Goal: Information Seeking & Learning: Learn about a topic

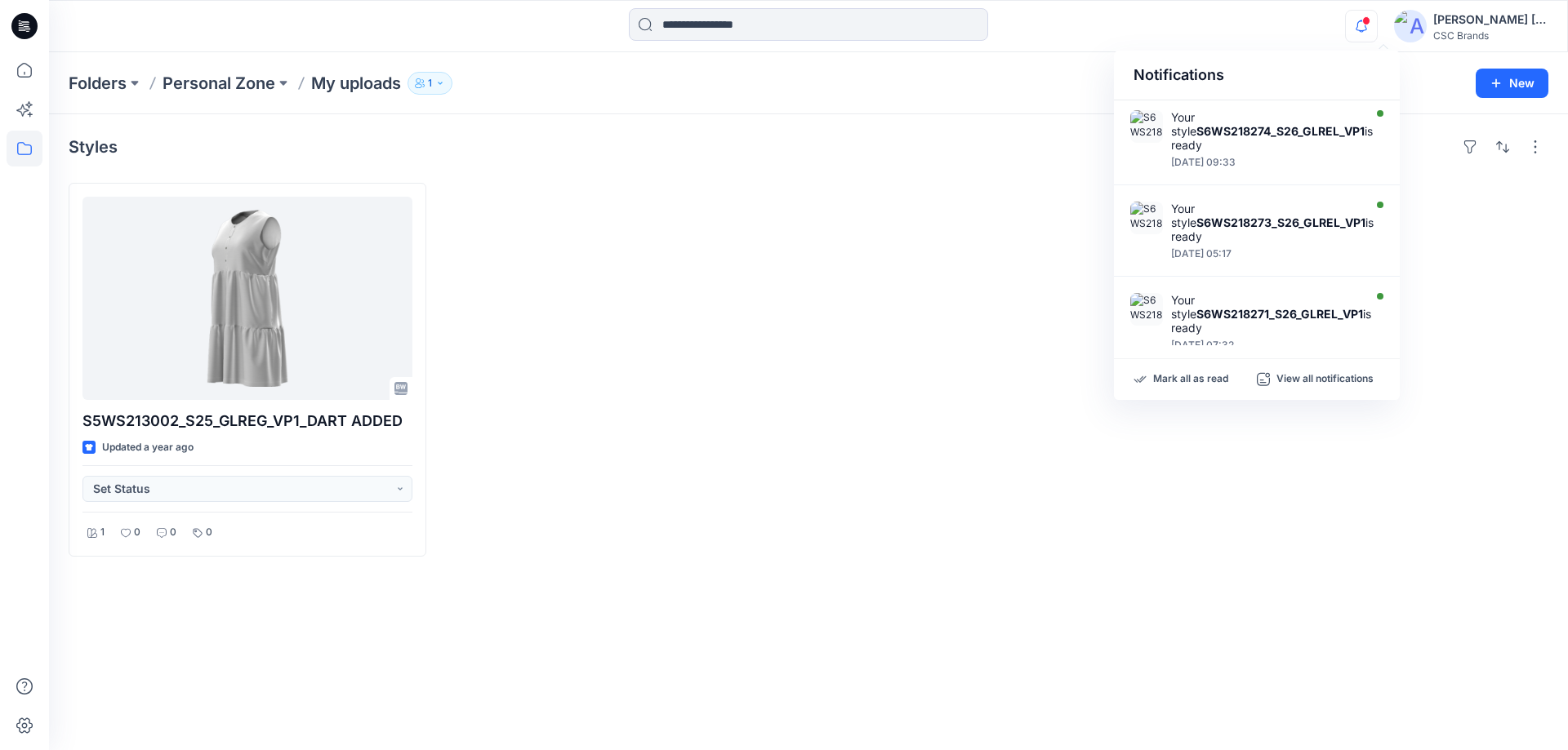
click at [1370, 18] on span at bounding box center [1366, 21] width 8 height 9
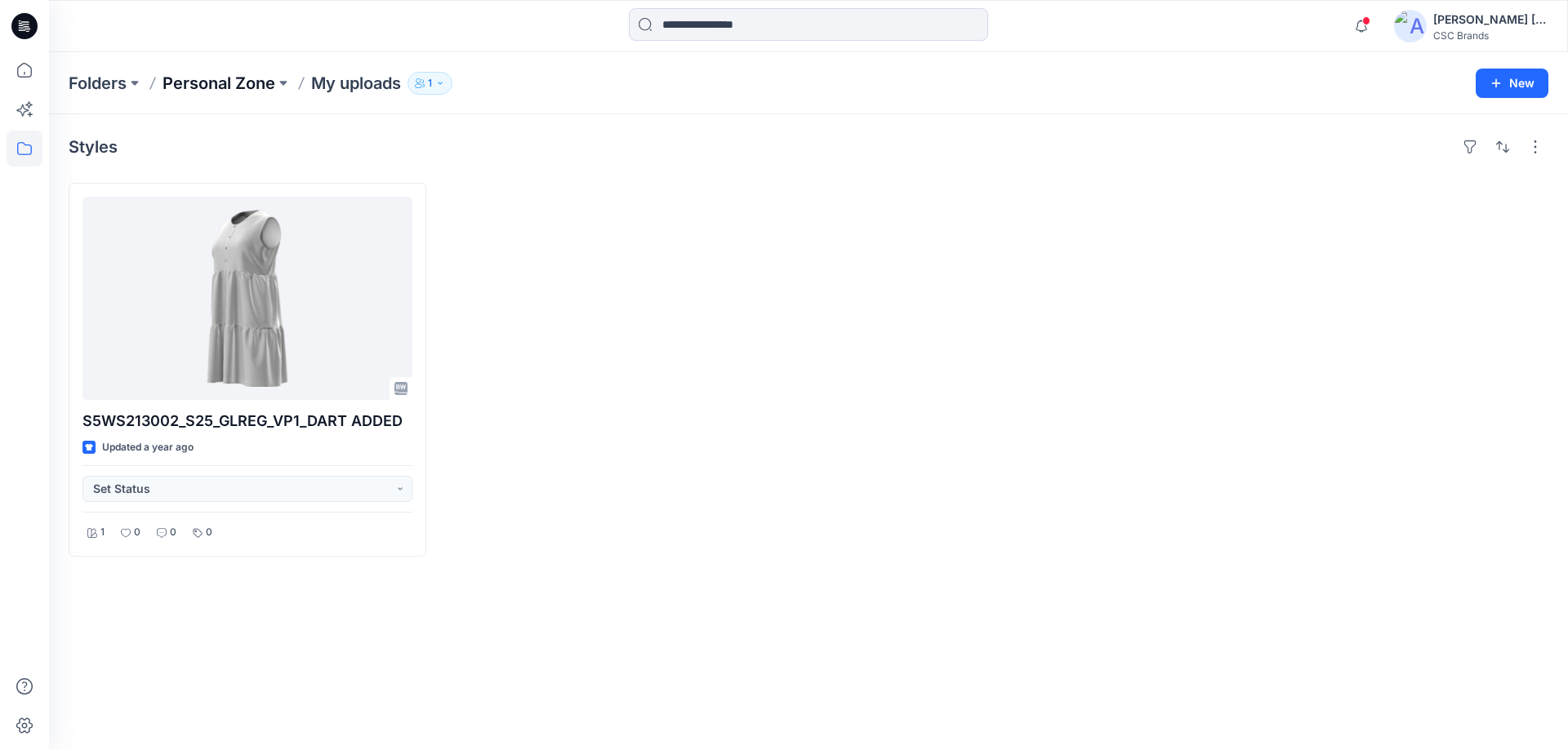
click at [233, 72] on p "Personal Zone" at bounding box center [218, 83] width 113 height 23
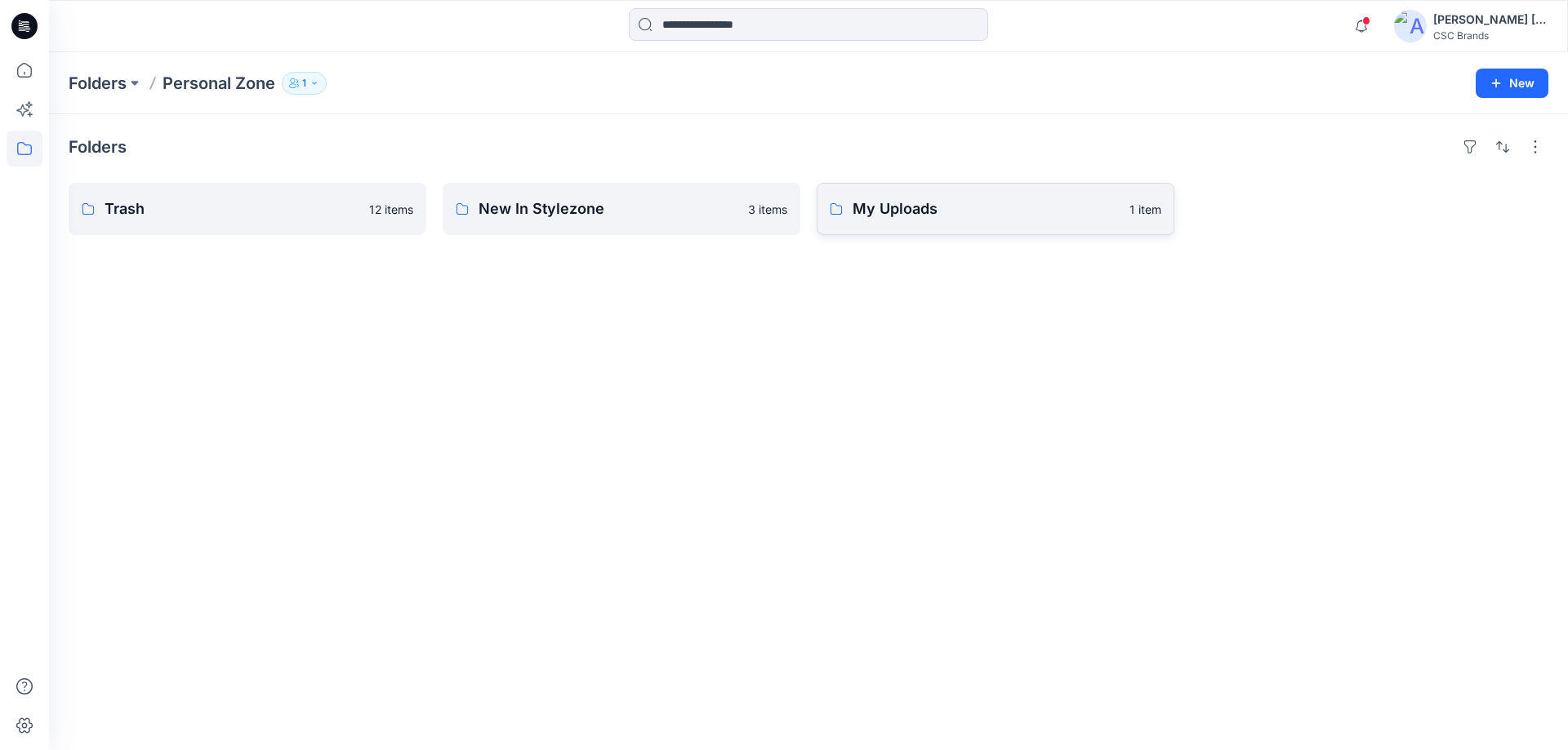
click at [953, 224] on link "My Uploads 1 item" at bounding box center [996, 208] width 358 height 52
click at [190, 86] on p "Personal Zone" at bounding box center [218, 83] width 113 height 23
click at [93, 89] on p "Folders" at bounding box center [97, 83] width 58 height 23
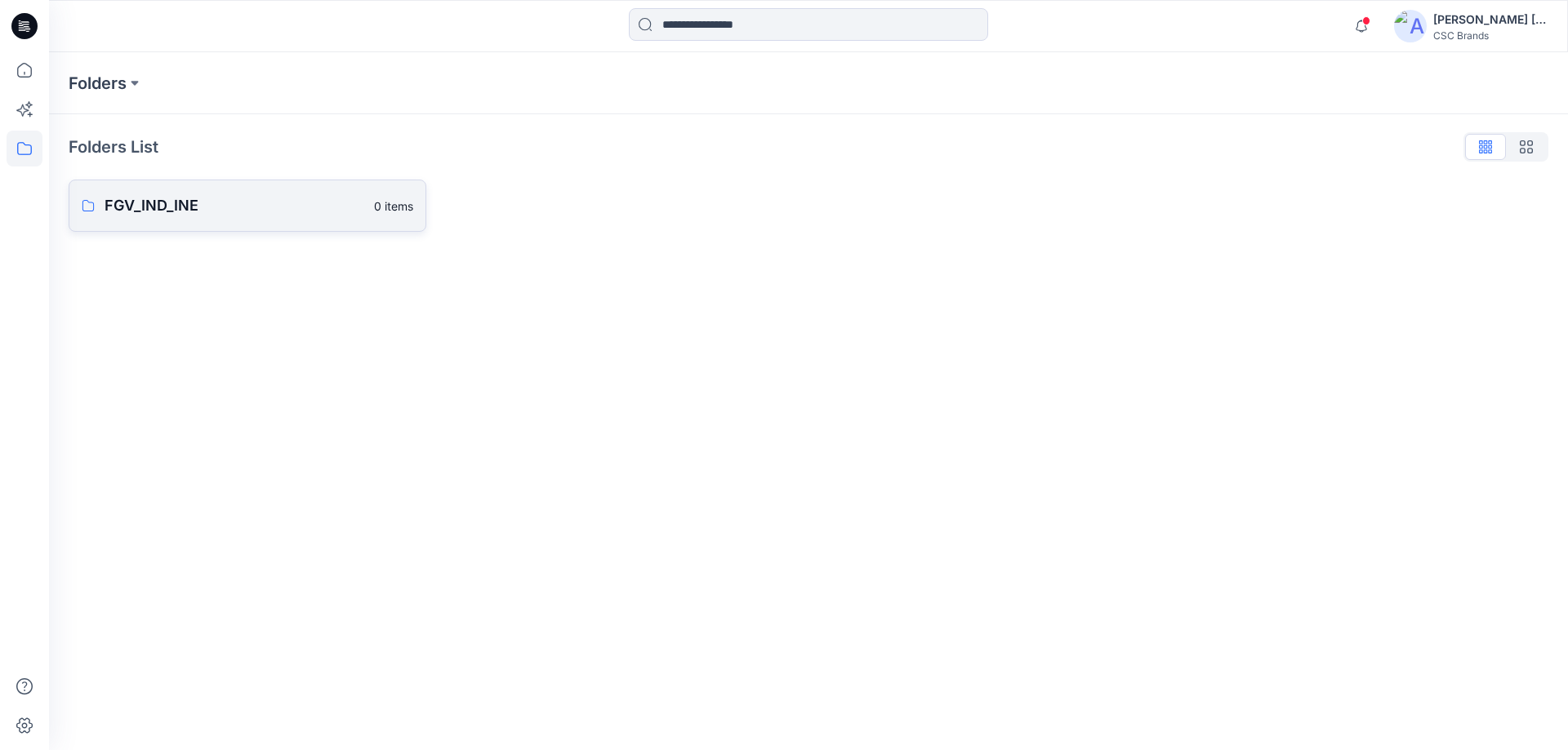
click at [147, 223] on link "FGV_IND_INE 0 items" at bounding box center [248, 205] width 358 height 52
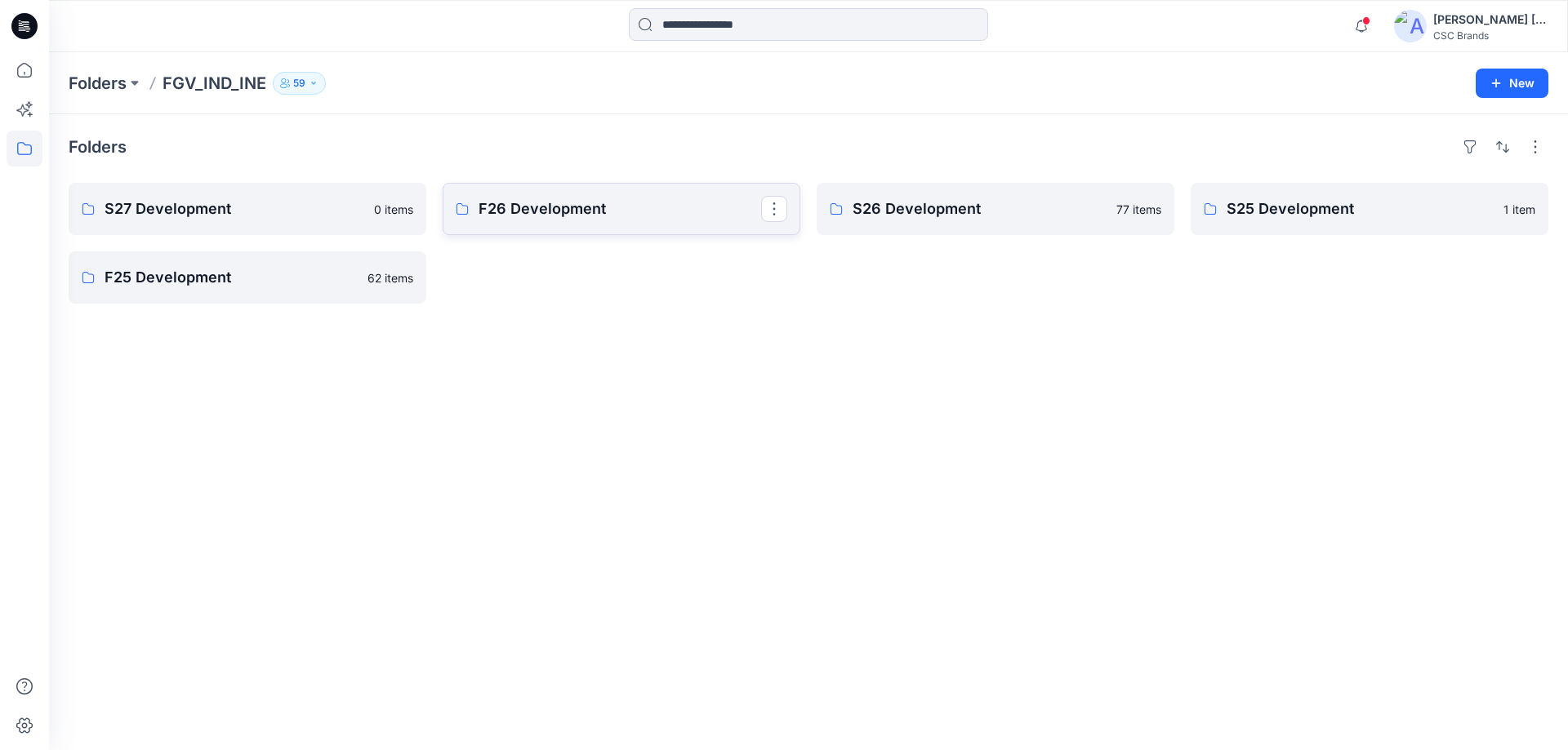
click at [518, 219] on p "F26 Development" at bounding box center [619, 208] width 282 height 23
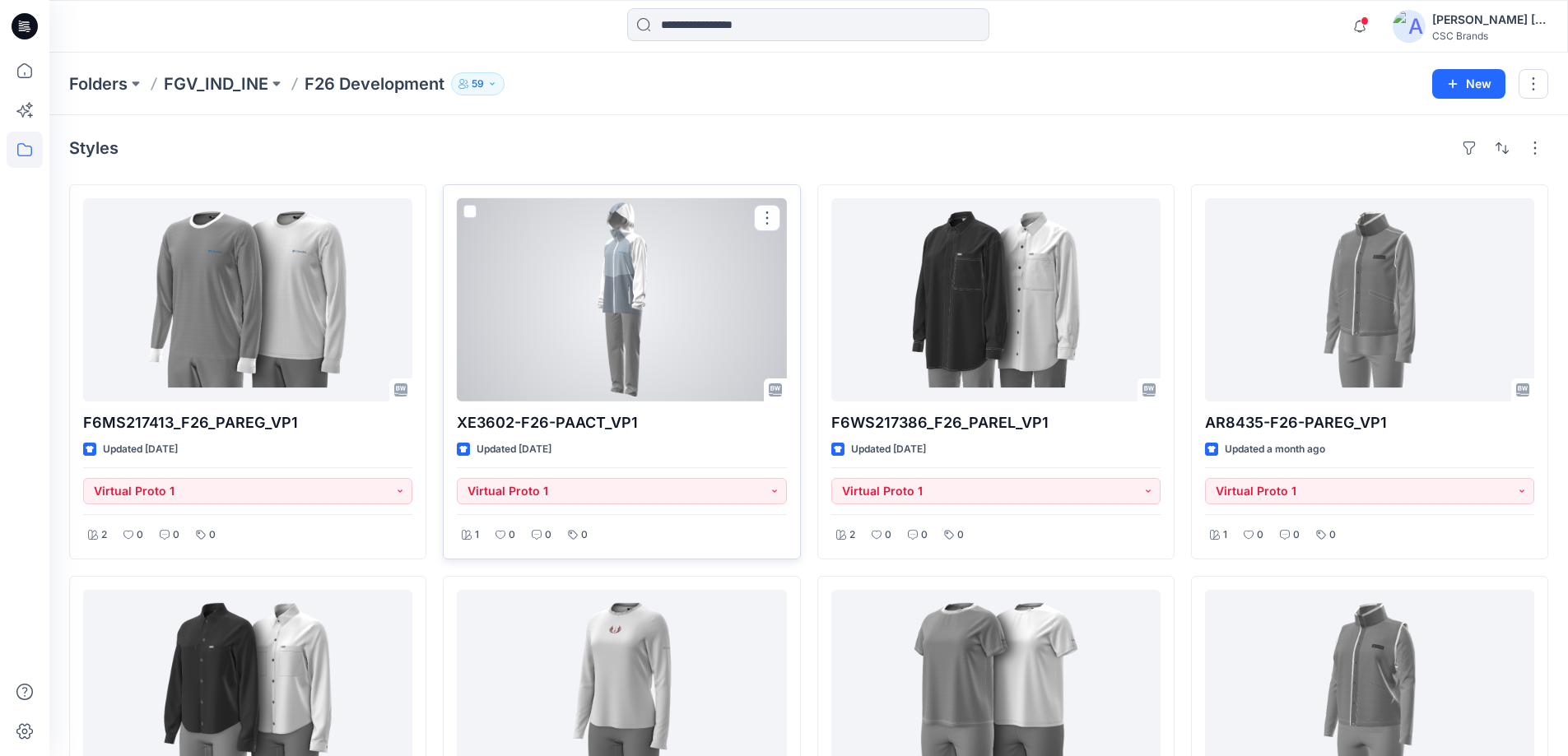
click at [624, 348] on div at bounding box center [621, 299] width 329 height 203
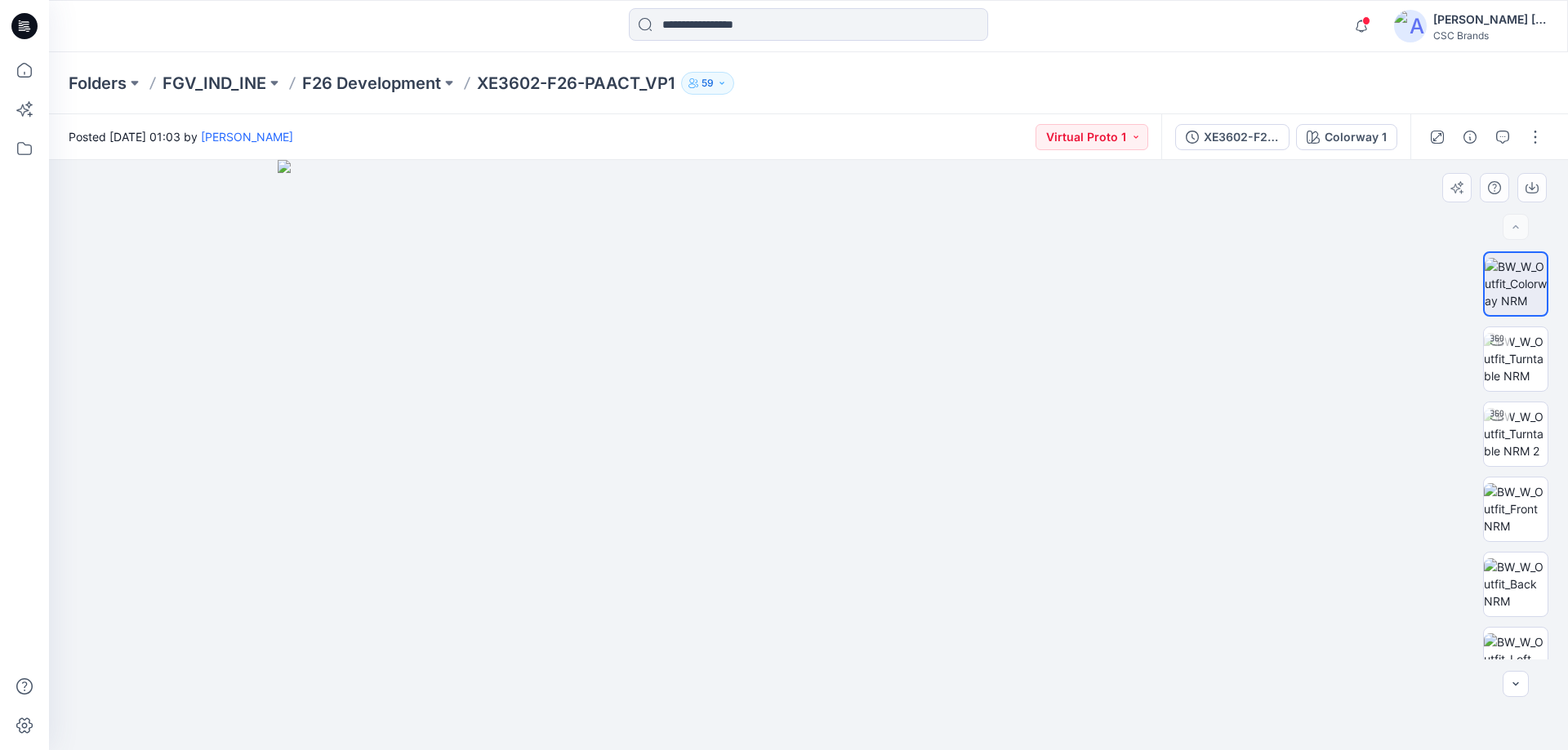
drag, startPoint x: 812, startPoint y: 320, endPoint x: 546, endPoint y: 586, distance: 376.2
click at [485, 604] on img at bounding box center [808, 455] width 1062 height 591
drag, startPoint x: 764, startPoint y: 563, endPoint x: 675, endPoint y: 552, distance: 89.7
click at [677, 554] on img at bounding box center [808, 447] width 1062 height 606
click at [711, 547] on img at bounding box center [808, 446] width 1062 height 608
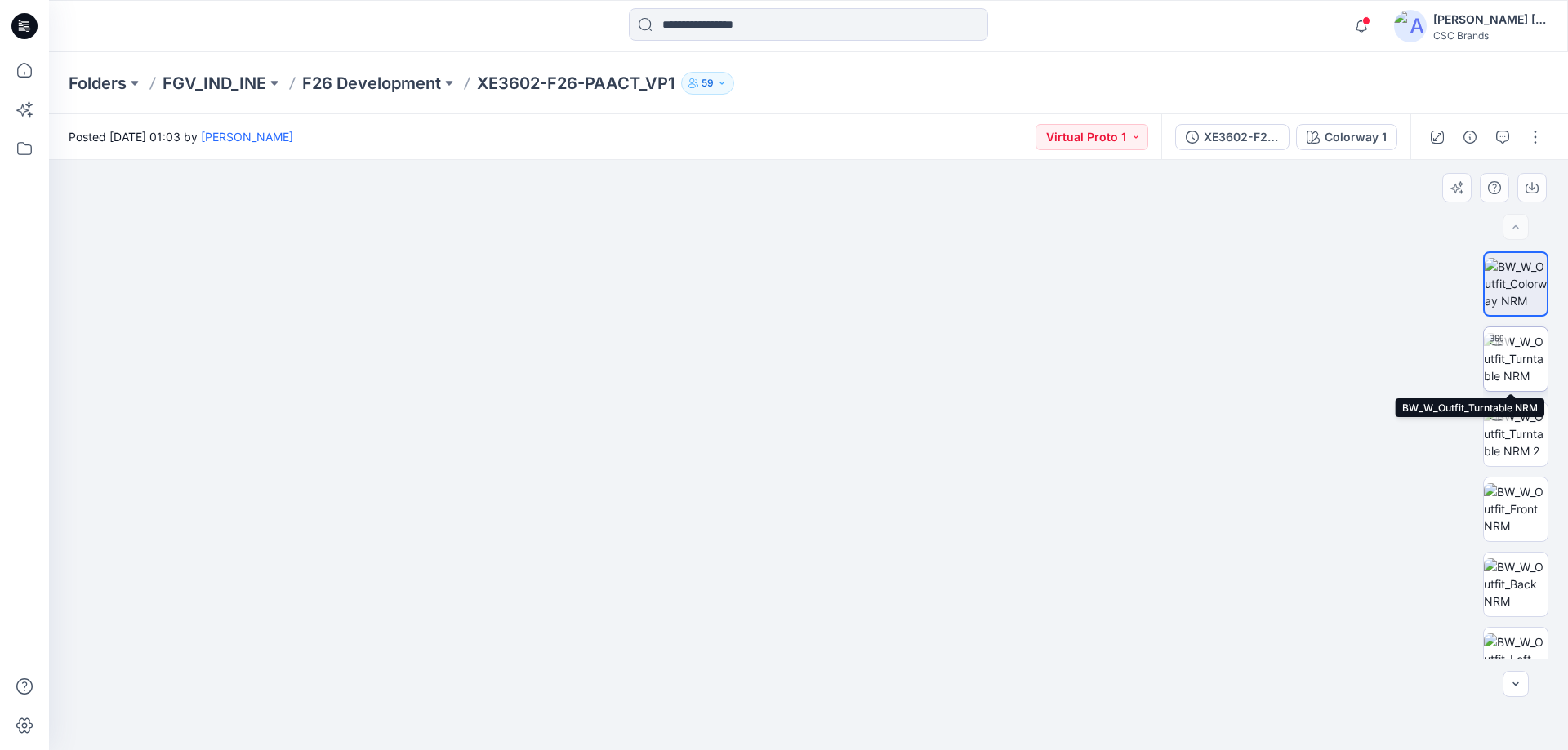
click at [1504, 374] on img at bounding box center [1515, 359] width 64 height 51
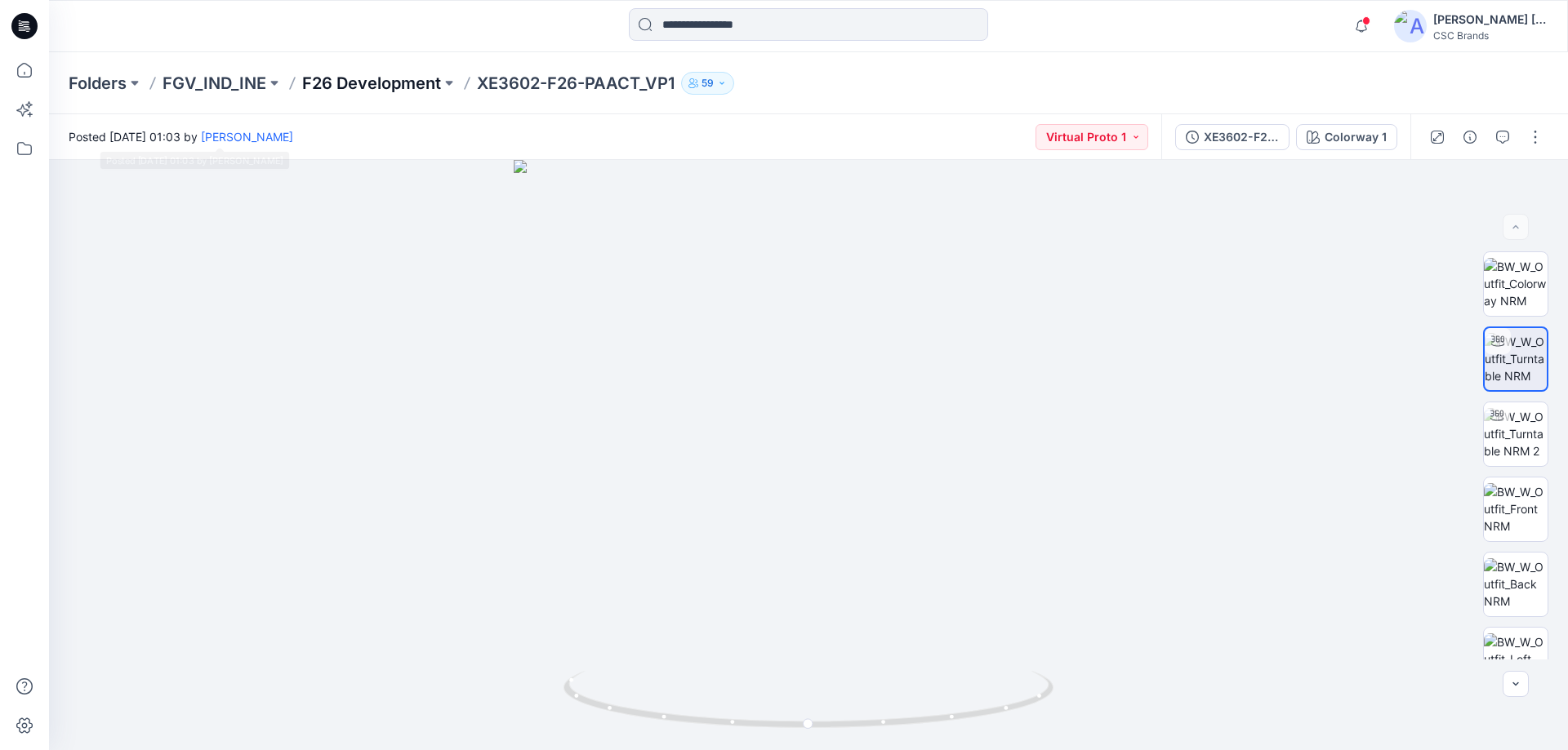
click at [364, 86] on p "F26 Development" at bounding box center [371, 83] width 139 height 23
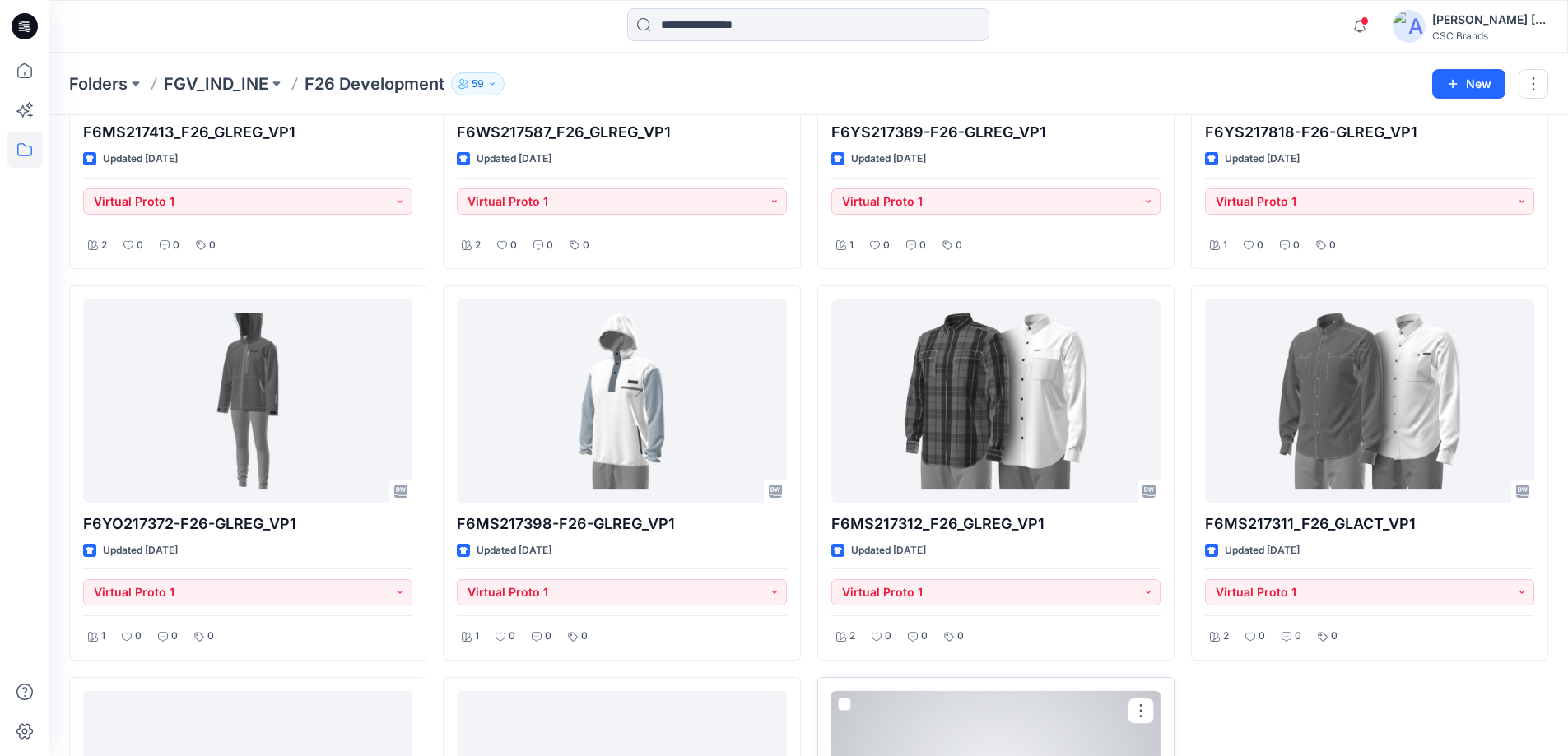
scroll to position [1060, 0]
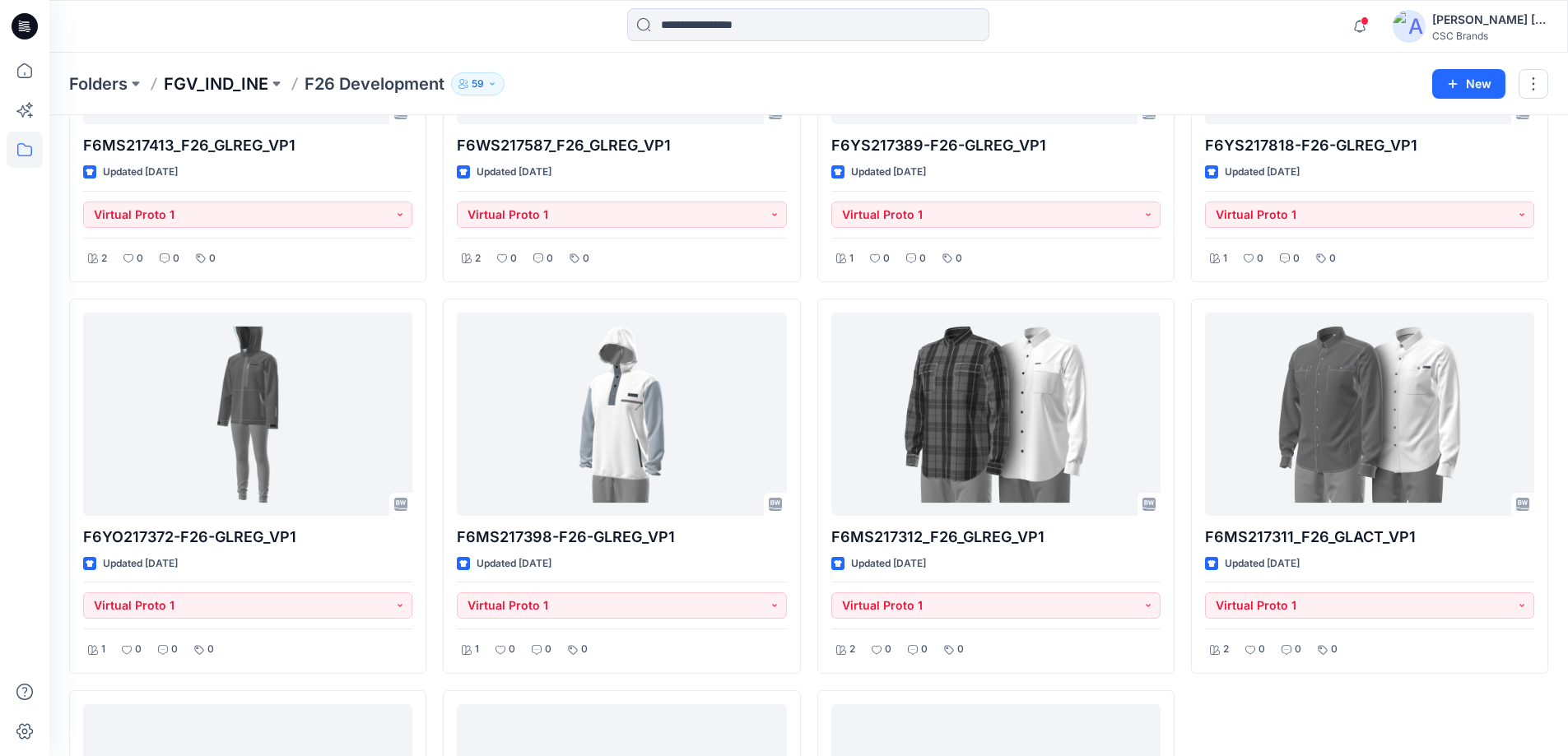
click at [211, 85] on p "FGV_IND_INE" at bounding box center [215, 83] width 104 height 23
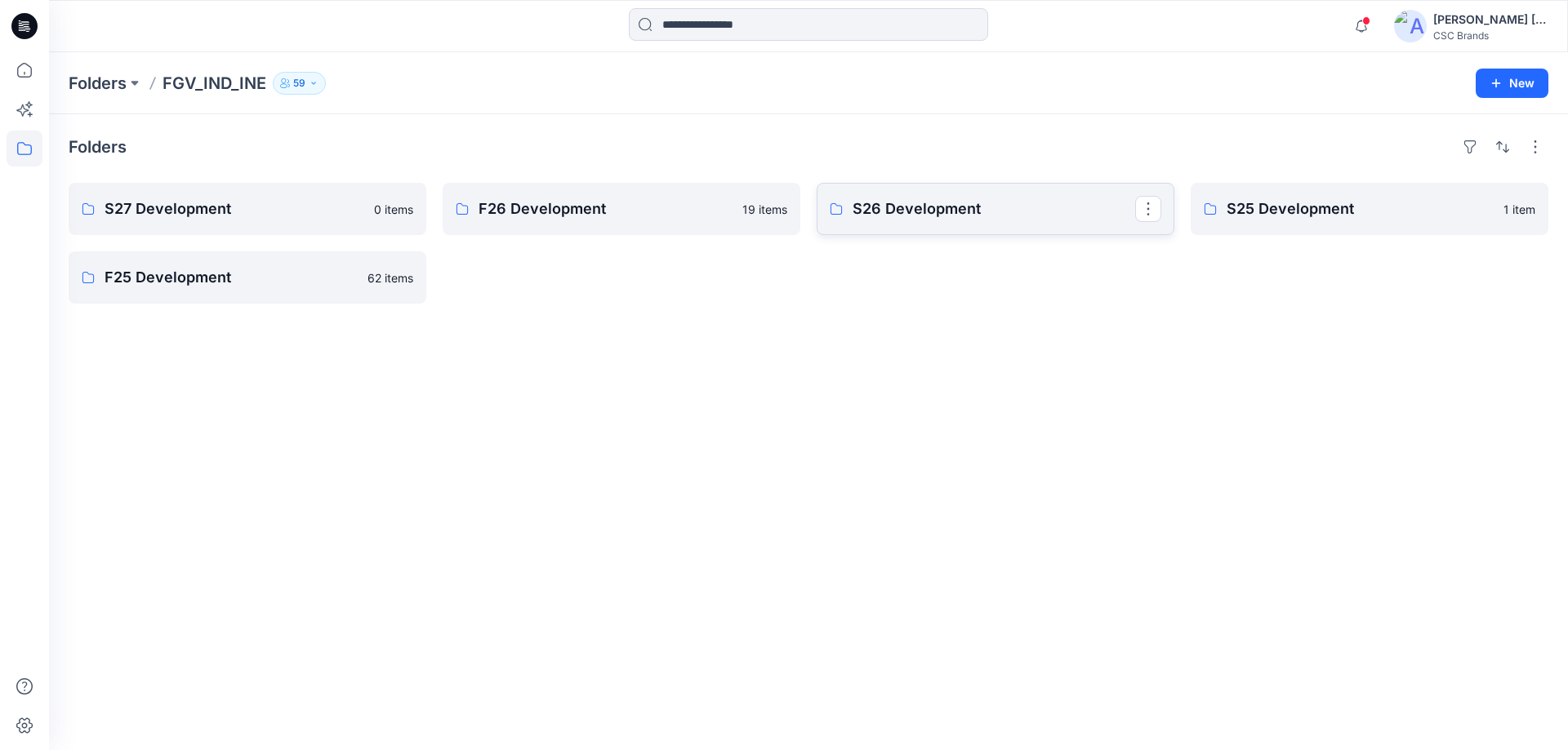
click at [914, 204] on p "S26 Development" at bounding box center [993, 208] width 282 height 23
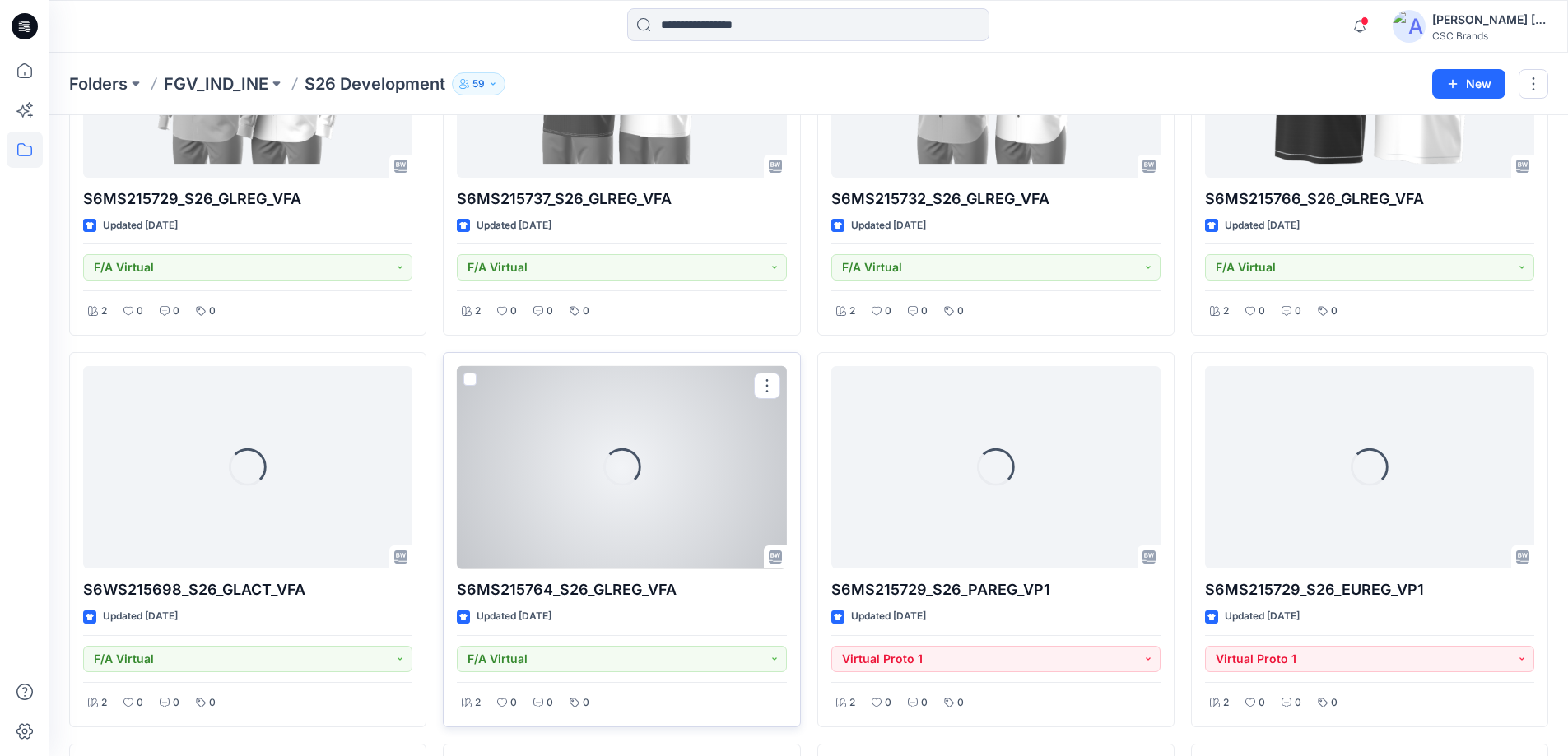
scroll to position [3837, 0]
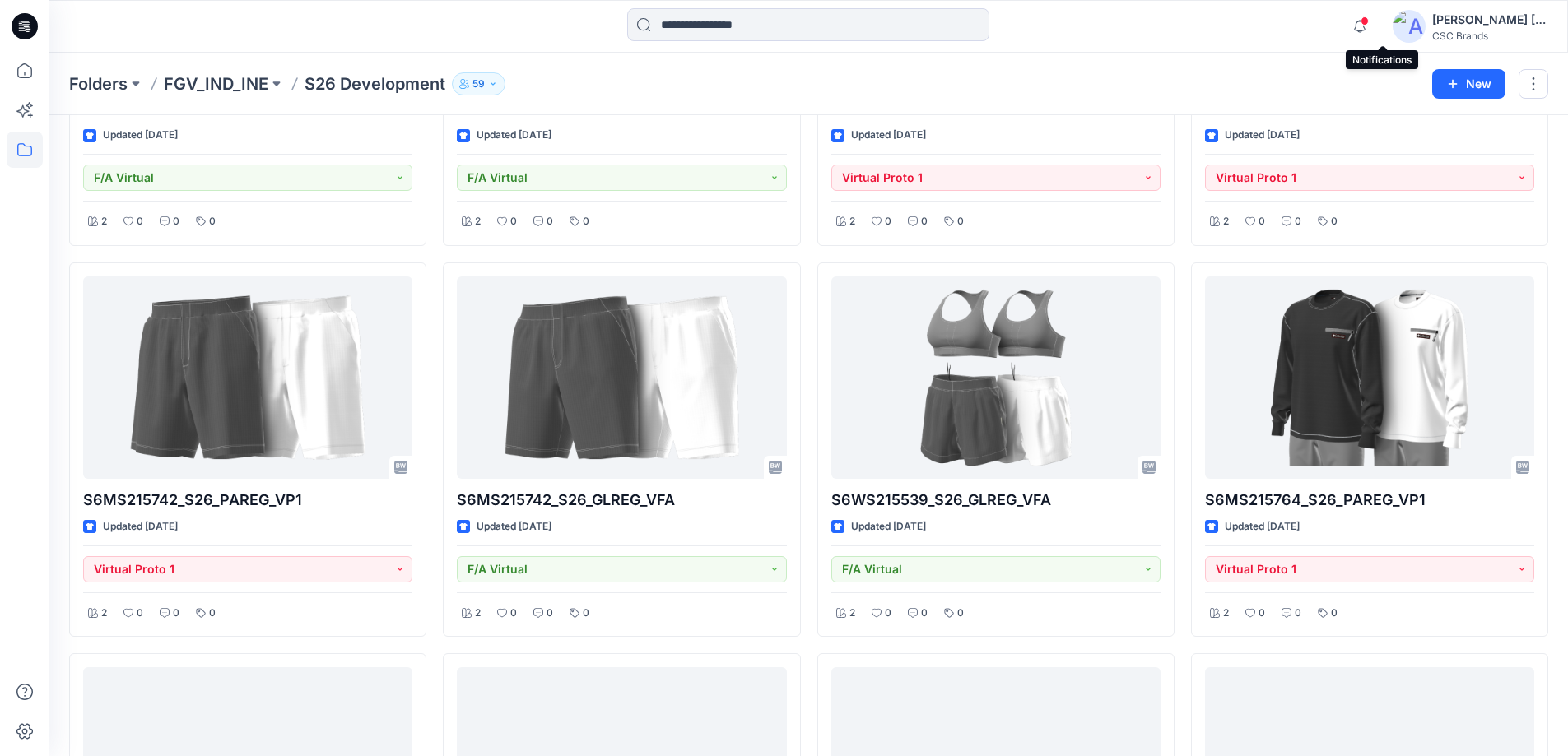
click at [1369, 17] on span at bounding box center [1365, 21] width 8 height 9
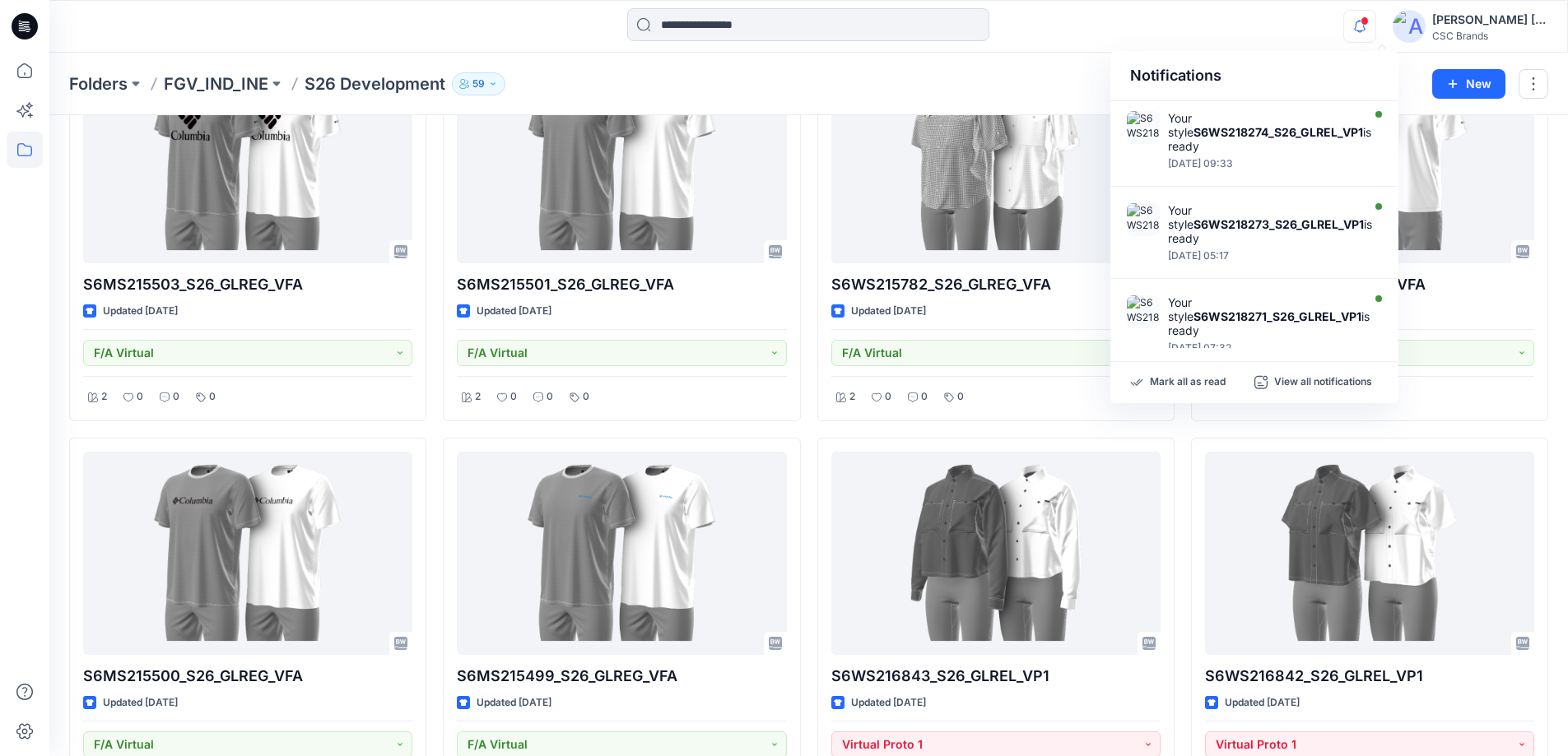
scroll to position [1204, 0]
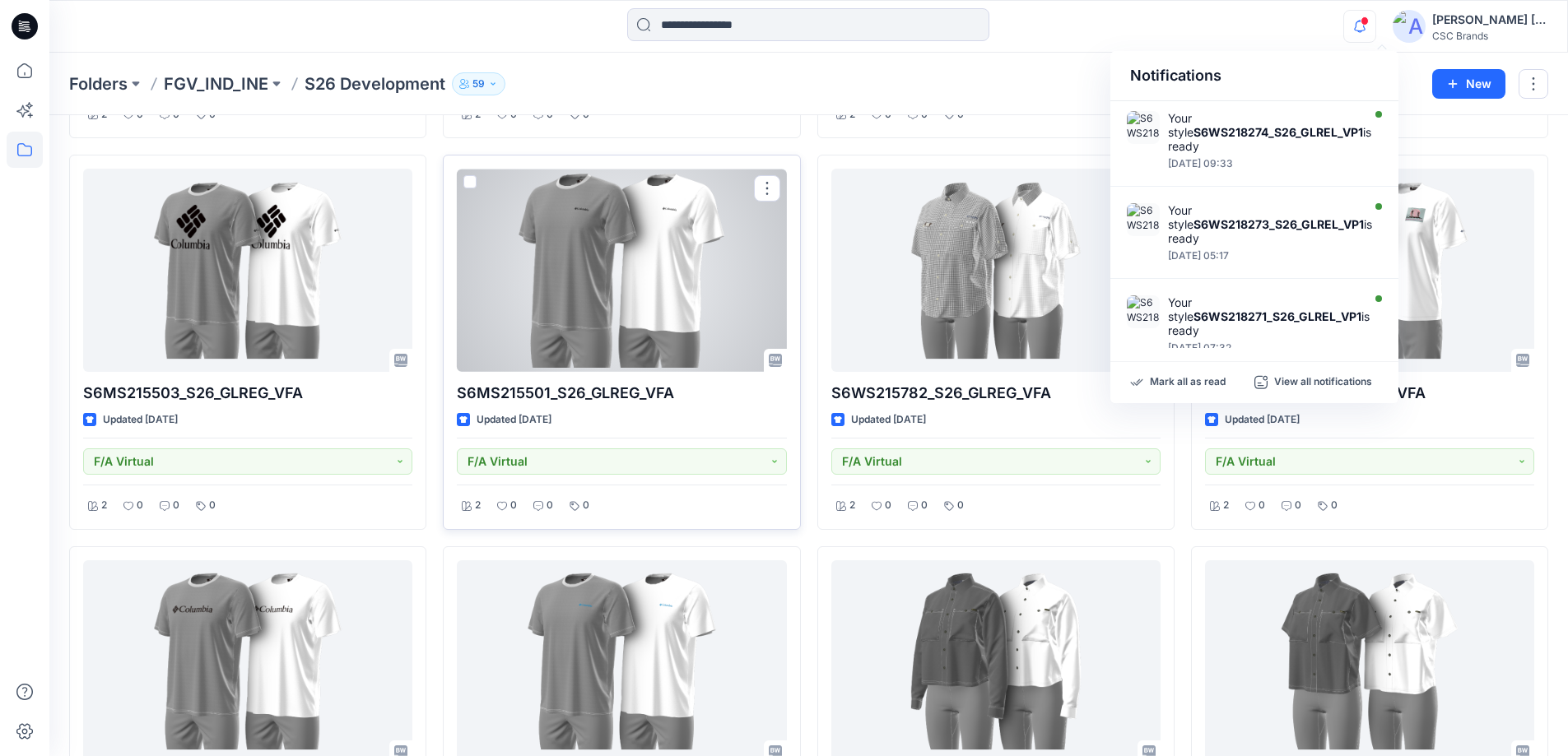
click at [712, 406] on div "S6MS215501_S26_GLREG_VFA Updated [DATE] F/A Virtual 2 0 0 0" at bounding box center [621, 342] width 358 height 376
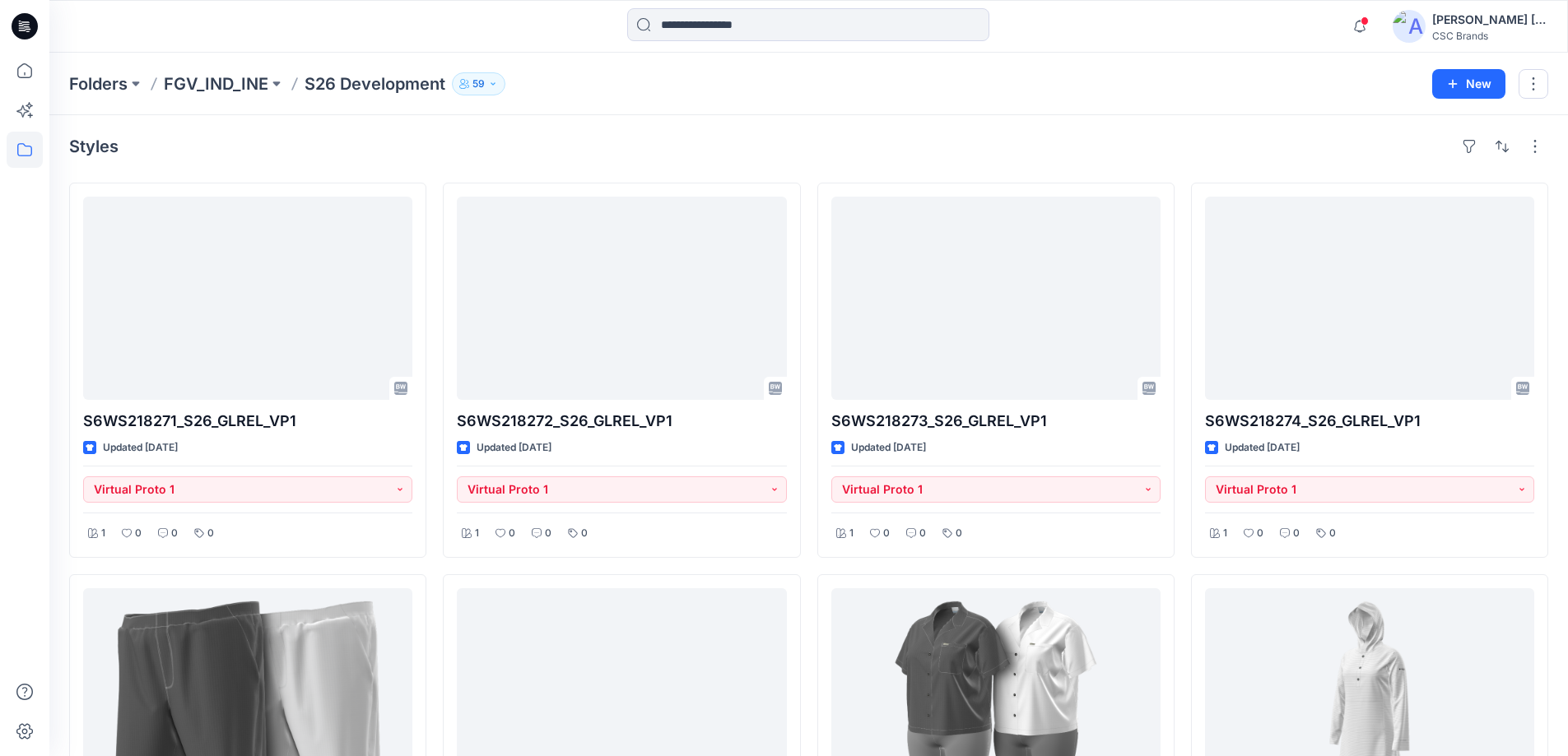
scroll to position [0, 0]
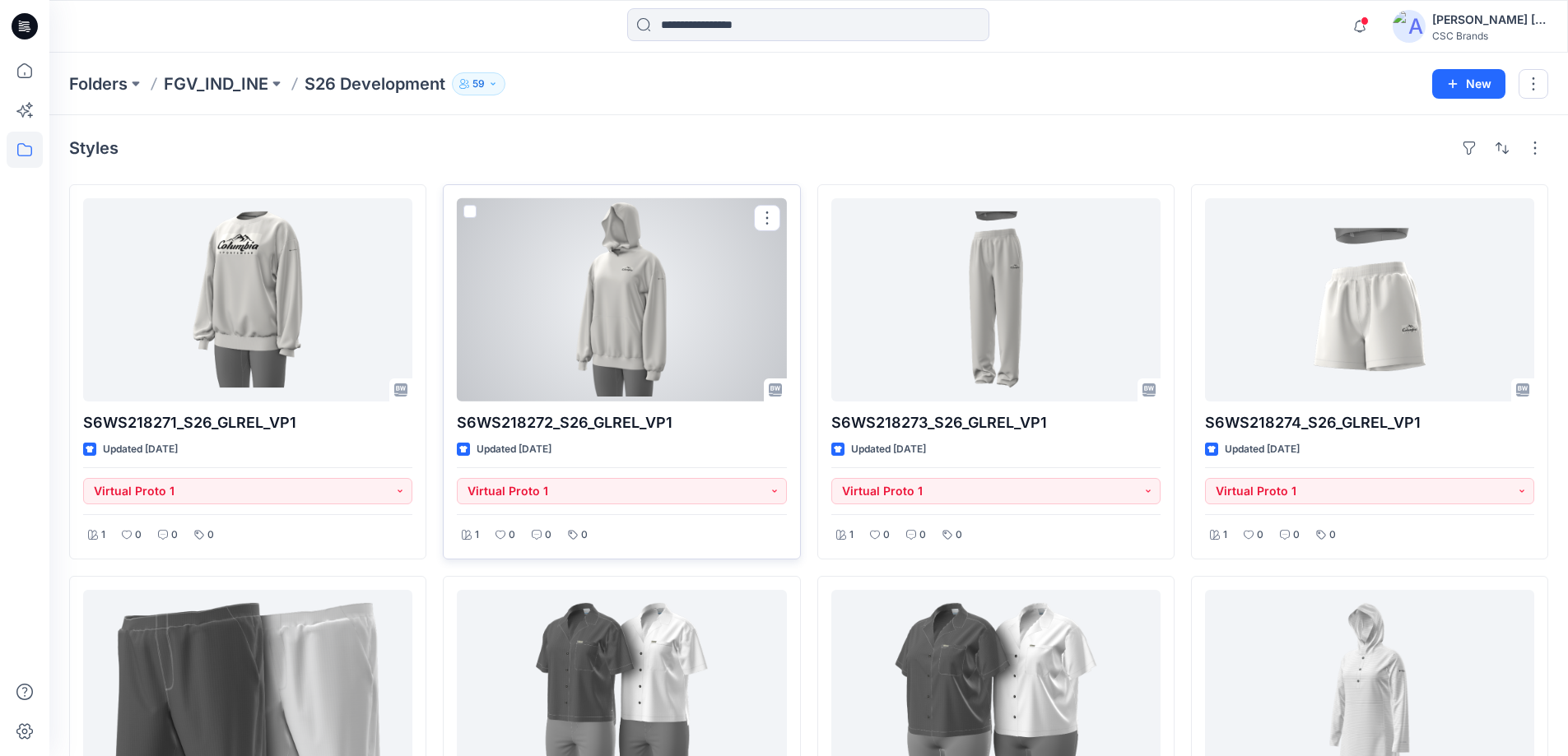
click at [674, 337] on div at bounding box center [621, 299] width 329 height 203
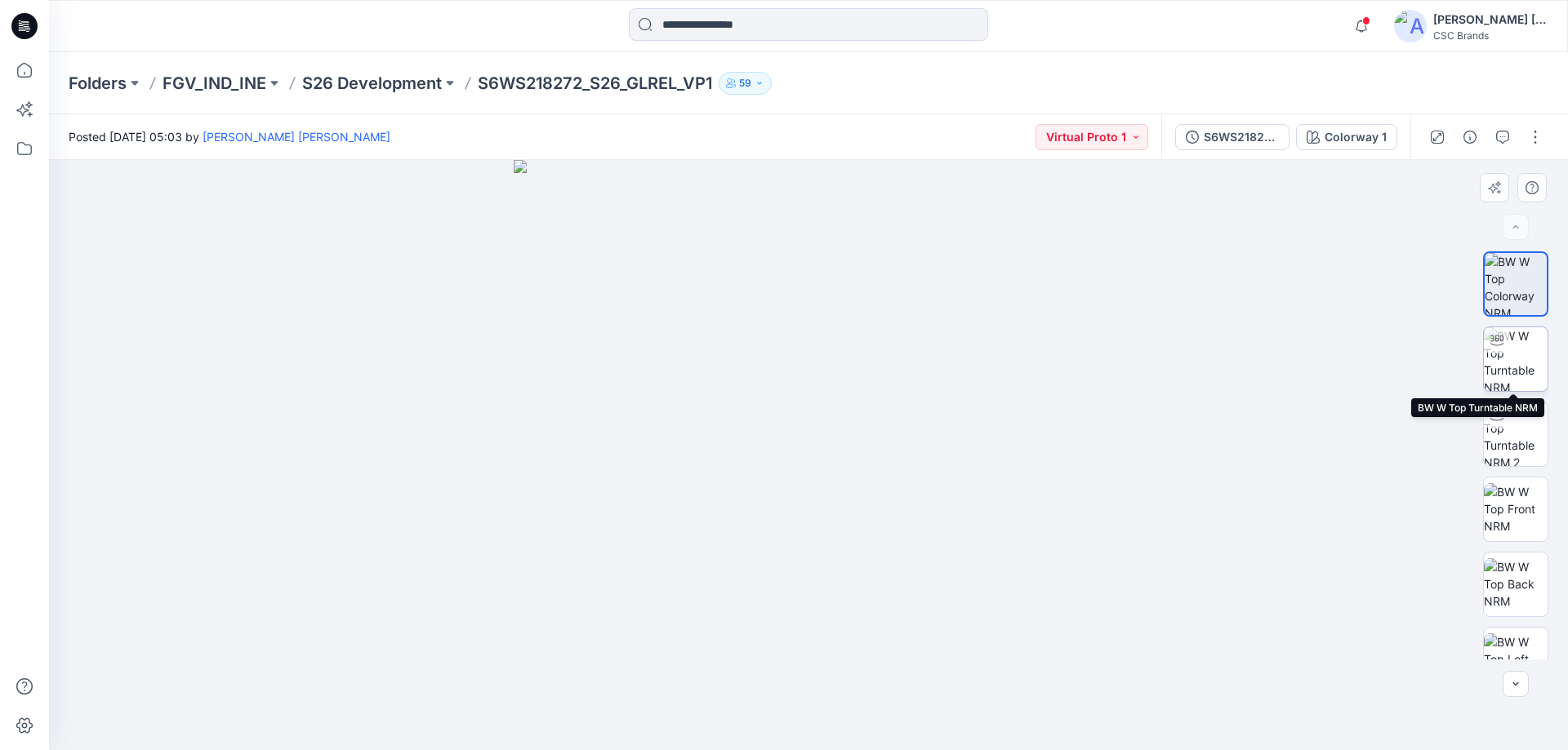
click at [1506, 345] on img at bounding box center [1515, 359] width 64 height 64
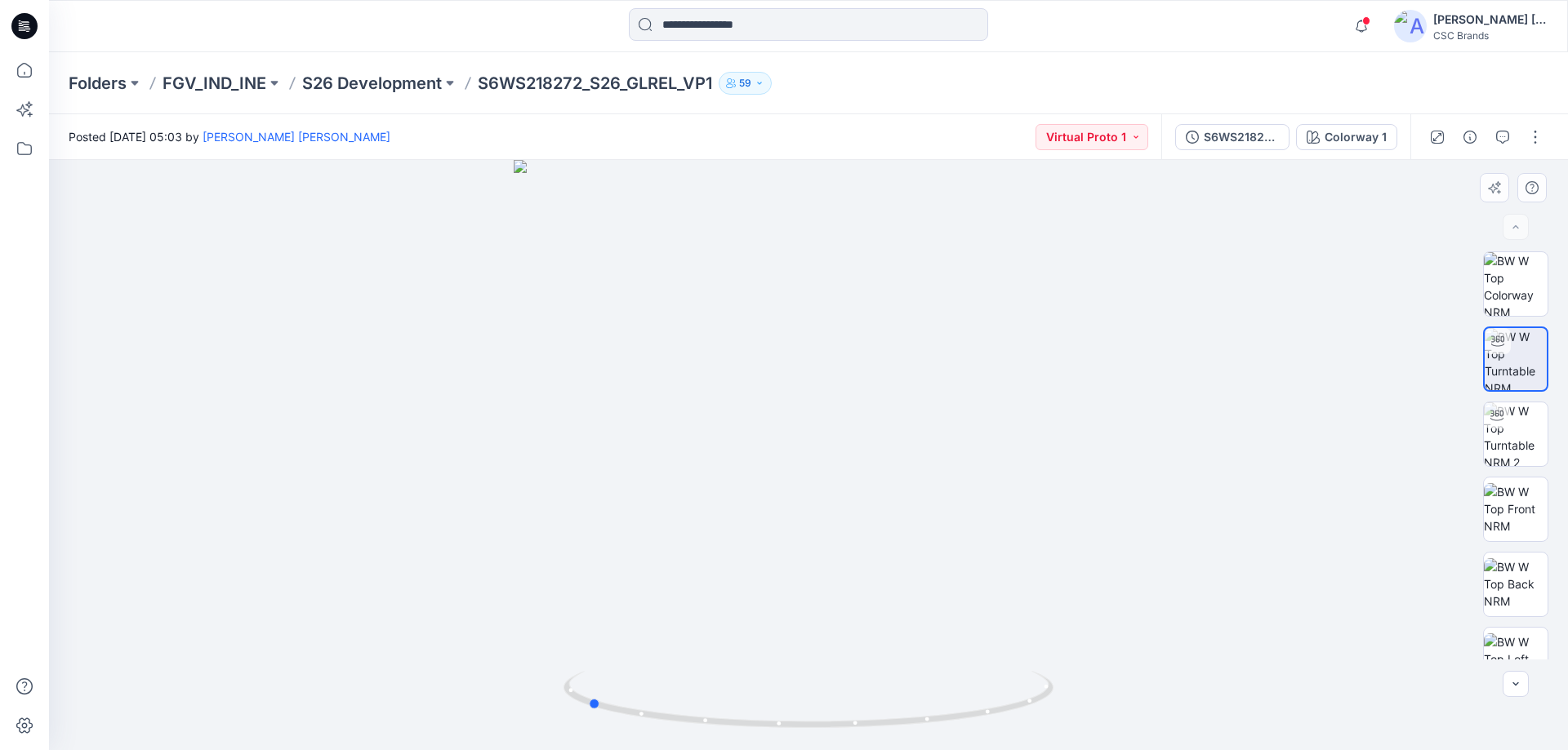
drag, startPoint x: 914, startPoint y: 548, endPoint x: 1183, endPoint y: 548, distance: 269.0
click at [1183, 548] on div at bounding box center [808, 455] width 1519 height 591
drag, startPoint x: 884, startPoint y: 691, endPoint x: 655, endPoint y: 627, distance: 237.8
click at [655, 627] on div at bounding box center [808, 455] width 1519 height 591
click at [1533, 420] on img at bounding box center [1515, 434] width 64 height 64
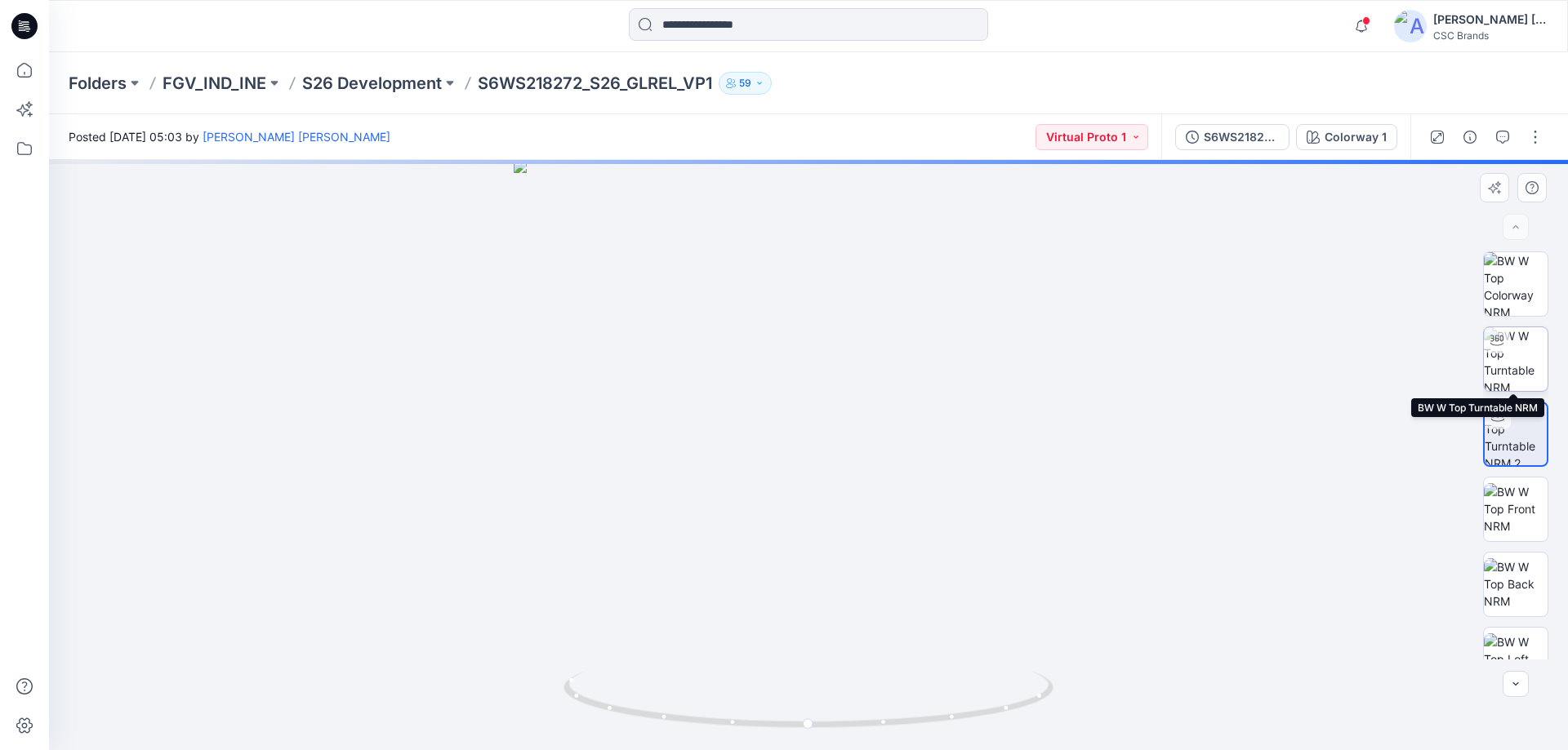
click at [1516, 362] on img at bounding box center [1515, 359] width 64 height 64
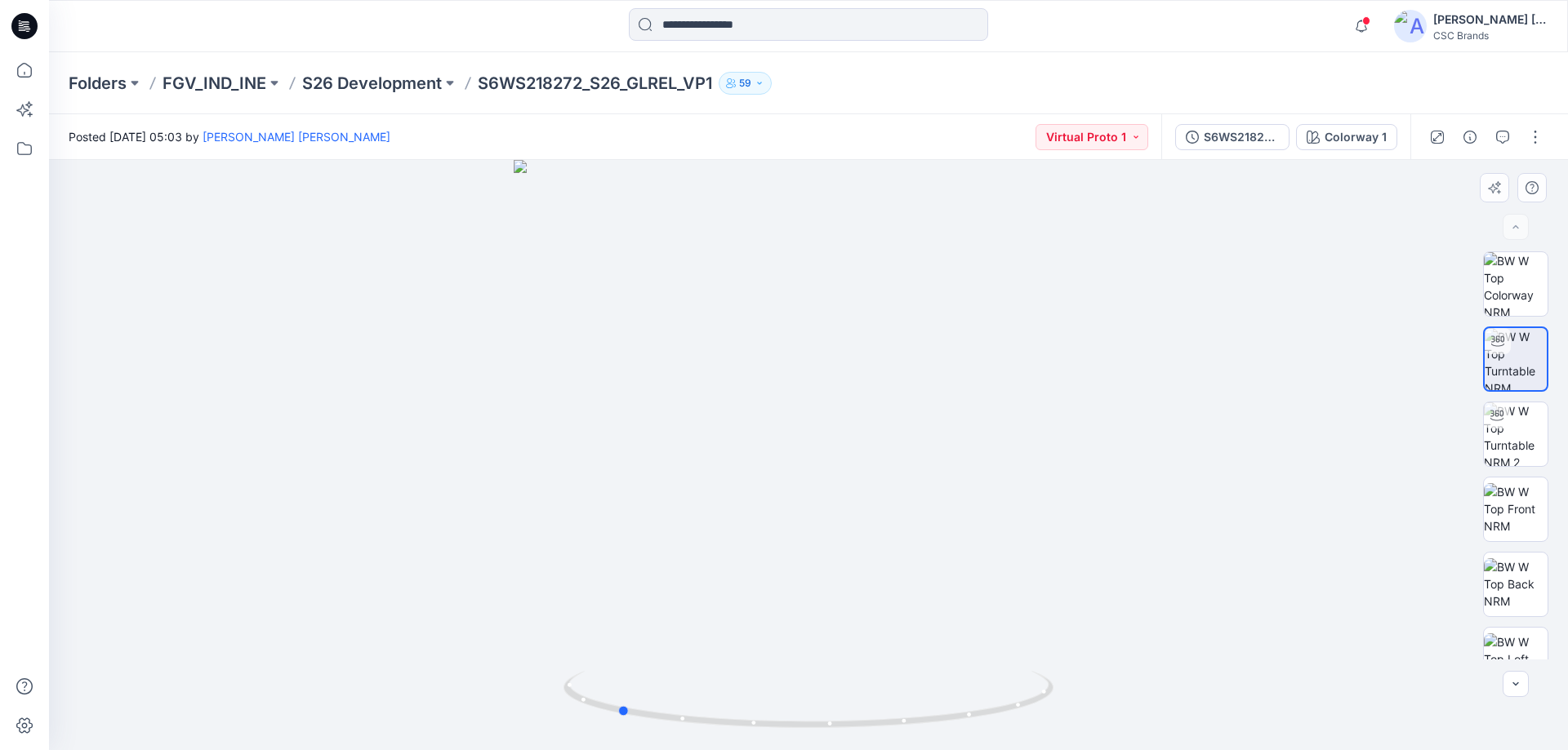
drag, startPoint x: 1055, startPoint y: 576, endPoint x: 864, endPoint y: 485, distance: 211.6
click at [864, 485] on div at bounding box center [808, 455] width 1519 height 591
click at [211, 84] on p "FGV_IND_INE" at bounding box center [213, 83] width 103 height 23
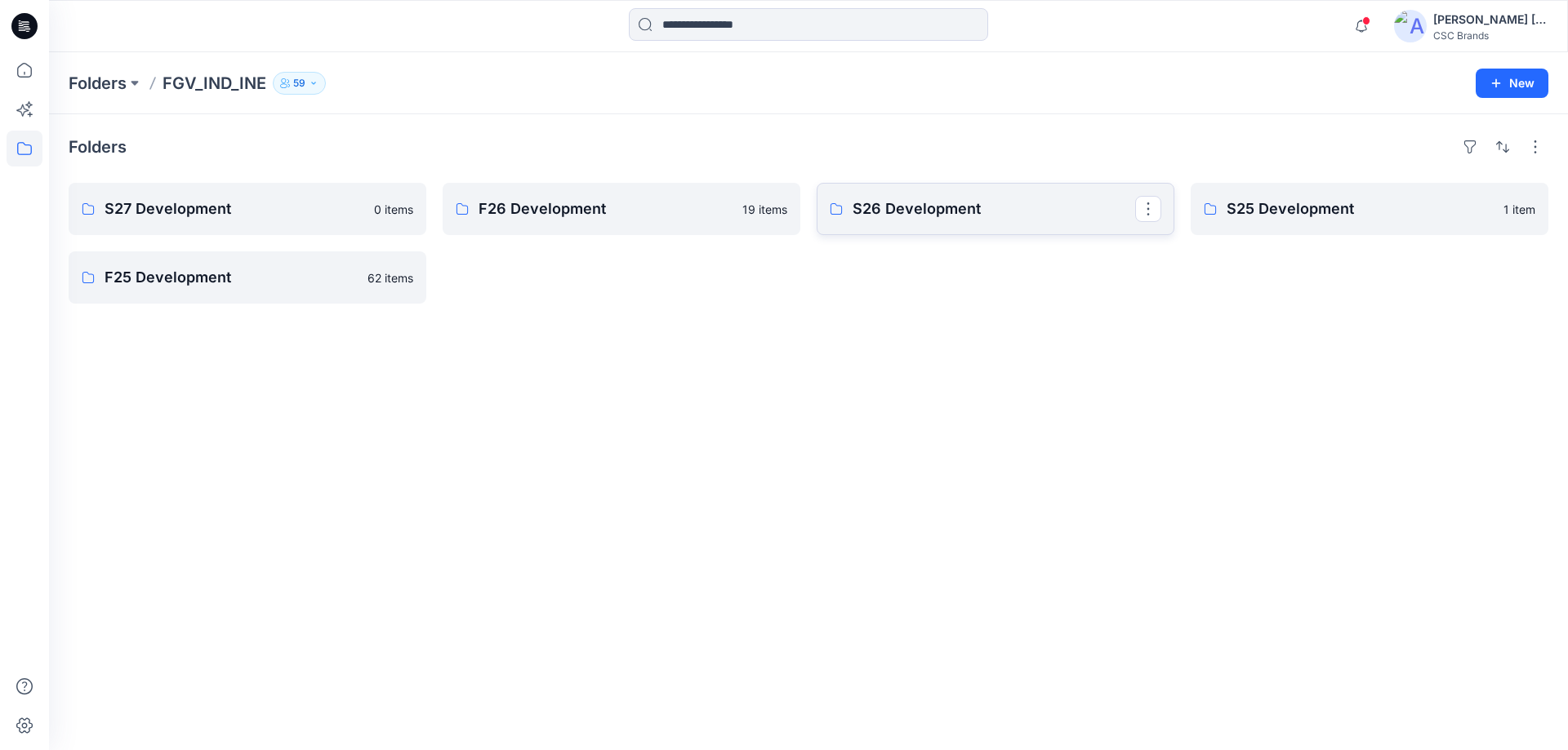
click at [984, 219] on p "S26 Development" at bounding box center [993, 208] width 282 height 23
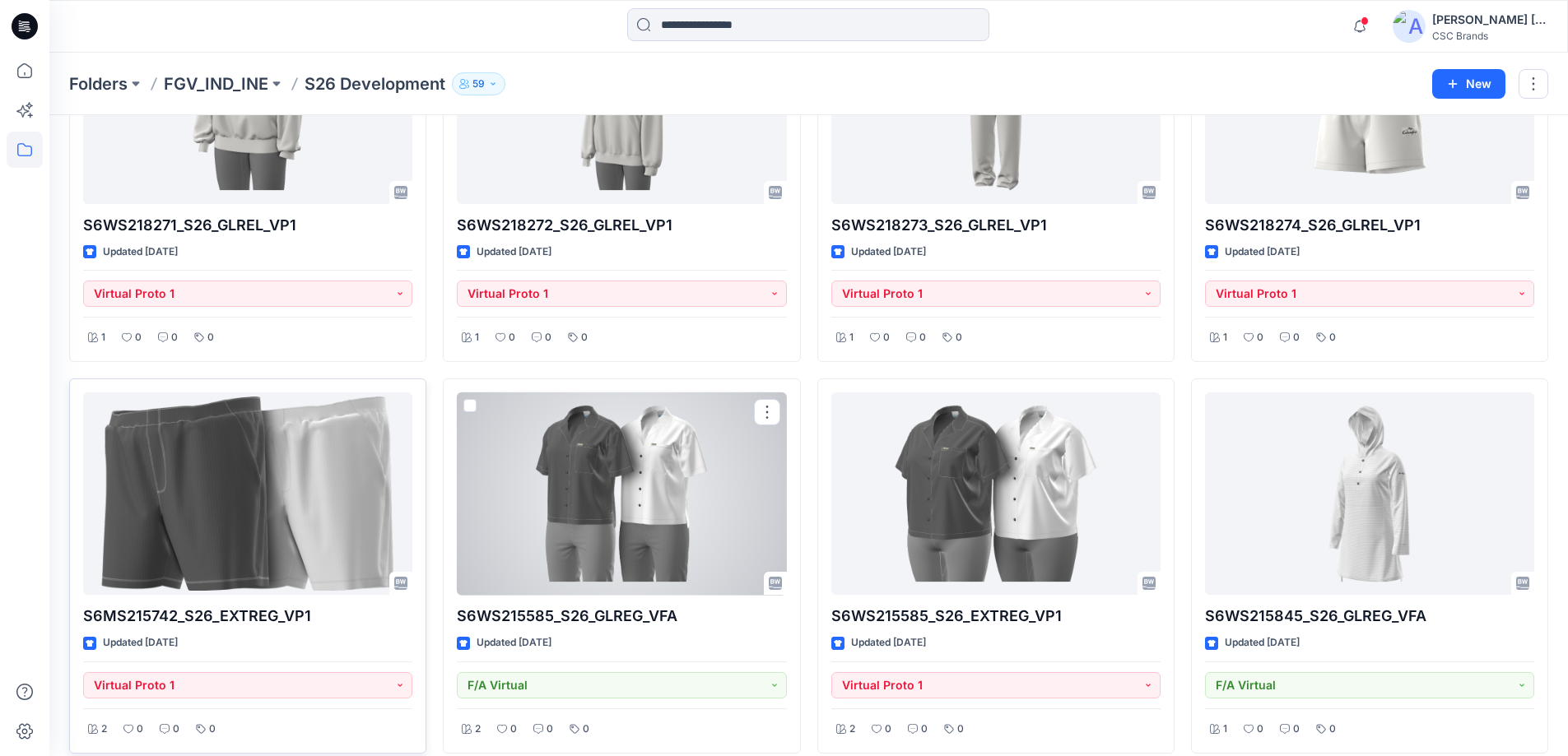
scroll to position [247, 0]
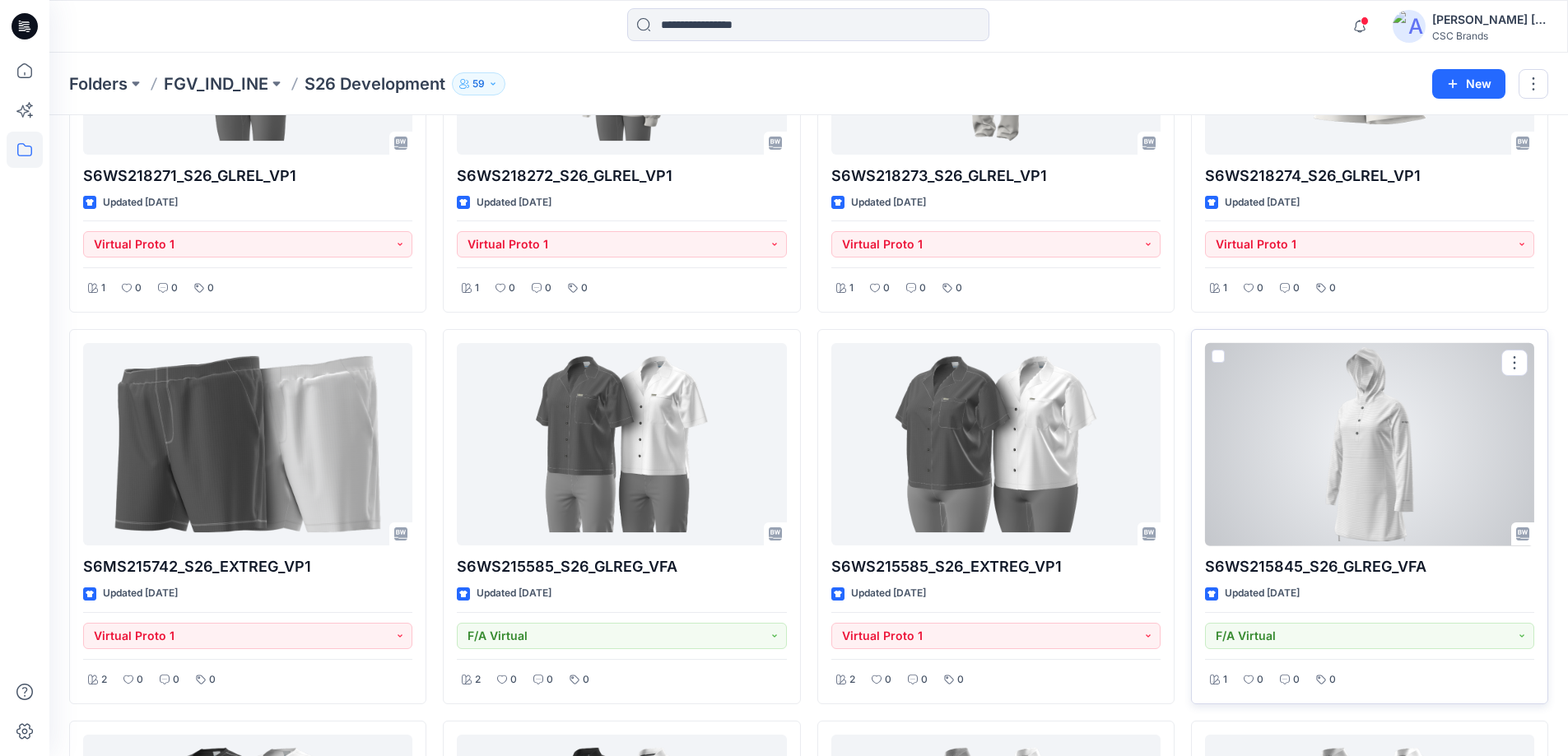
click at [1427, 489] on div at bounding box center [1370, 444] width 329 height 203
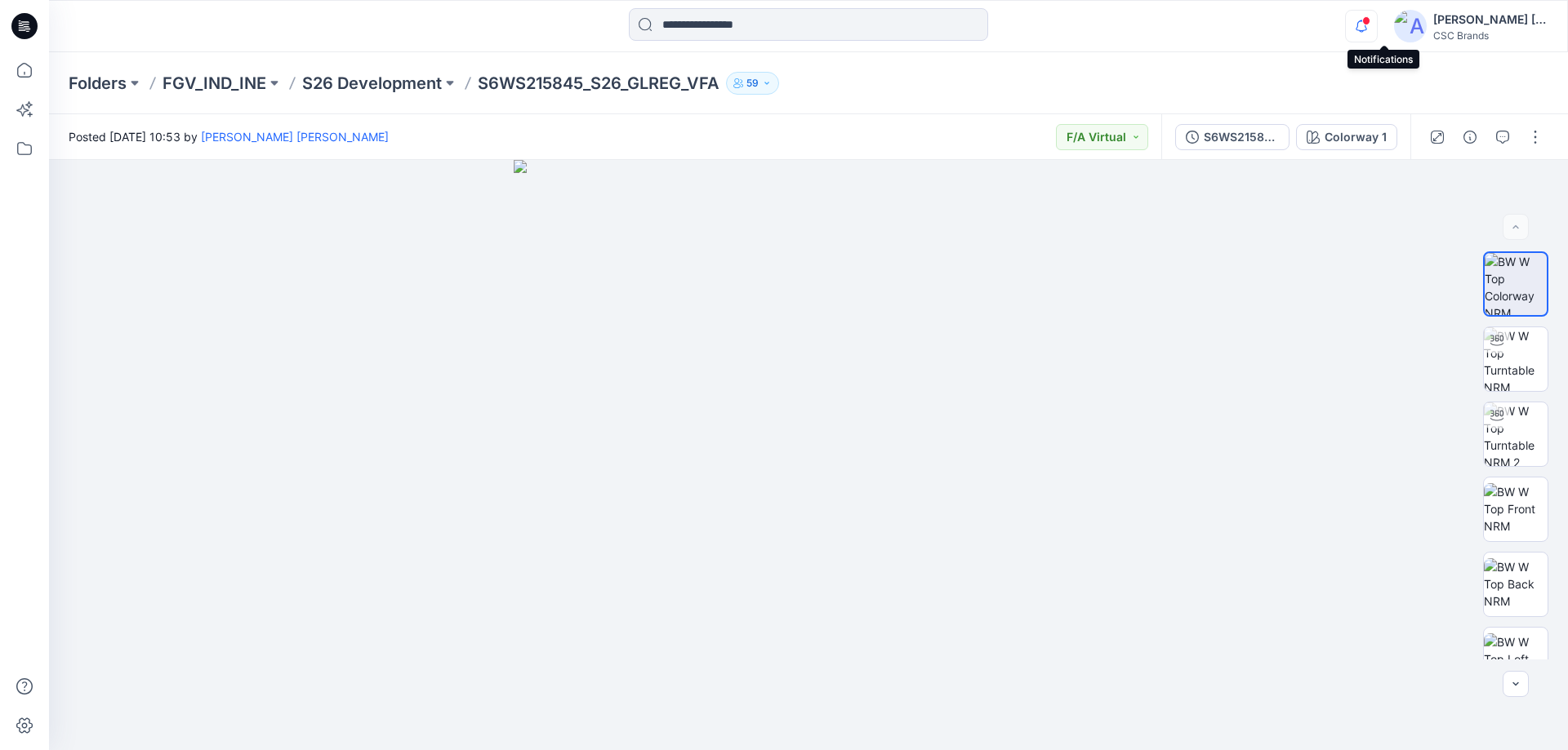
click at [1376, 25] on icon "button" at bounding box center [1362, 26] width 31 height 32
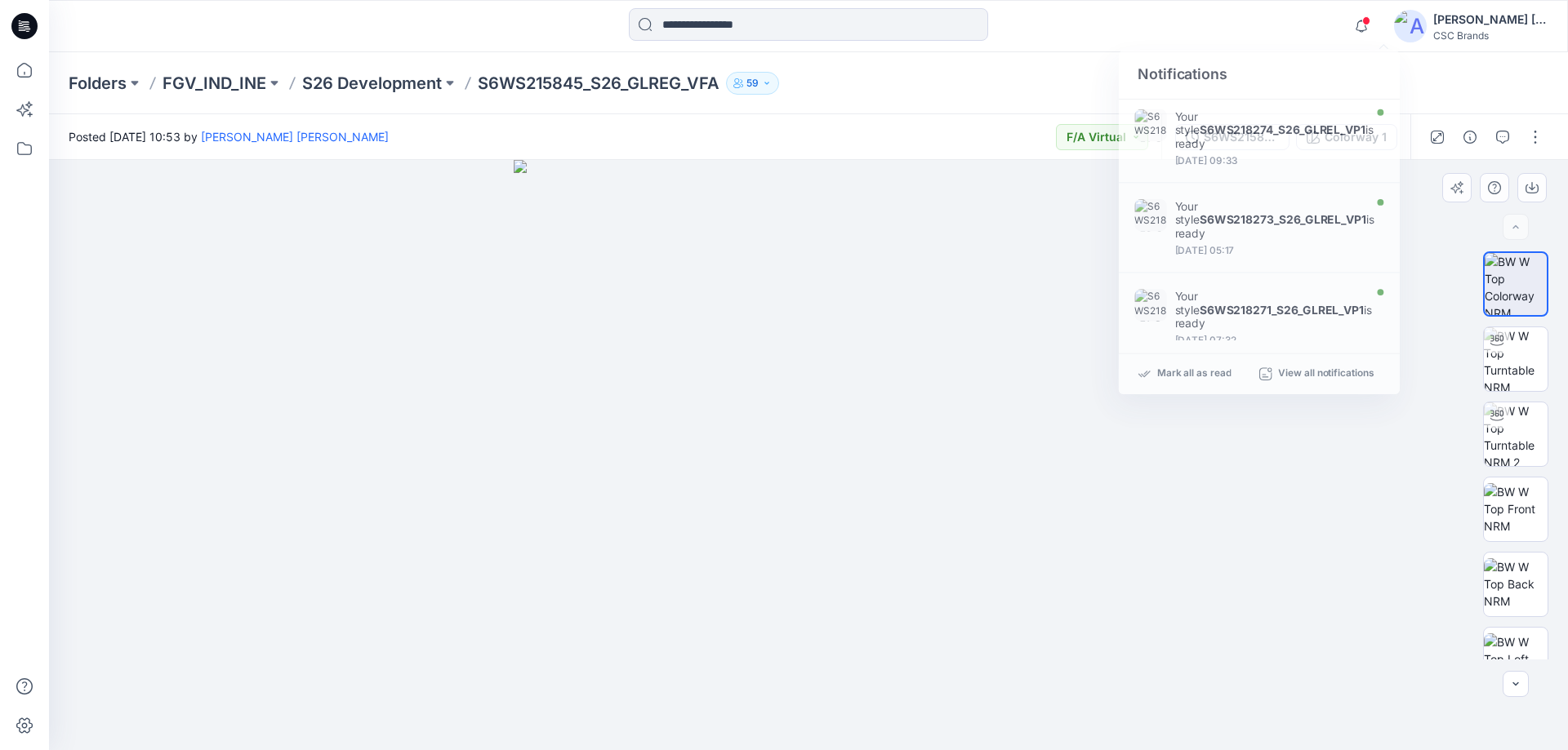
click at [1176, 579] on div at bounding box center [808, 455] width 1519 height 591
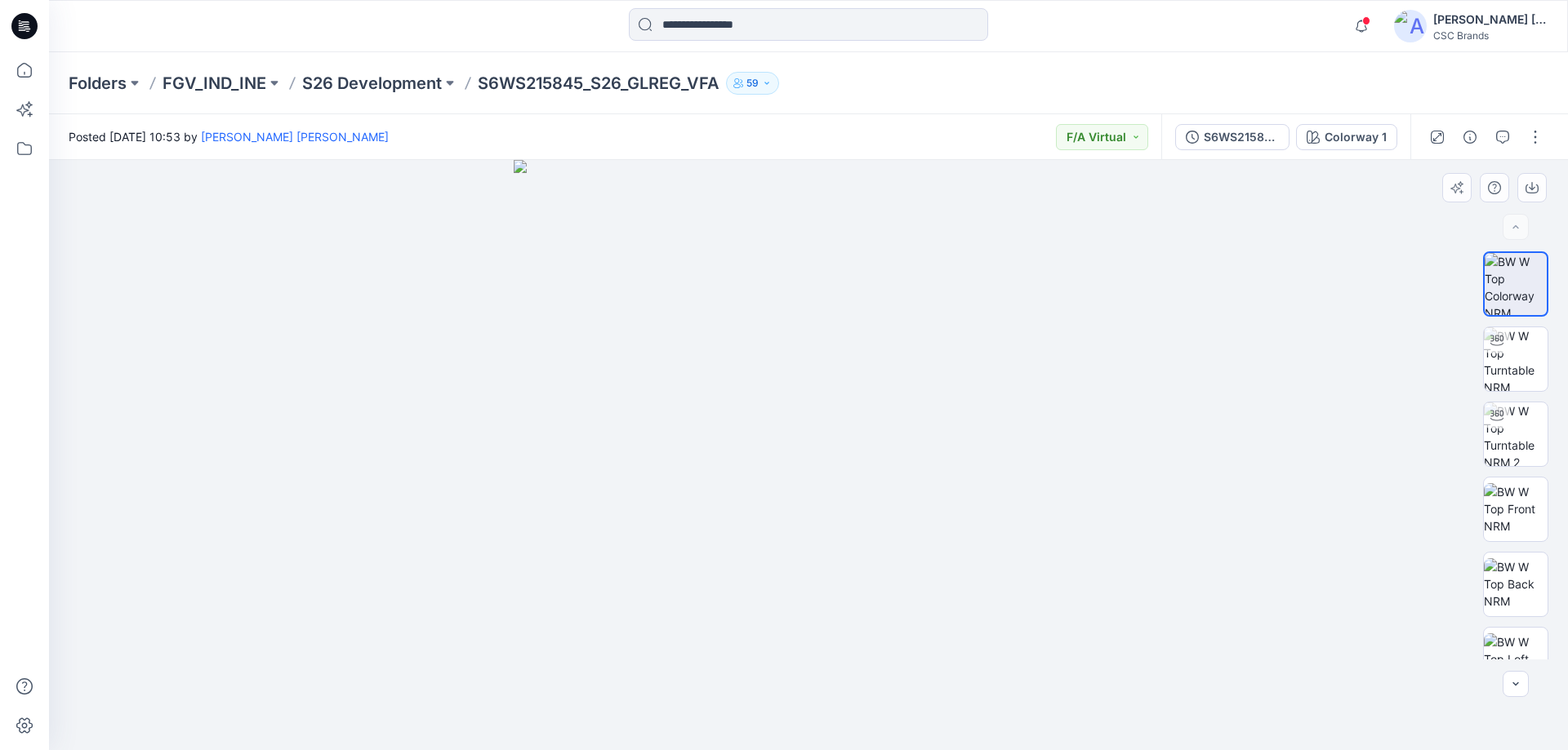
click at [807, 404] on img at bounding box center [808, 455] width 591 height 591
click at [1525, 364] on img at bounding box center [1515, 359] width 64 height 64
drag, startPoint x: 809, startPoint y: 723, endPoint x: 1090, endPoint y: 692, distance: 282.7
click at [1087, 692] on div at bounding box center [808, 455] width 1519 height 591
drag, startPoint x: 1149, startPoint y: 433, endPoint x: 1117, endPoint y: 441, distance: 33.0
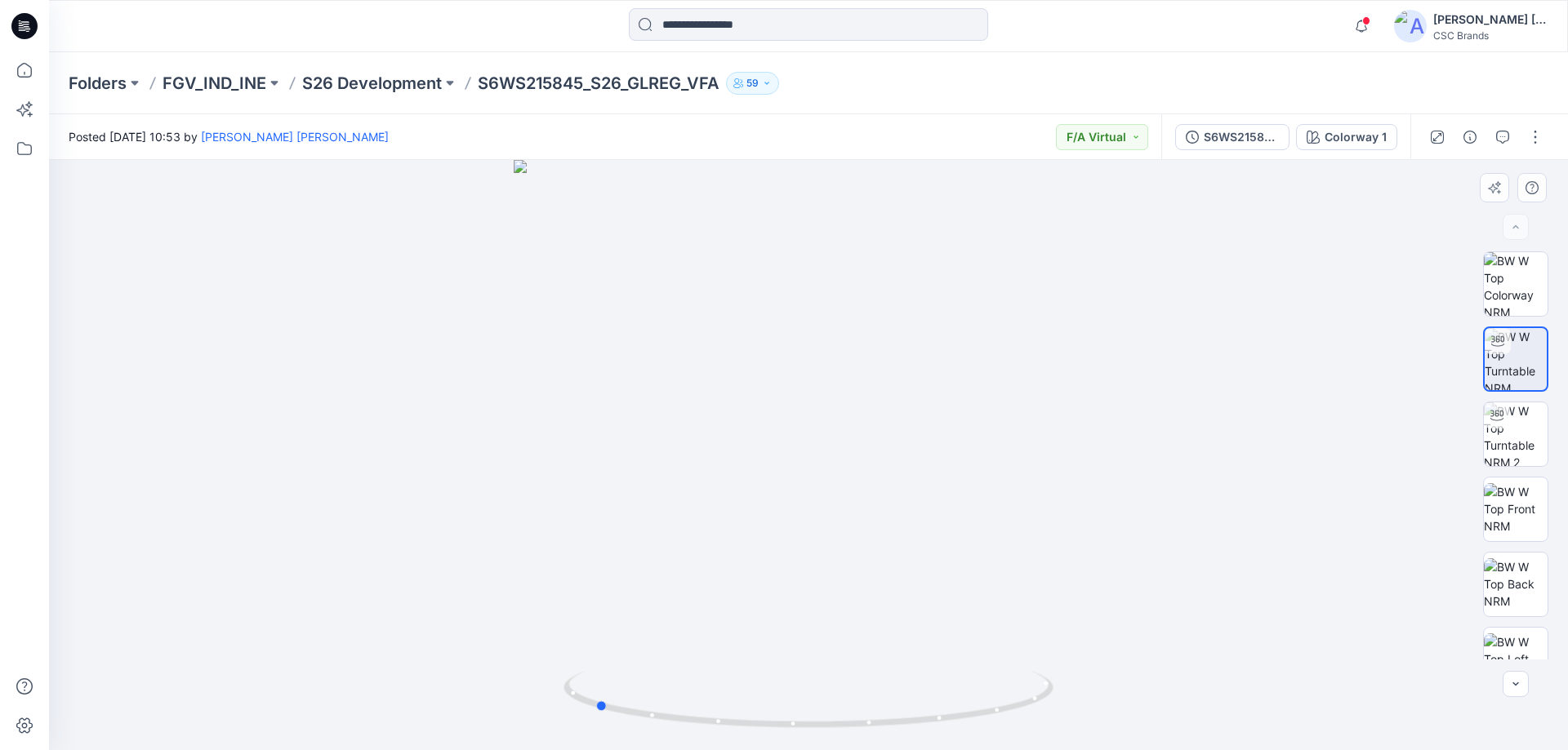
click at [1148, 433] on div at bounding box center [808, 455] width 1519 height 591
drag, startPoint x: 797, startPoint y: 730, endPoint x: 778, endPoint y: 709, distance: 28.3
click at [778, 709] on icon at bounding box center [810, 702] width 494 height 61
click at [1498, 445] on img at bounding box center [1515, 434] width 64 height 64
drag, startPoint x: 612, startPoint y: 662, endPoint x: 618, endPoint y: 612, distance: 50.4
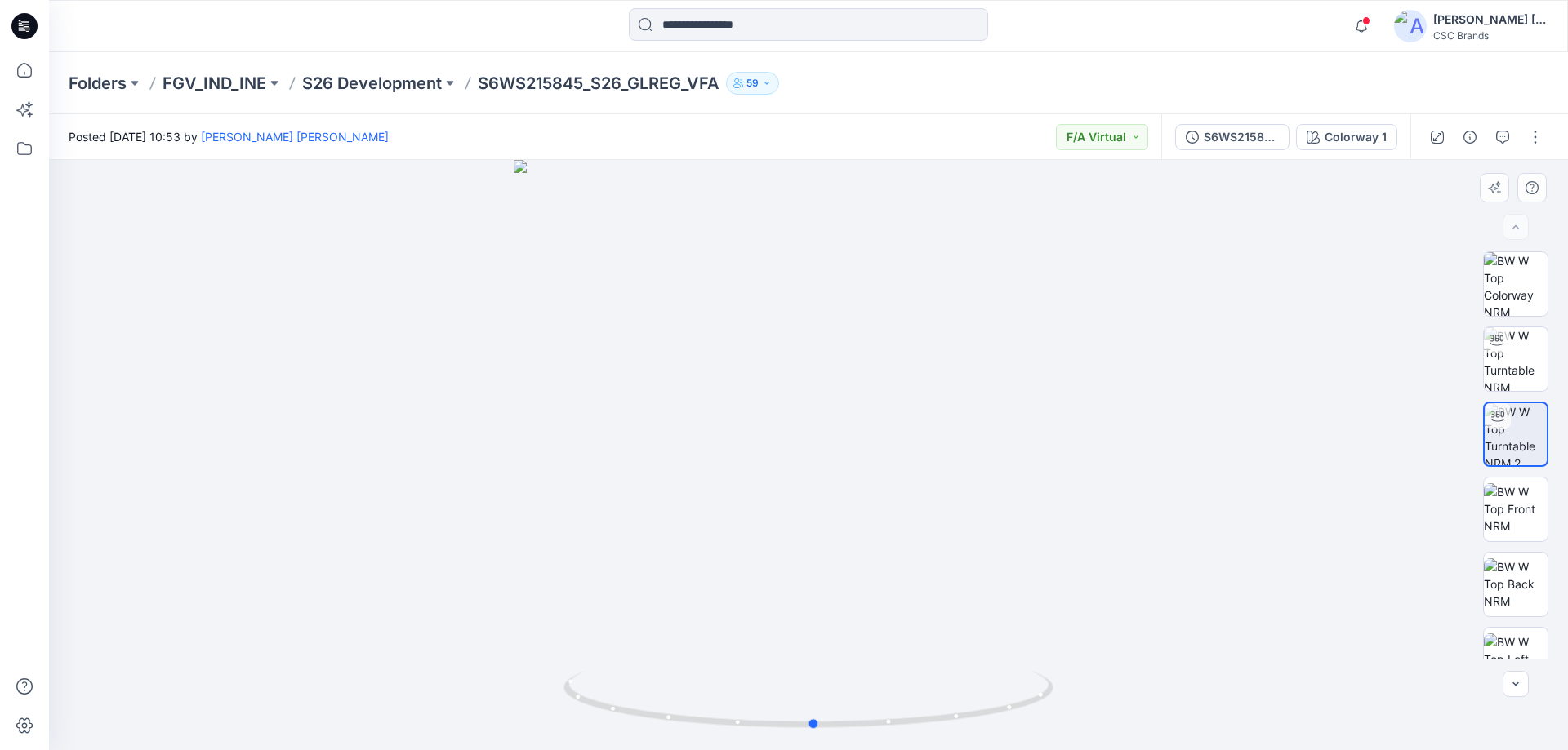
click at [618, 613] on div at bounding box center [808, 455] width 1519 height 591
drag, startPoint x: 728, startPoint y: 726, endPoint x: 996, endPoint y: 677, distance: 272.4
click at [996, 677] on icon at bounding box center [810, 702] width 494 height 61
click at [1286, 590] on div at bounding box center [808, 455] width 1519 height 591
drag, startPoint x: 843, startPoint y: 659, endPoint x: 846, endPoint y: 681, distance: 22.2
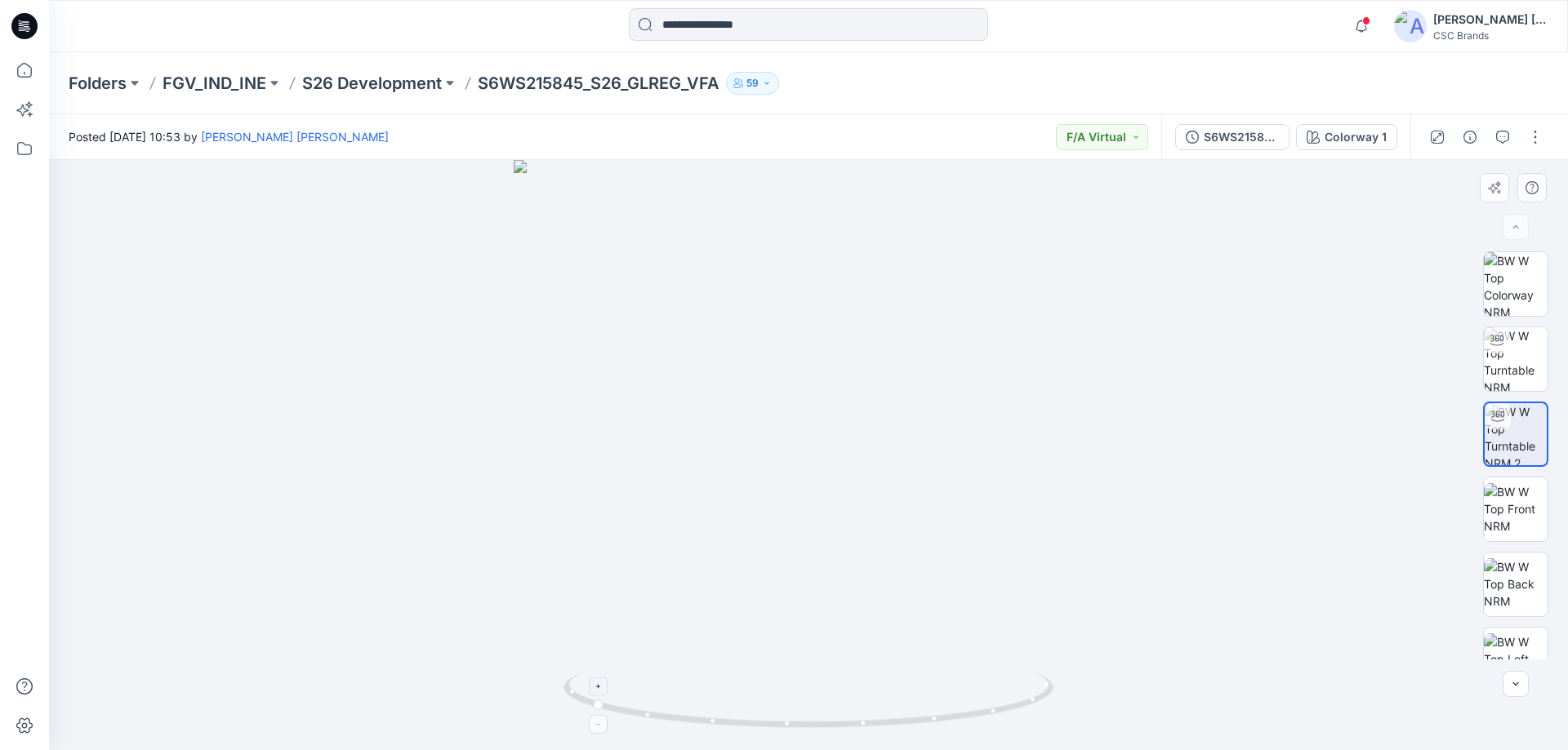
click at [844, 659] on div at bounding box center [808, 455] width 1519 height 591
drag, startPoint x: 598, startPoint y: 710, endPoint x: 860, endPoint y: 720, distance: 262.2
click at [860, 720] on icon at bounding box center [810, 702] width 494 height 61
click at [809, 341] on div at bounding box center [808, 455] width 1519 height 591
click at [1529, 528] on img at bounding box center [1515, 509] width 64 height 51
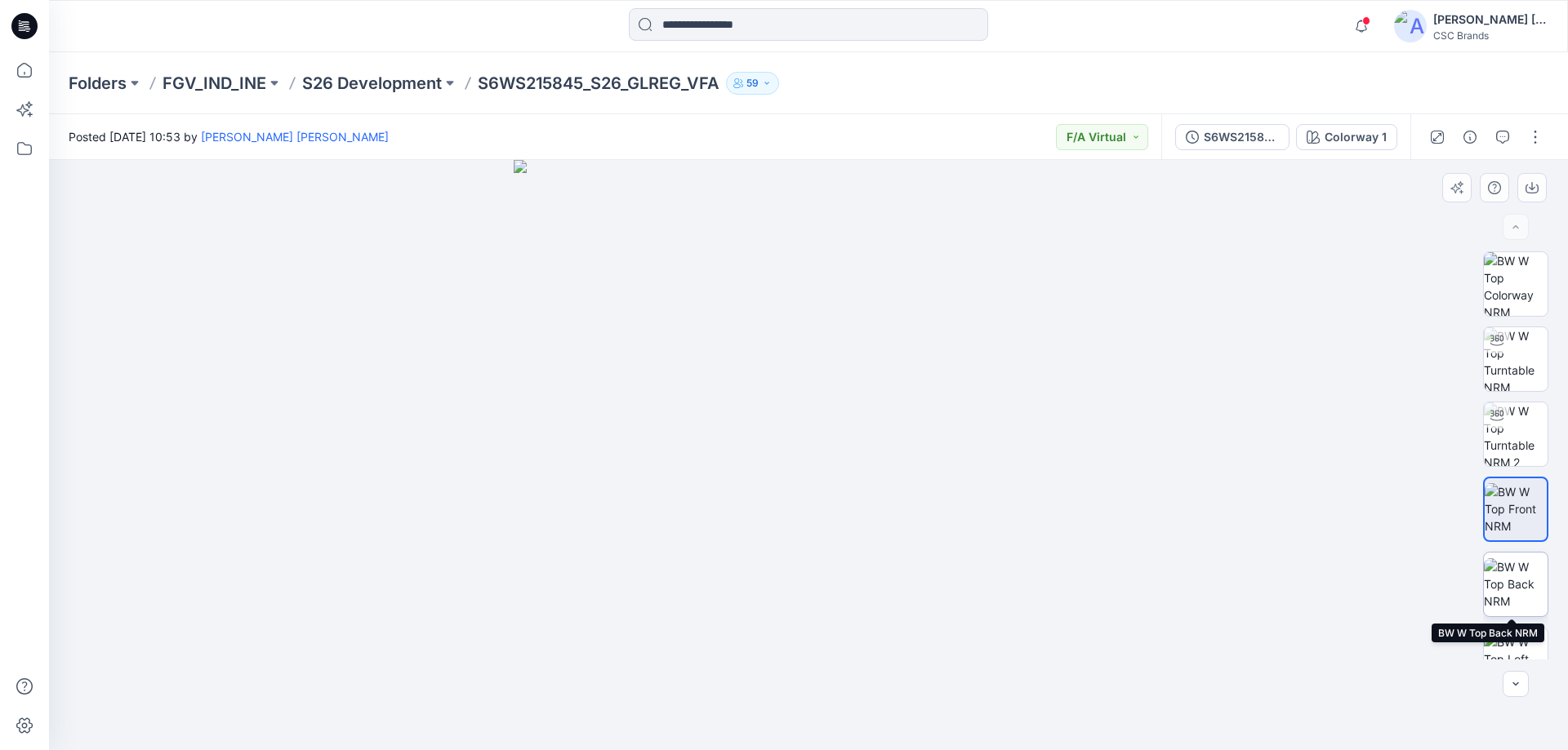
click at [1496, 582] on img at bounding box center [1515, 584] width 64 height 51
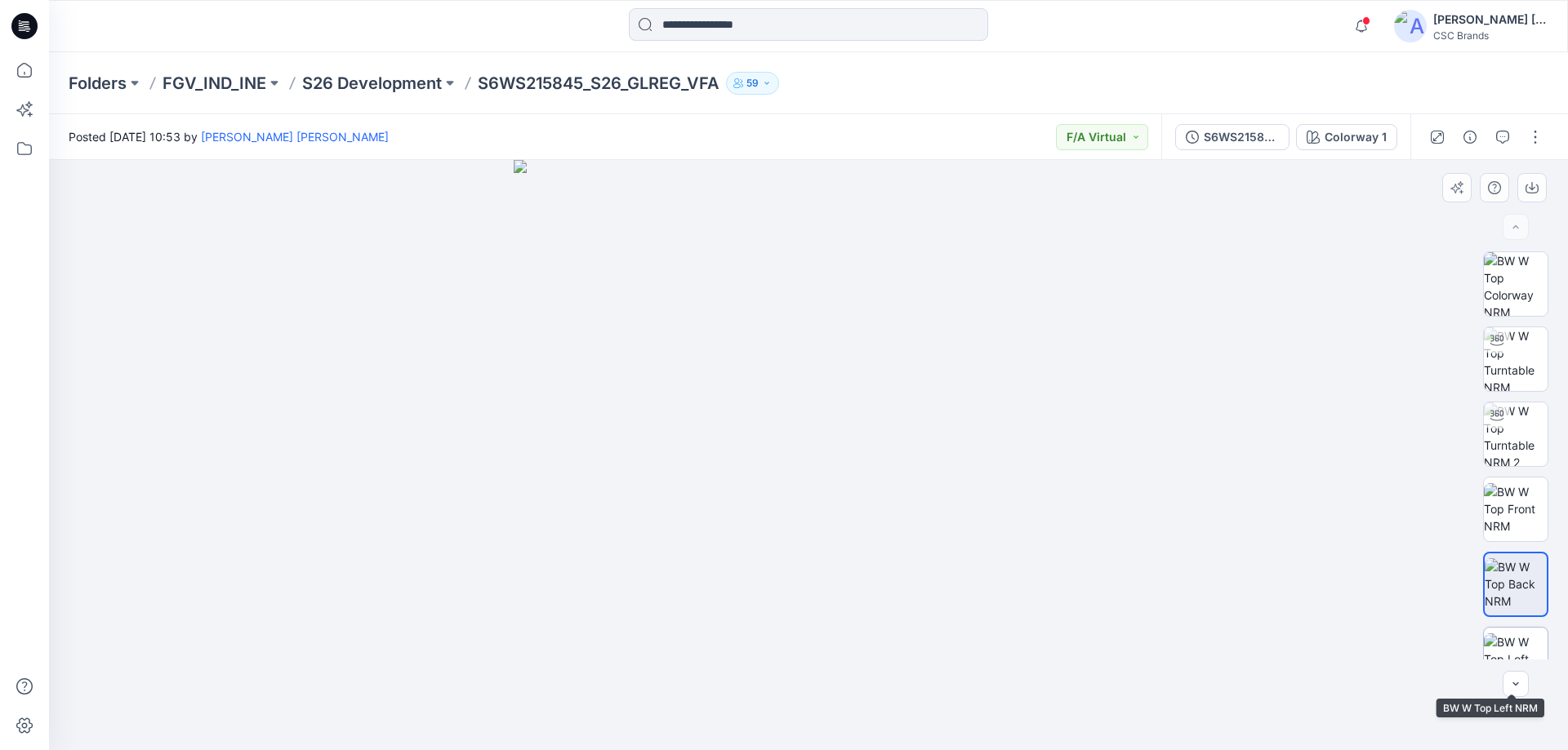
click at [1508, 651] on img at bounding box center [1515, 660] width 64 height 51
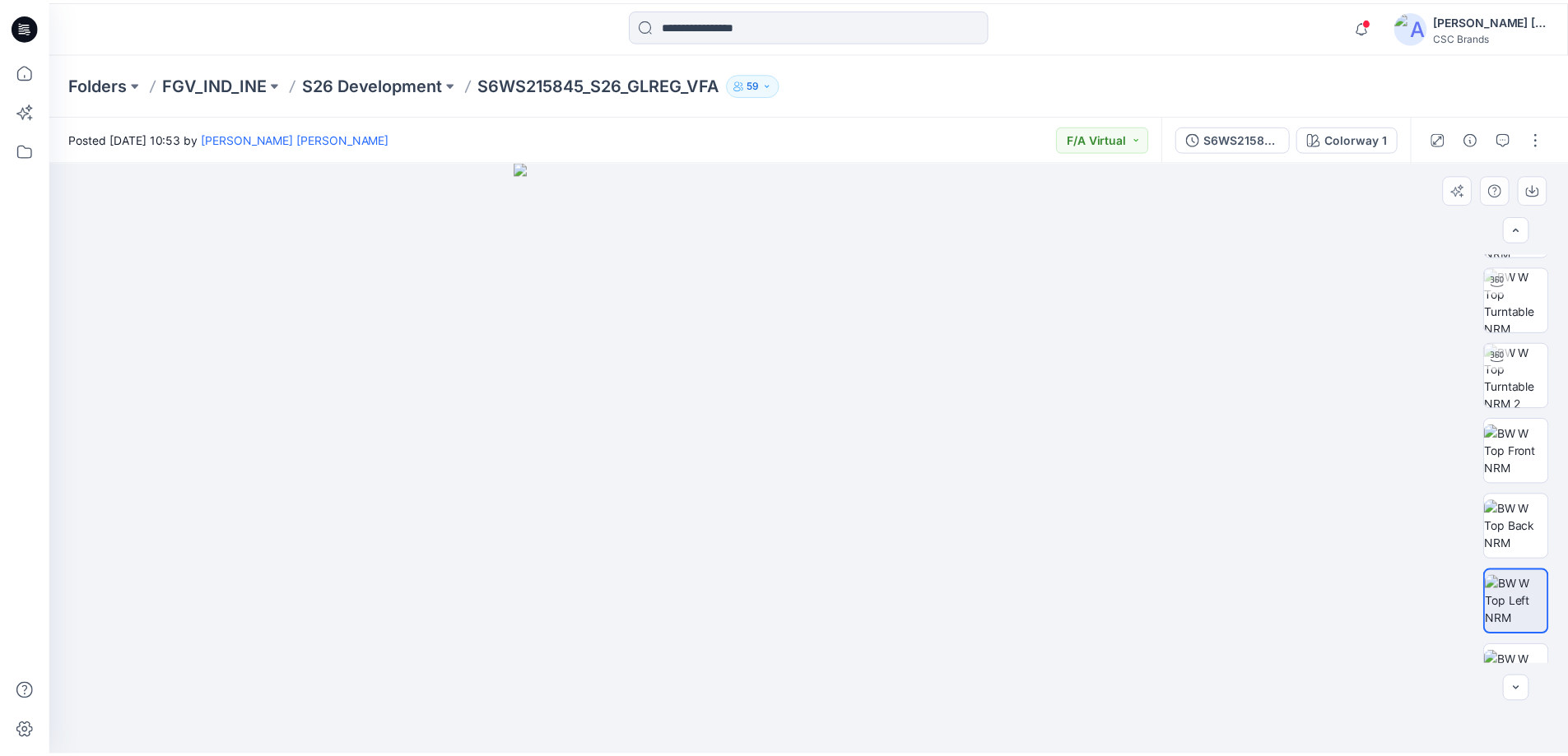
scroll to position [184, 0]
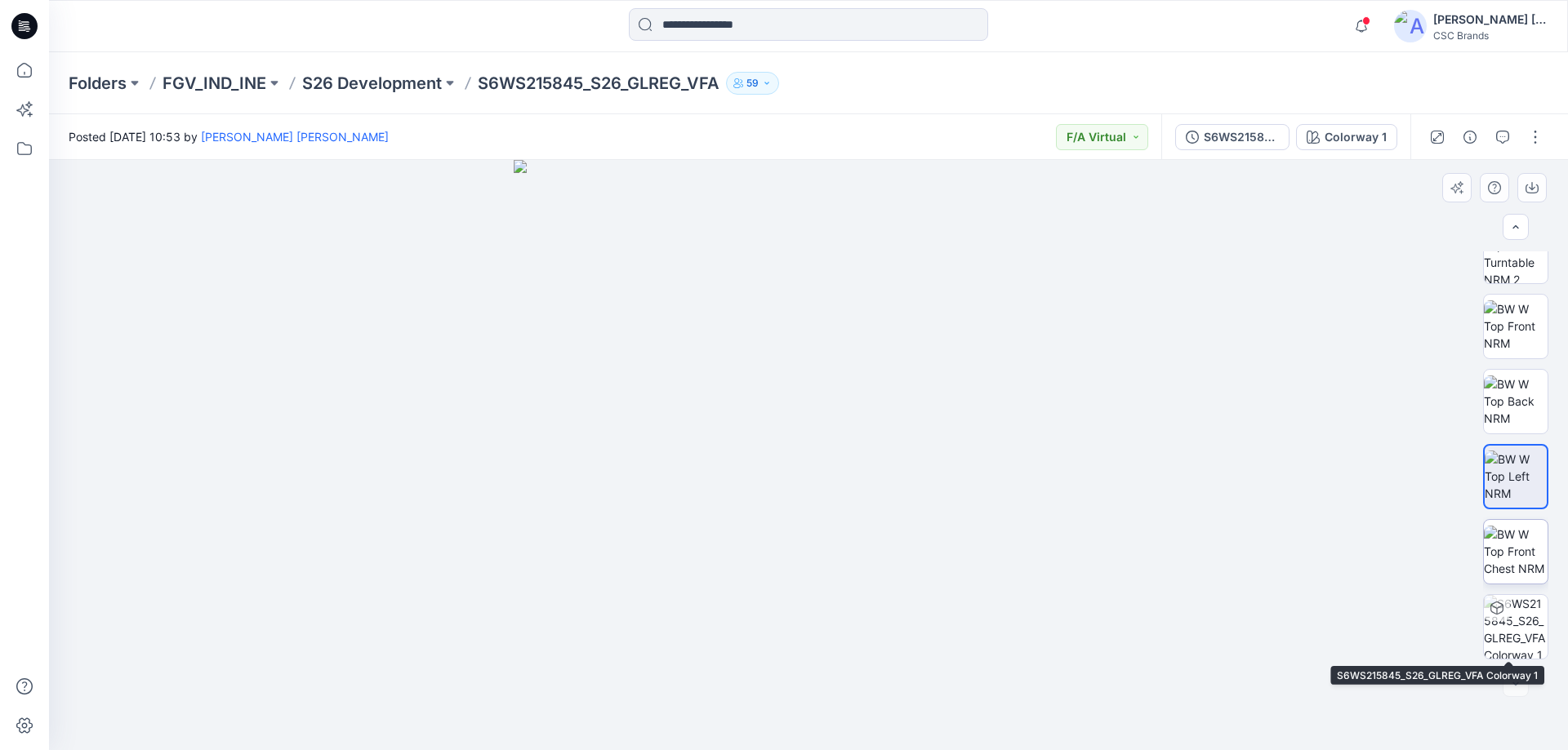
click at [1522, 572] on img at bounding box center [1515, 551] width 64 height 51
click at [1492, 596] on div at bounding box center [1496, 608] width 27 height 27
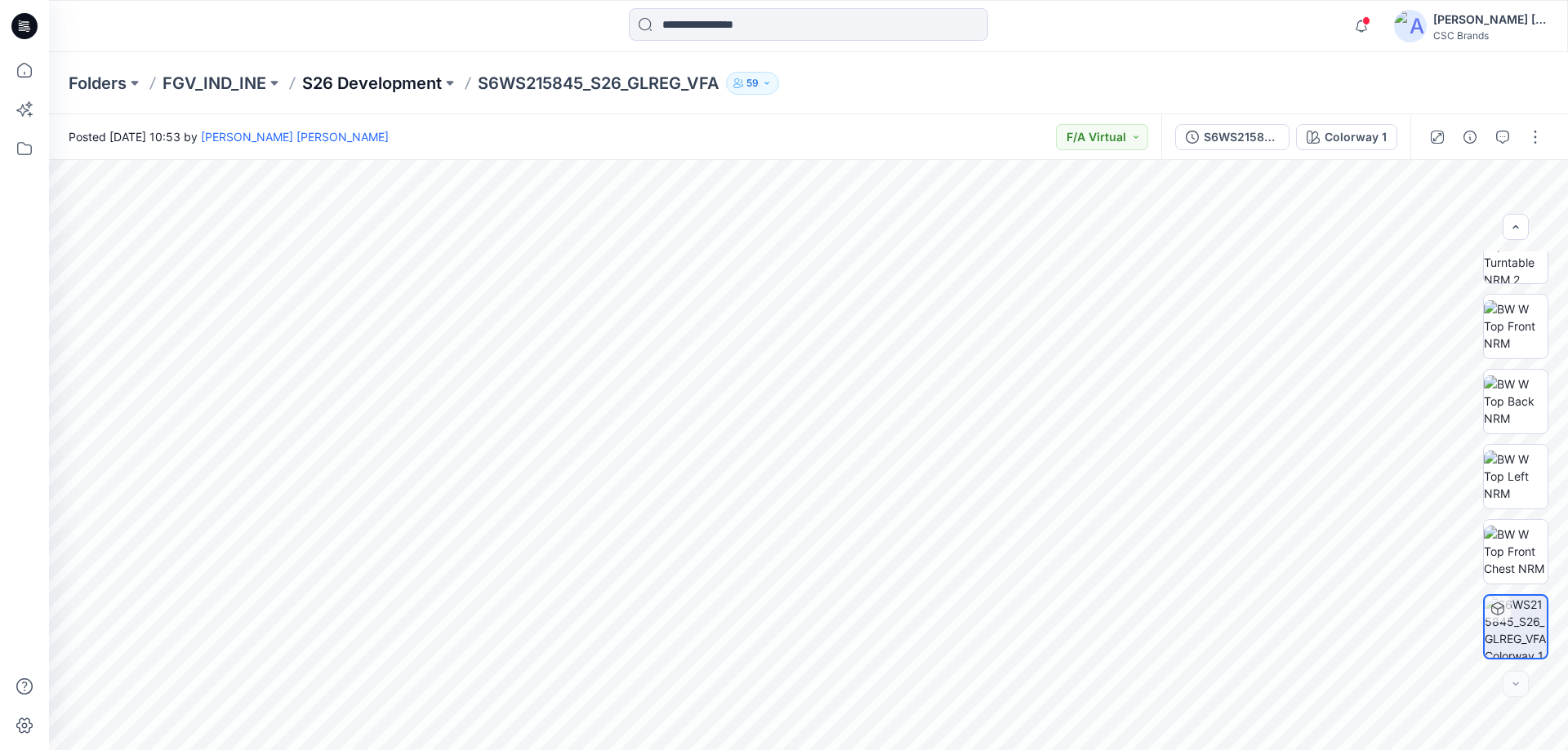
click at [401, 80] on p "S26 Development" at bounding box center [372, 83] width 140 height 23
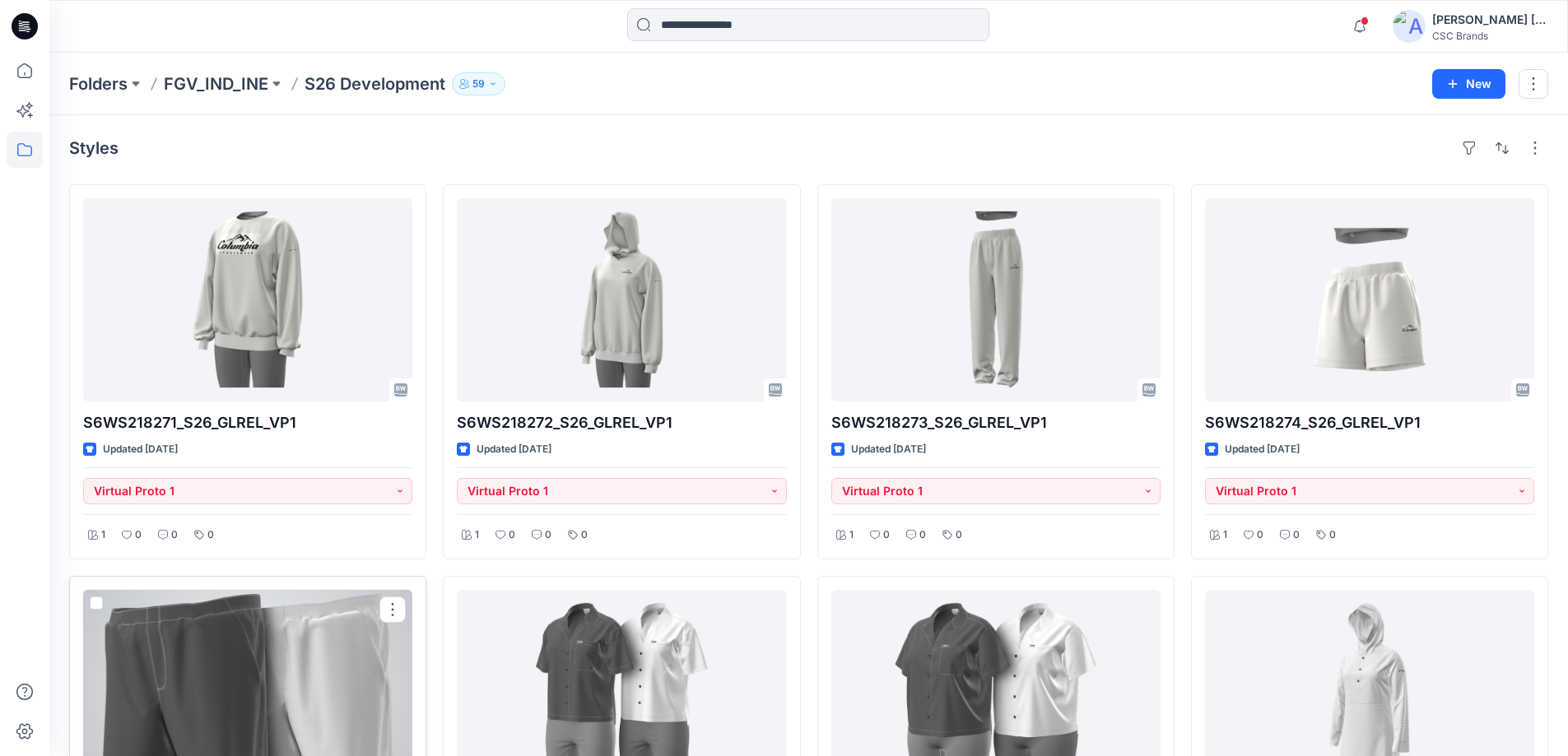
click at [343, 666] on div at bounding box center [248, 692] width 329 height 203
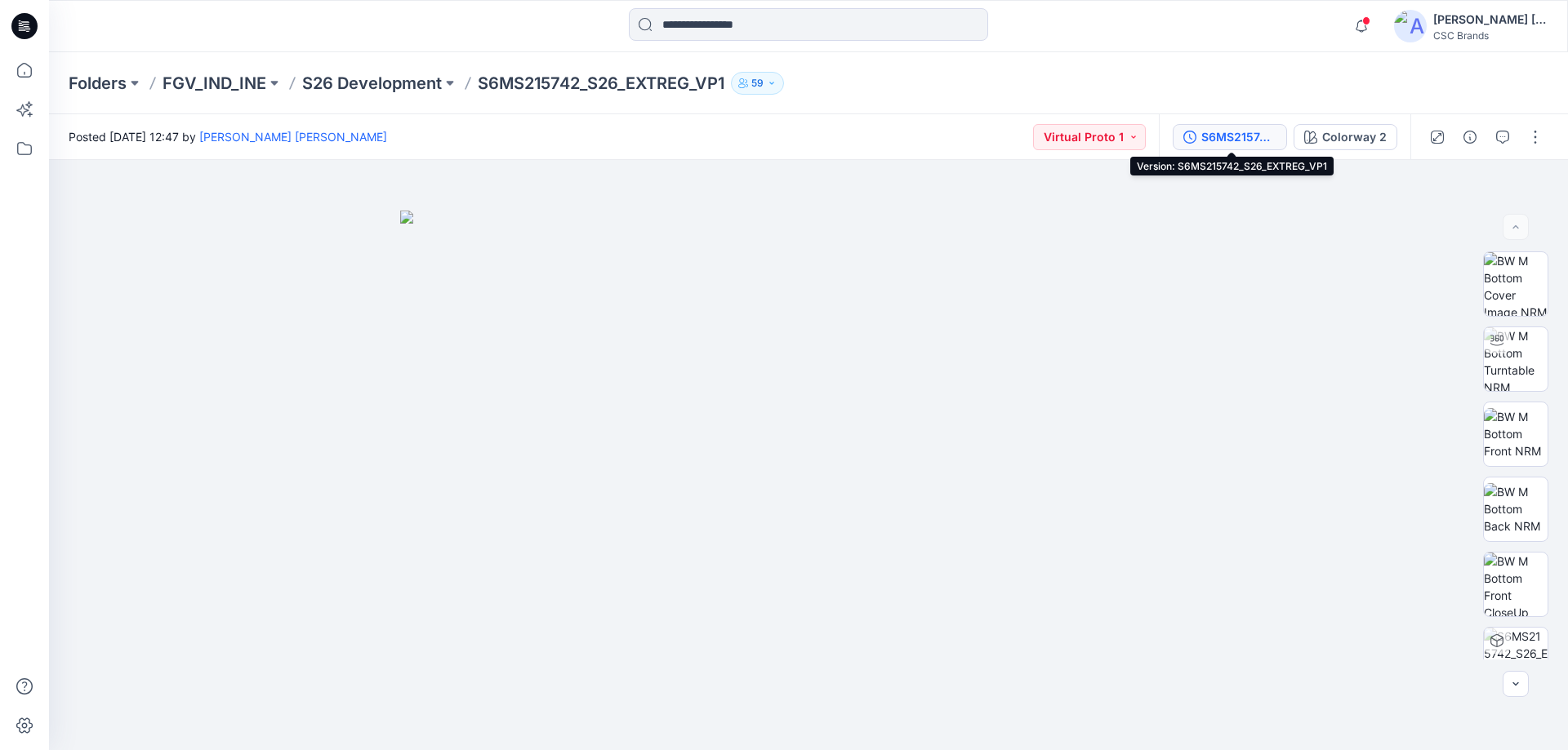
click at [1237, 136] on div "S6MS215742_S26_EXTREG_VP1" at bounding box center [1239, 137] width 75 height 18
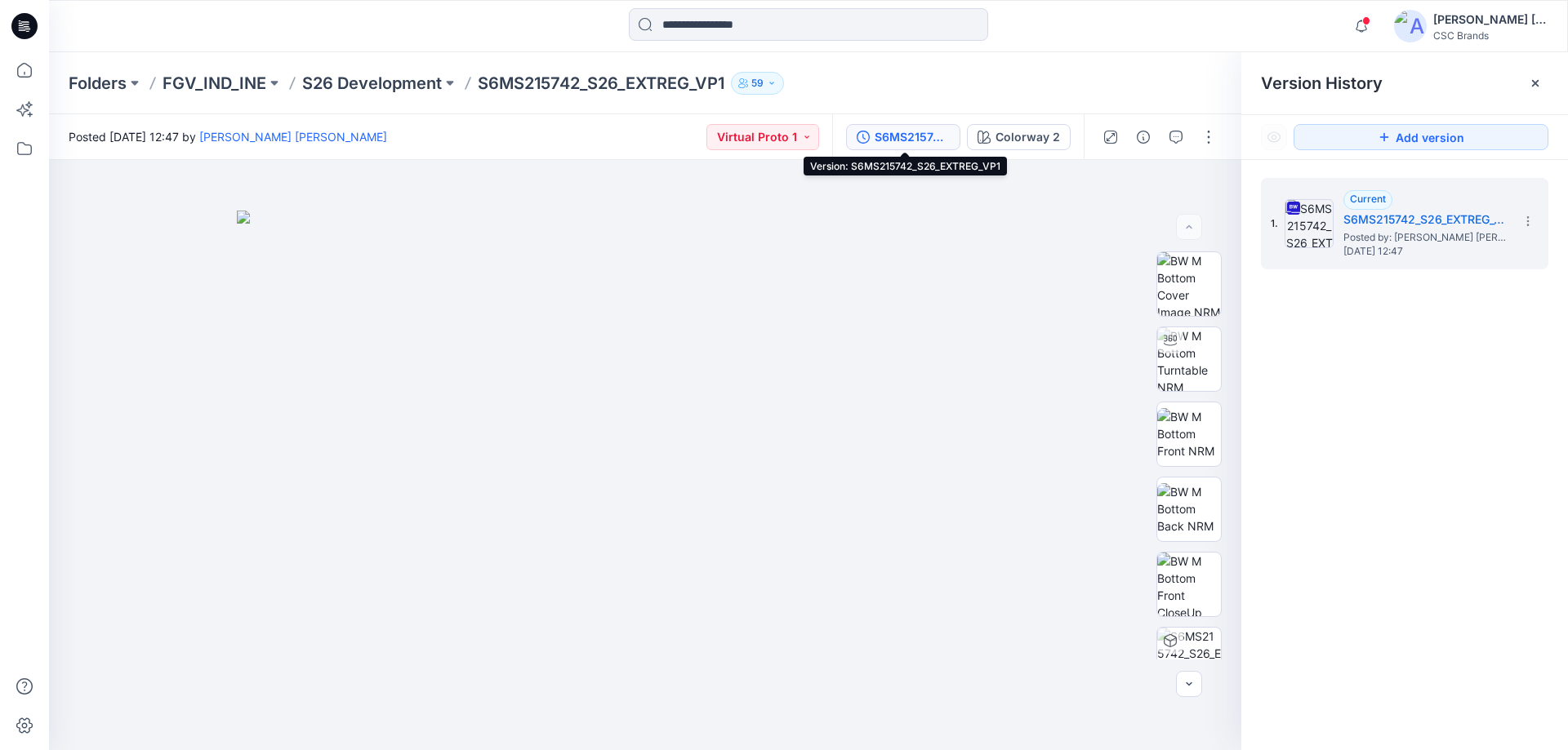
click at [899, 136] on div "S6MS215742_S26_EXTREG_VP1" at bounding box center [912, 137] width 75 height 18
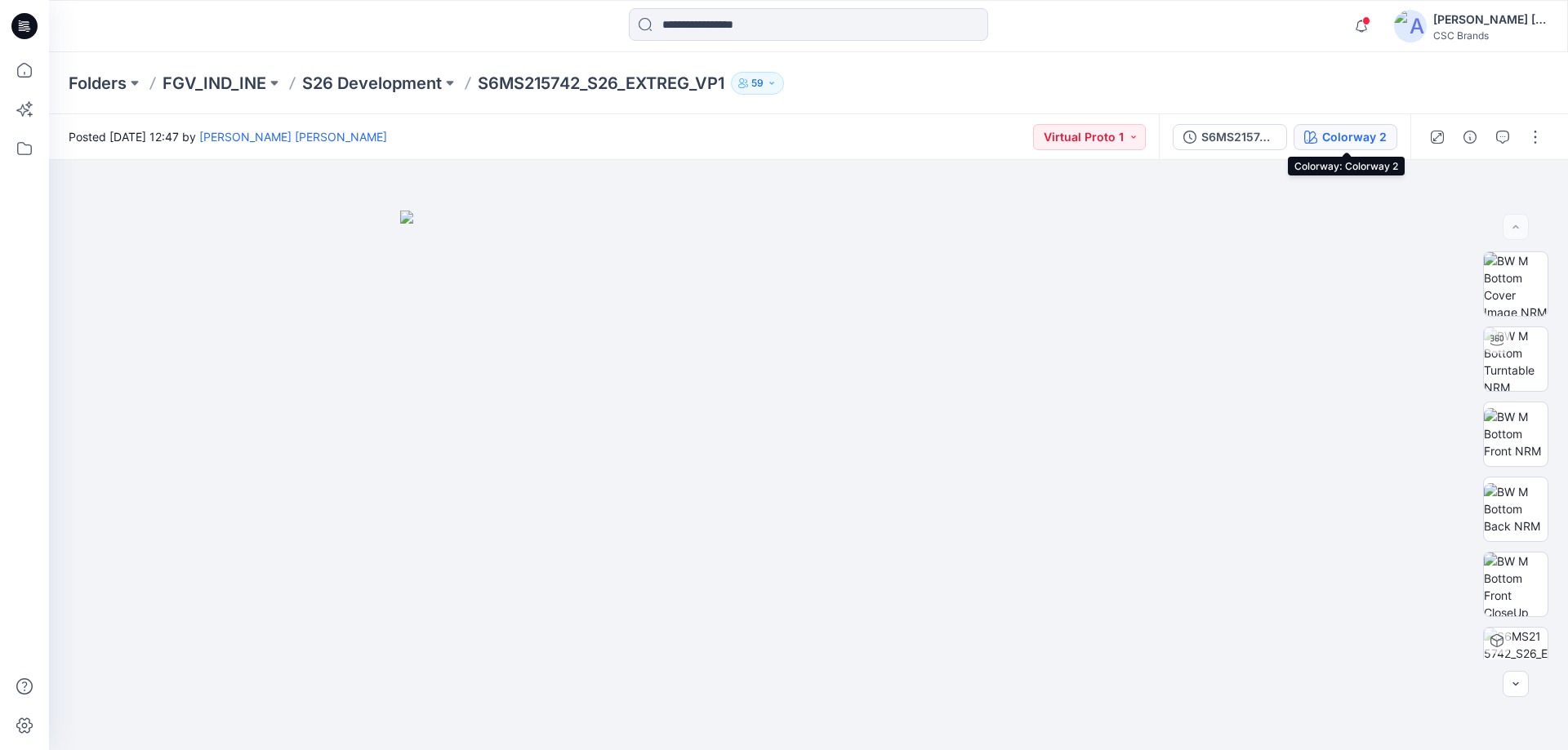
click at [1339, 133] on div "Colorway 2" at bounding box center [1355, 137] width 65 height 18
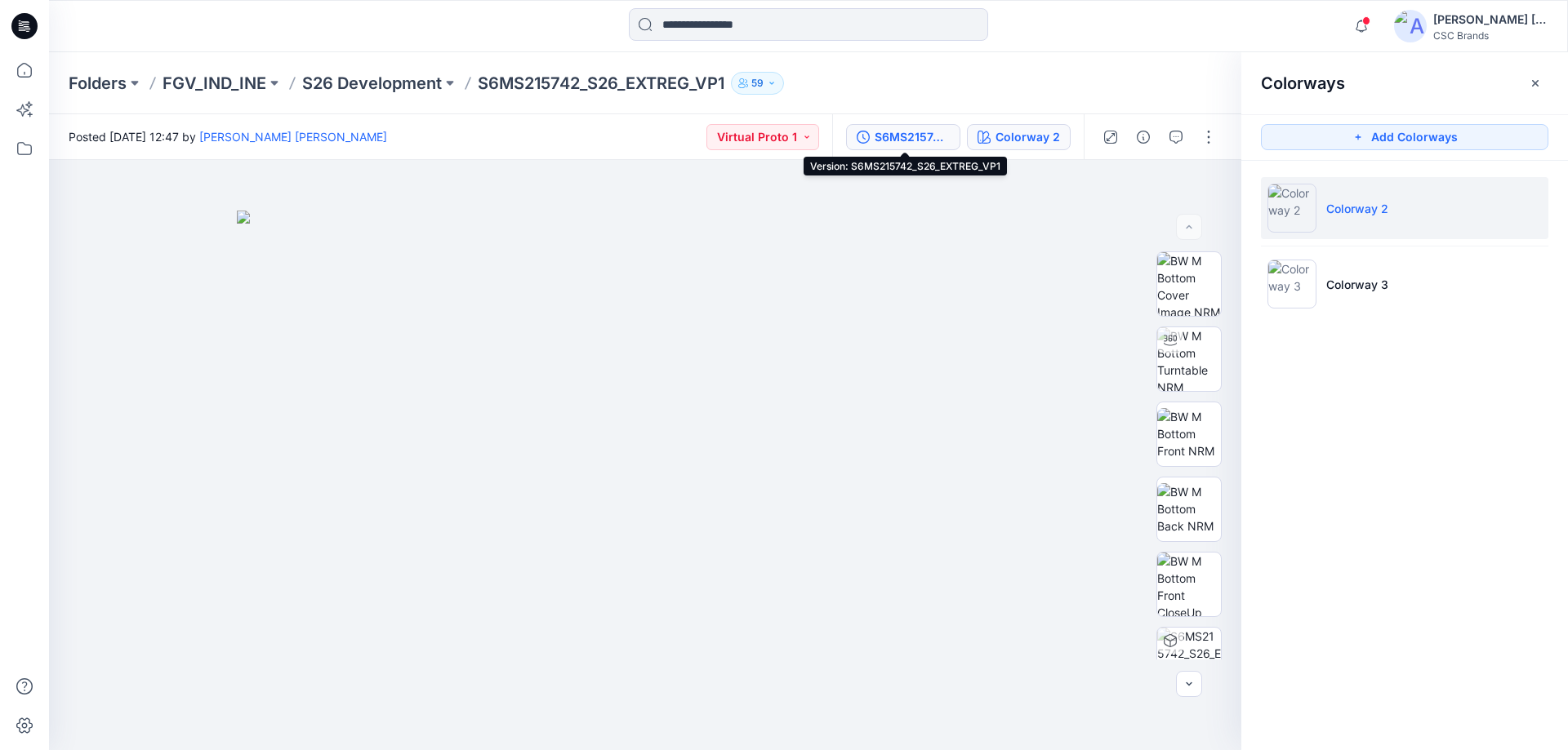
click at [930, 145] on div "S6MS215742_S26_EXTREG_VP1" at bounding box center [912, 137] width 75 height 18
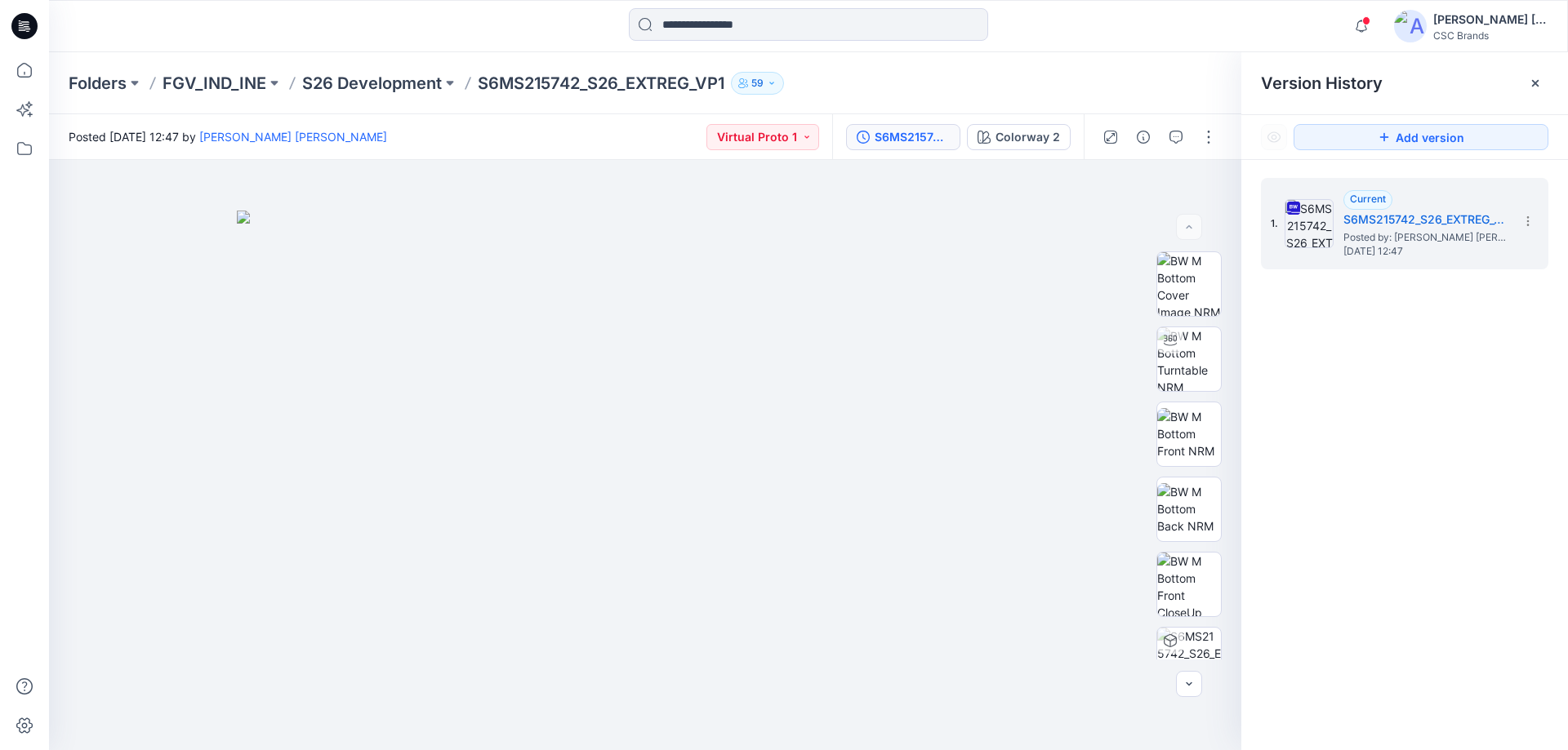
click at [918, 137] on div "S6MS215742_S26_EXTREG_VP1" at bounding box center [912, 137] width 75 height 18
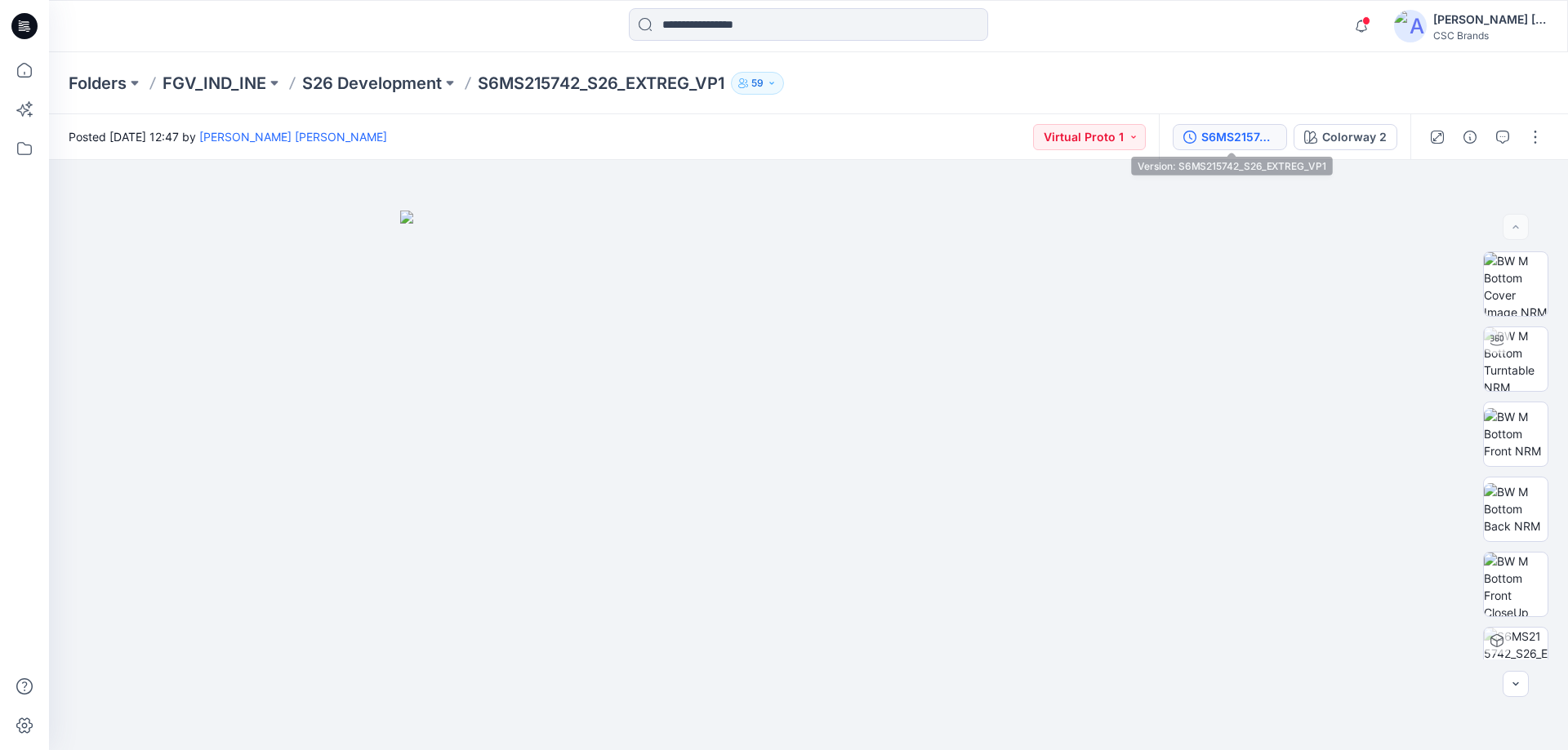
click at [1217, 136] on div "S6MS215742_S26_EXTREG_VP1" at bounding box center [1239, 137] width 75 height 18
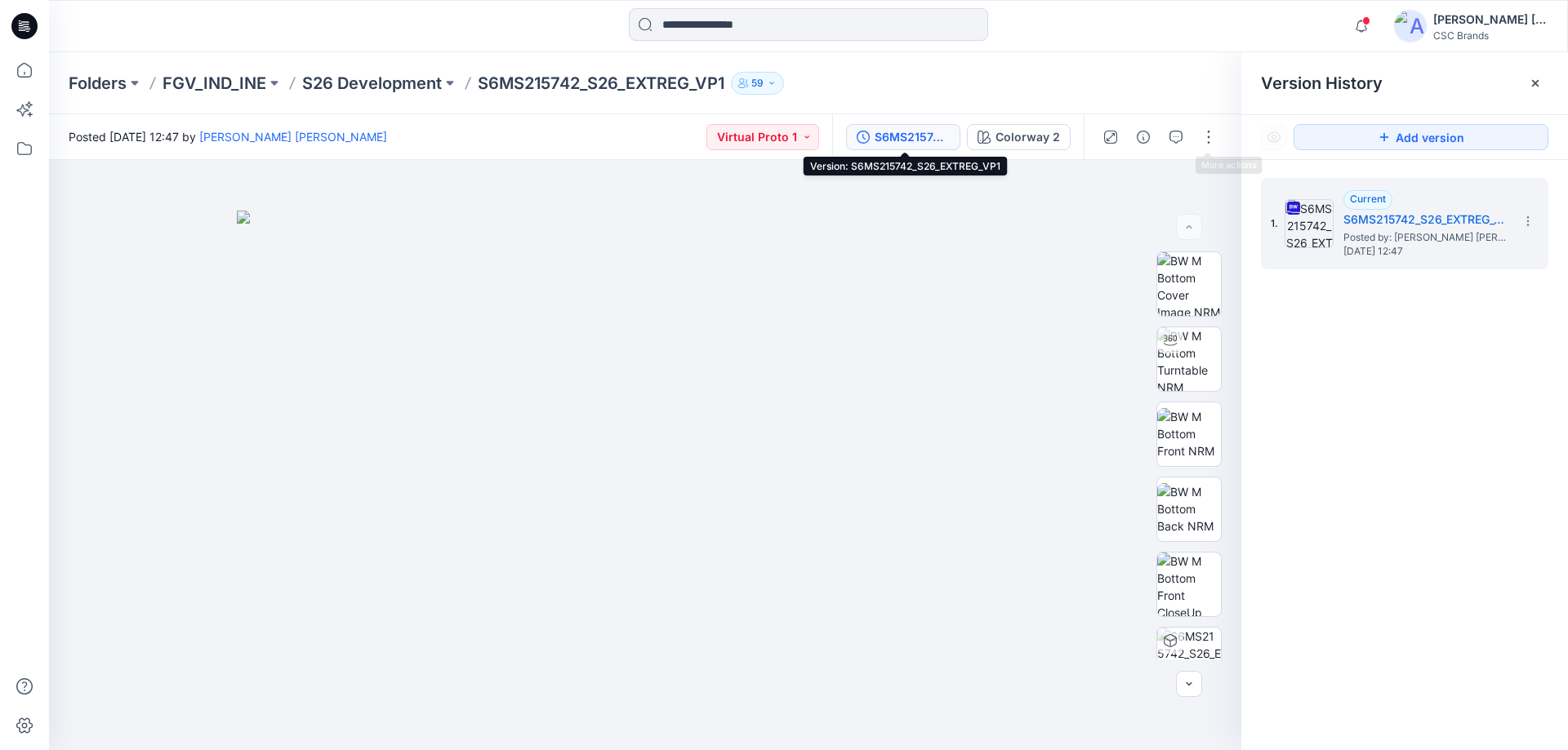
click at [933, 138] on div "S6MS215742_S26_EXTREG_VP1" at bounding box center [912, 137] width 75 height 18
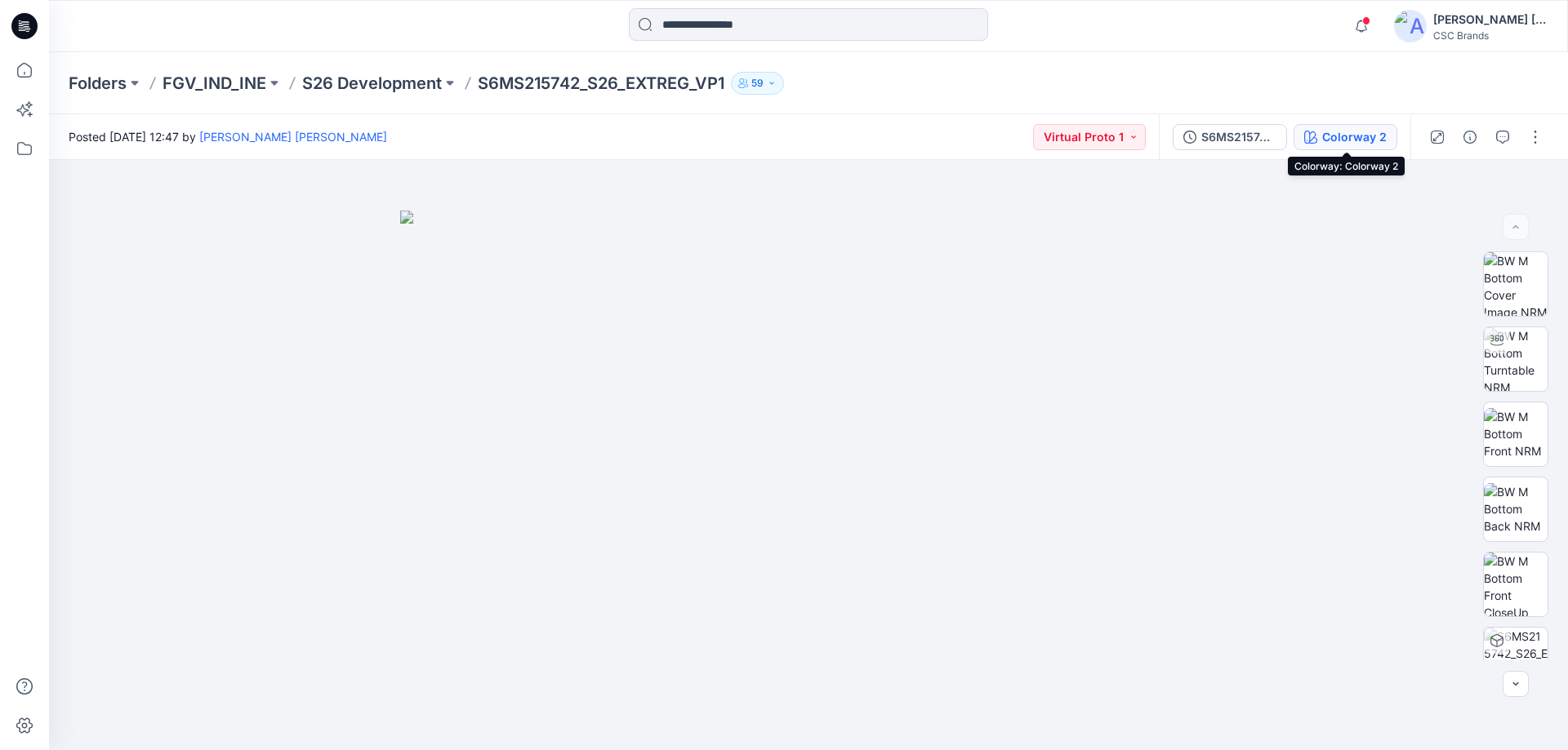
click at [1352, 135] on div "Colorway 2" at bounding box center [1355, 137] width 65 height 18
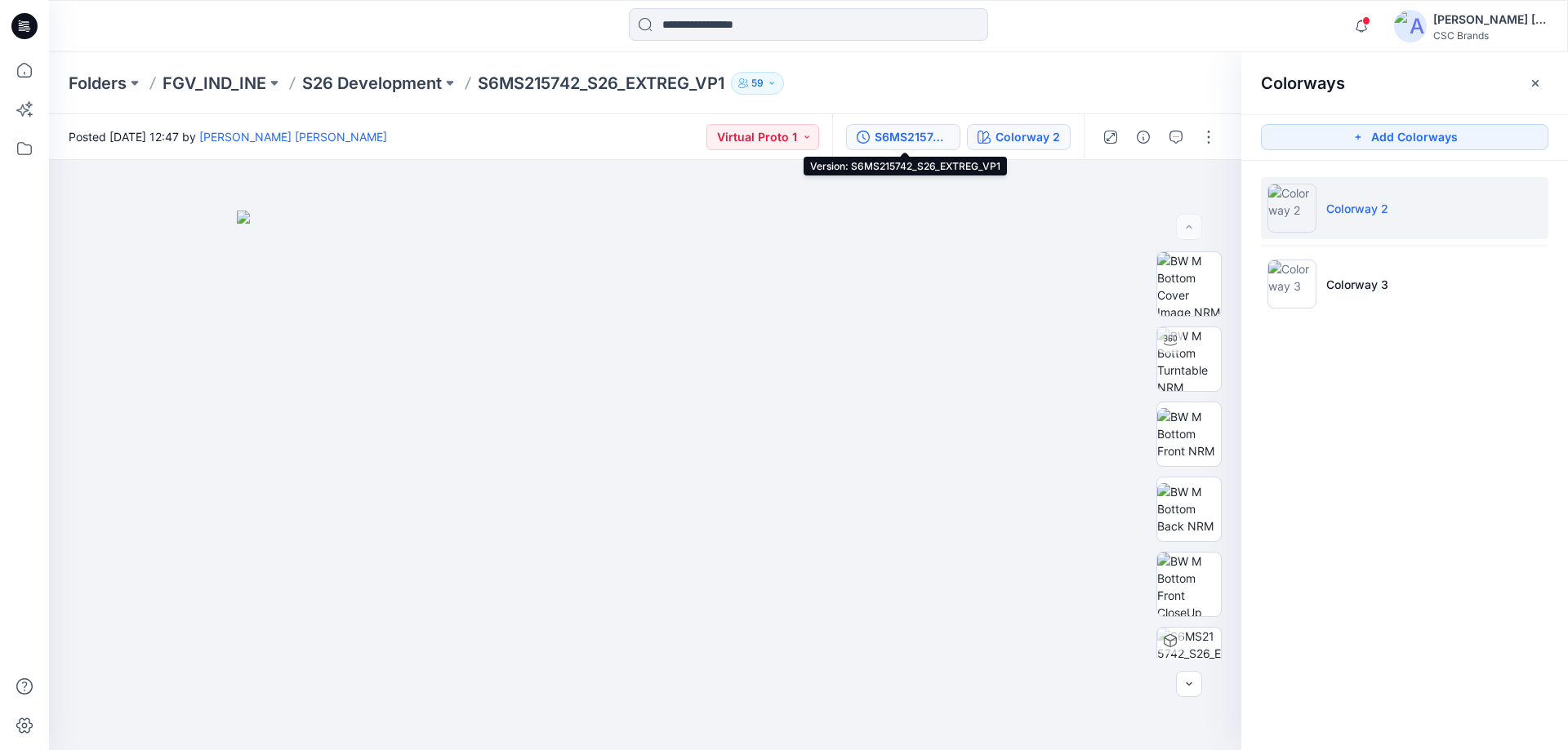
click at [914, 138] on div "S6MS215742_S26_EXTREG_VP1" at bounding box center [912, 137] width 75 height 18
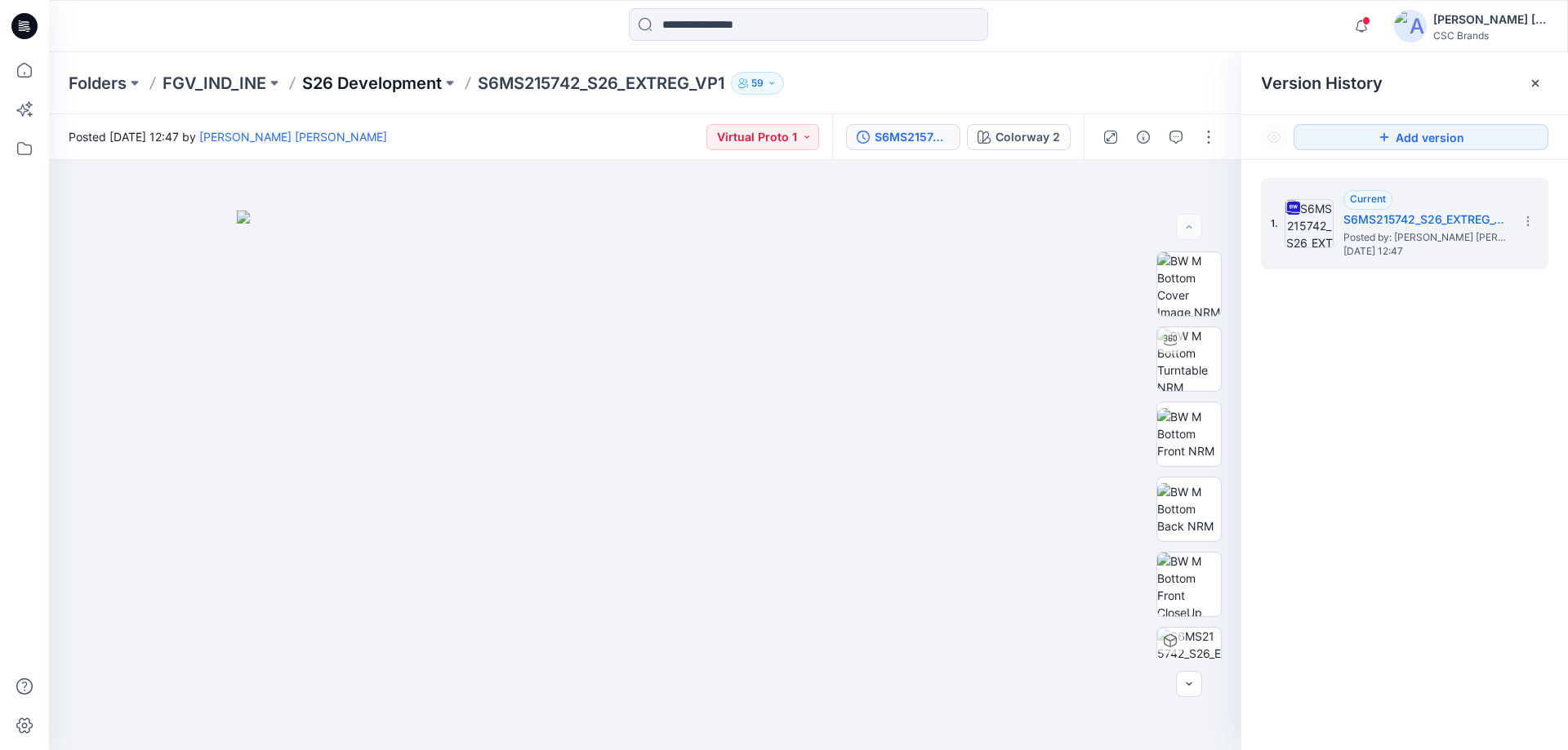
click at [409, 80] on p "S26 Development" at bounding box center [372, 83] width 140 height 23
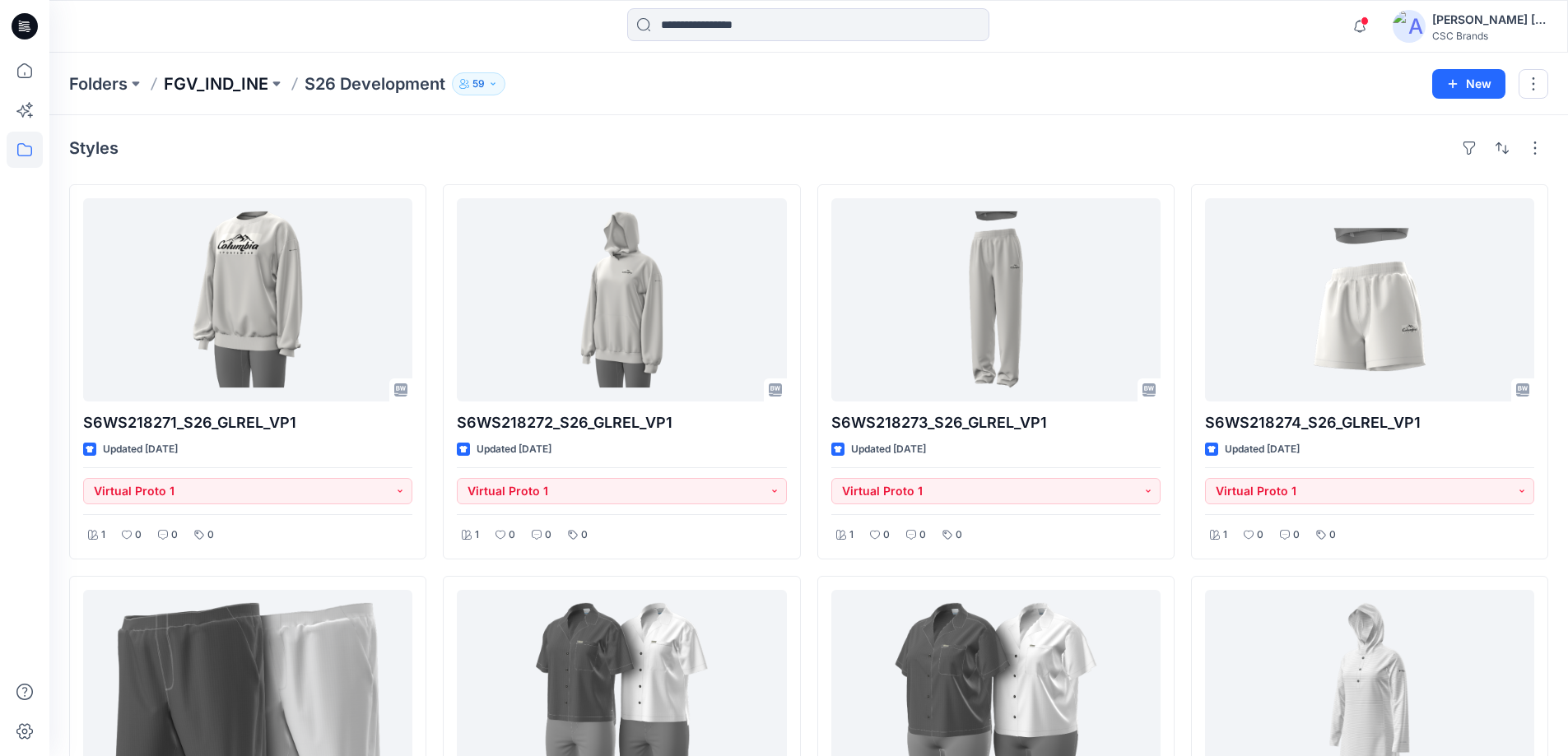
click at [217, 80] on p "FGV_IND_INE" at bounding box center [215, 83] width 104 height 23
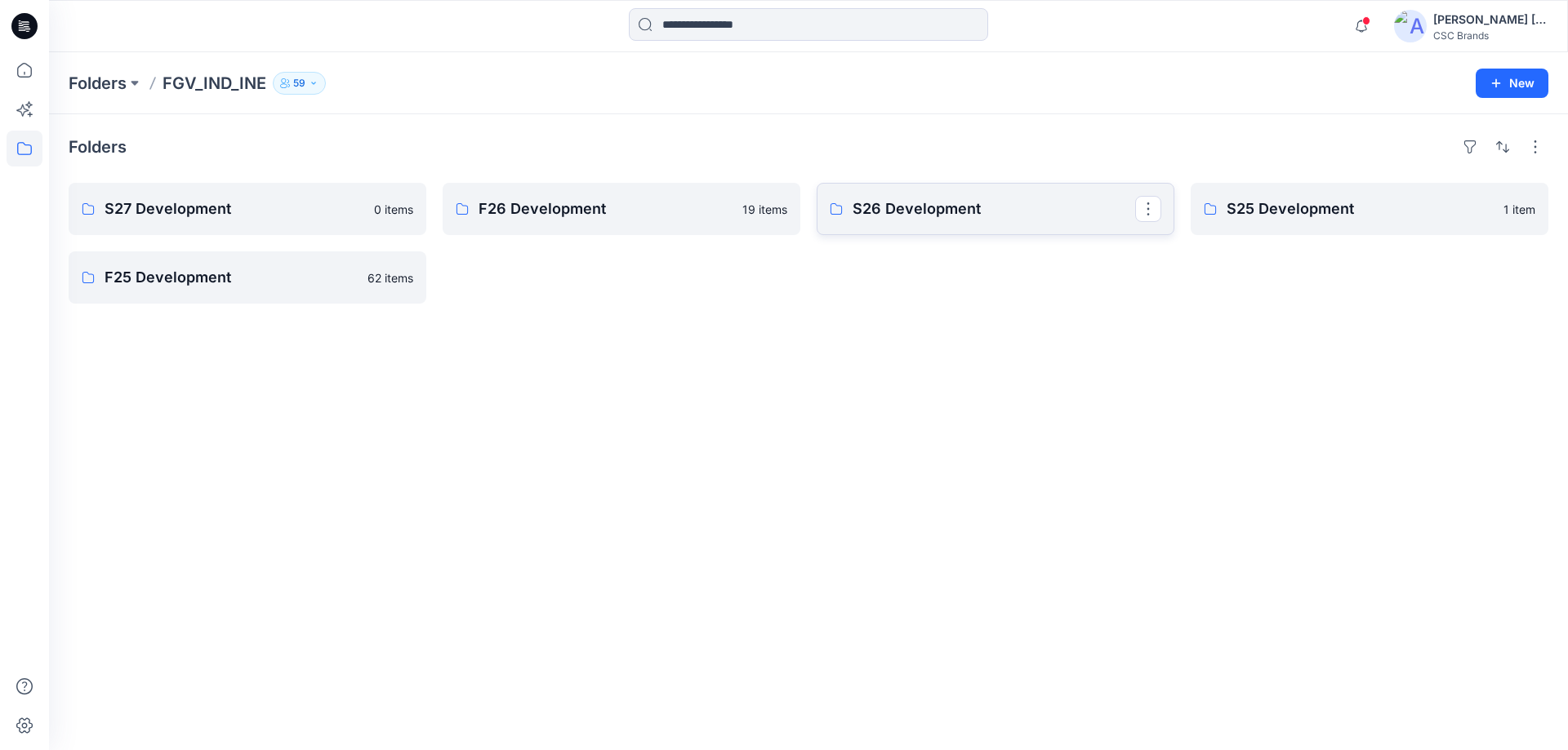
click at [936, 218] on p "S26 Development" at bounding box center [993, 208] width 282 height 23
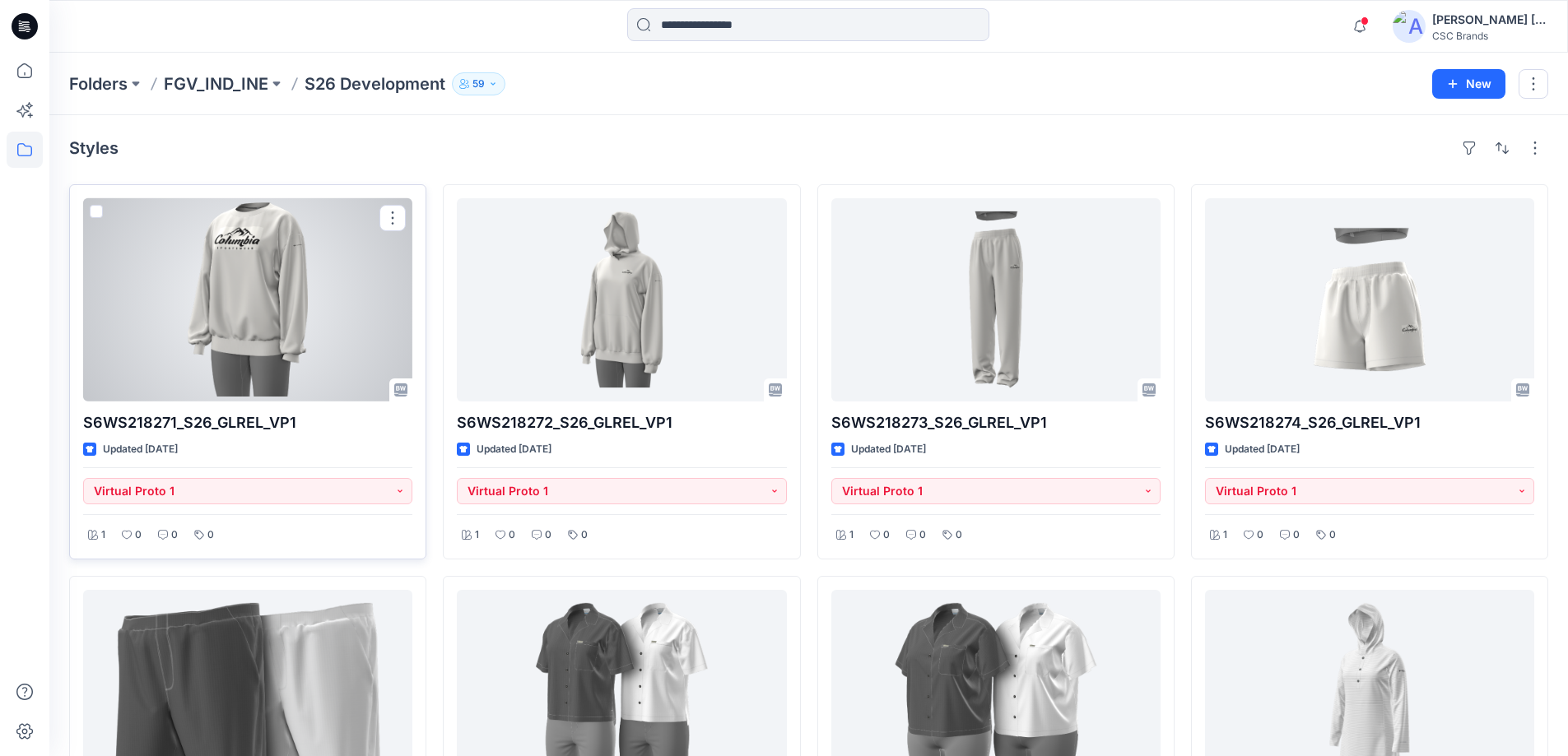
click at [264, 314] on div at bounding box center [248, 299] width 329 height 203
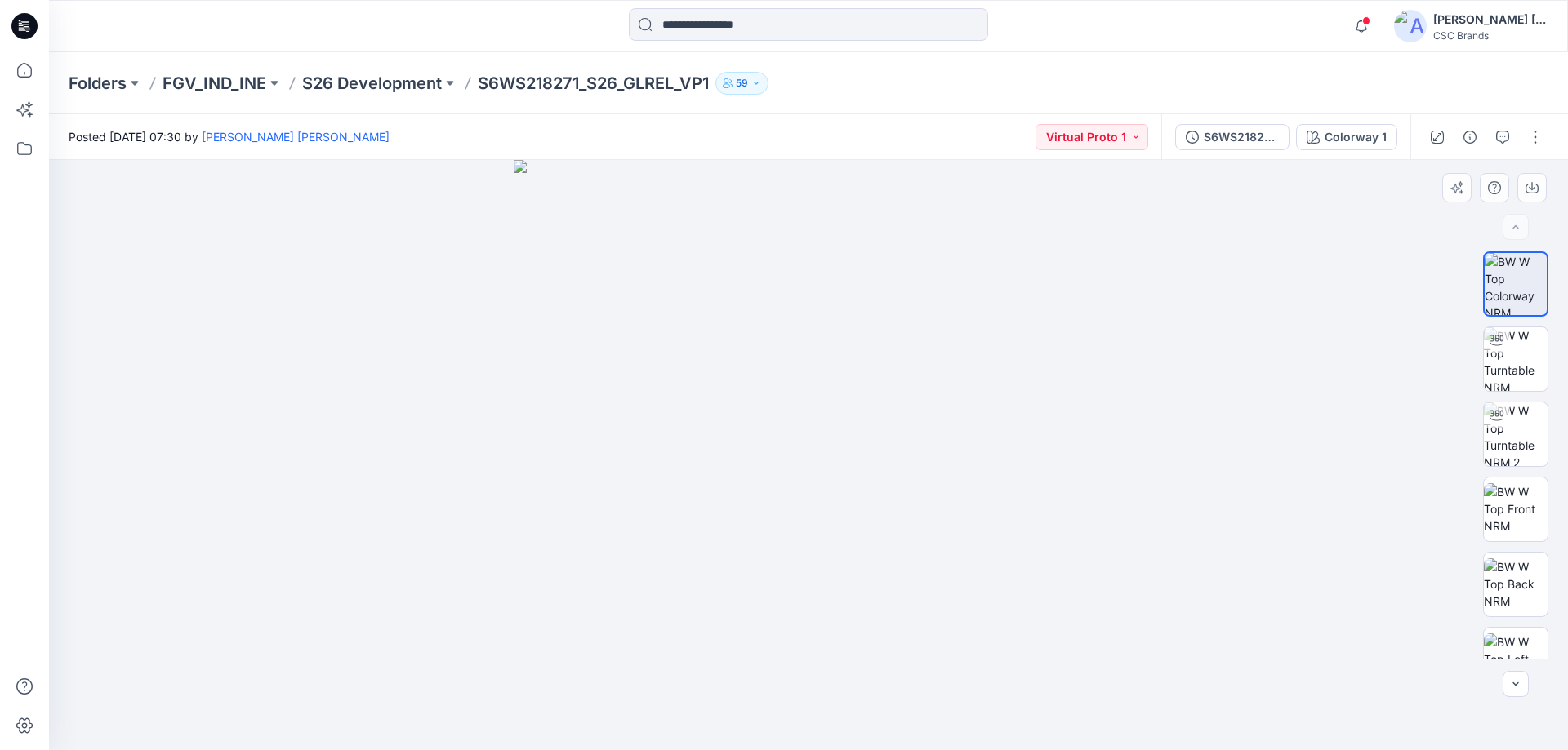
drag, startPoint x: 817, startPoint y: 494, endPoint x: 820, endPoint y: 541, distance: 47.1
click at [820, 541] on img at bounding box center [808, 455] width 591 height 591
click at [1521, 360] on img at bounding box center [1515, 359] width 64 height 64
drag, startPoint x: 811, startPoint y: 730, endPoint x: 811, endPoint y: 697, distance: 33.0
click at [811, 697] on icon at bounding box center [810, 702] width 494 height 61
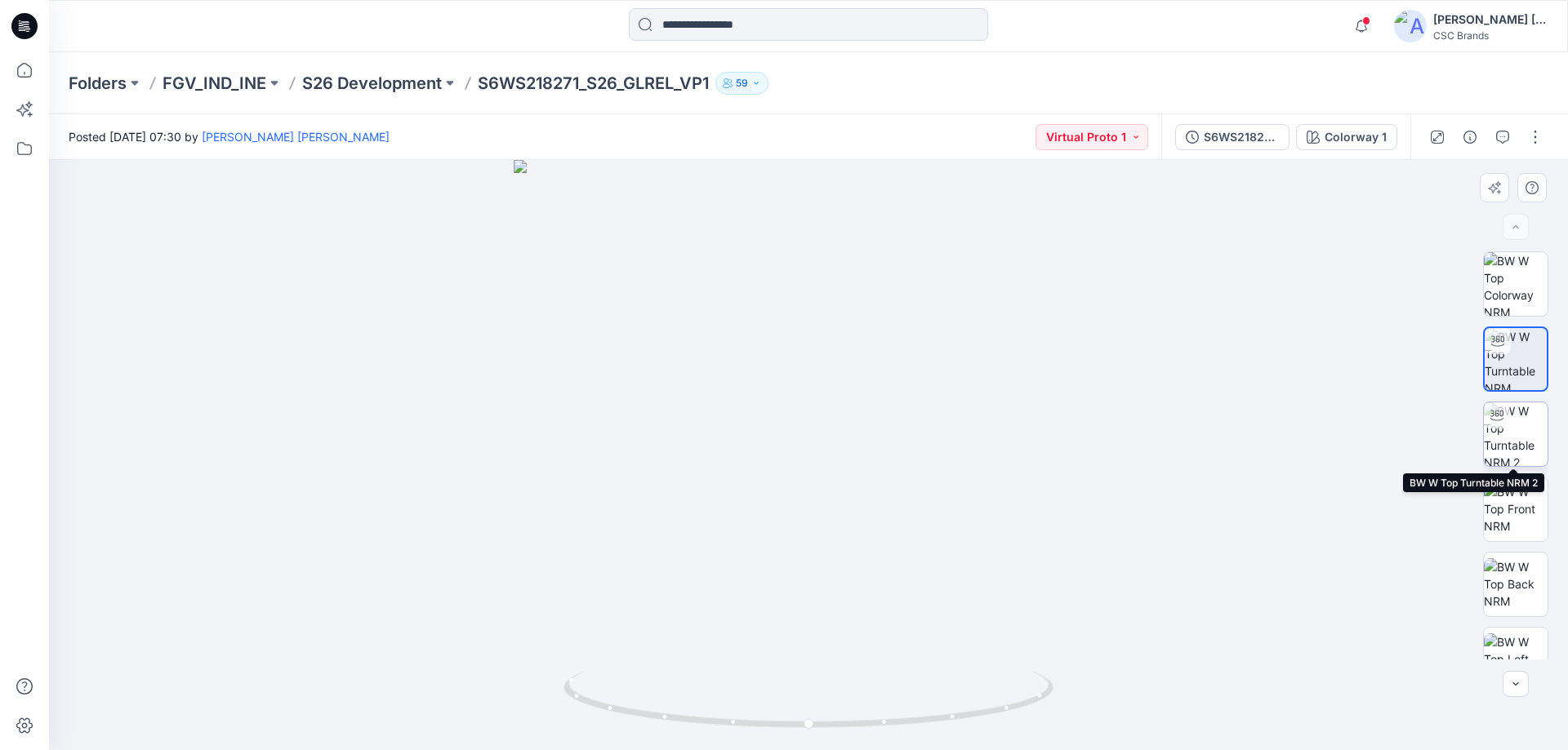
click at [1503, 429] on img at bounding box center [1515, 434] width 64 height 64
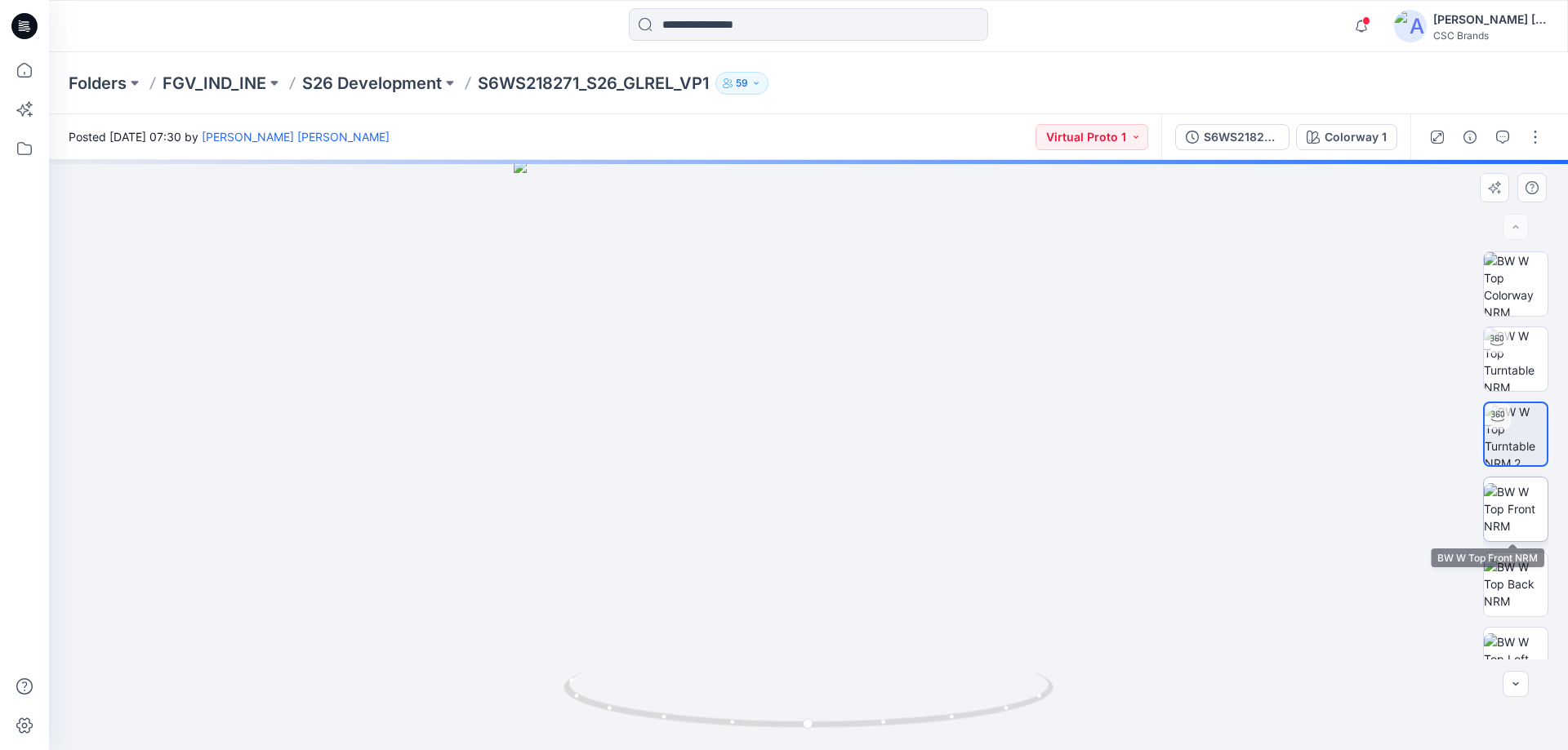
click at [1491, 507] on img at bounding box center [1515, 509] width 64 height 51
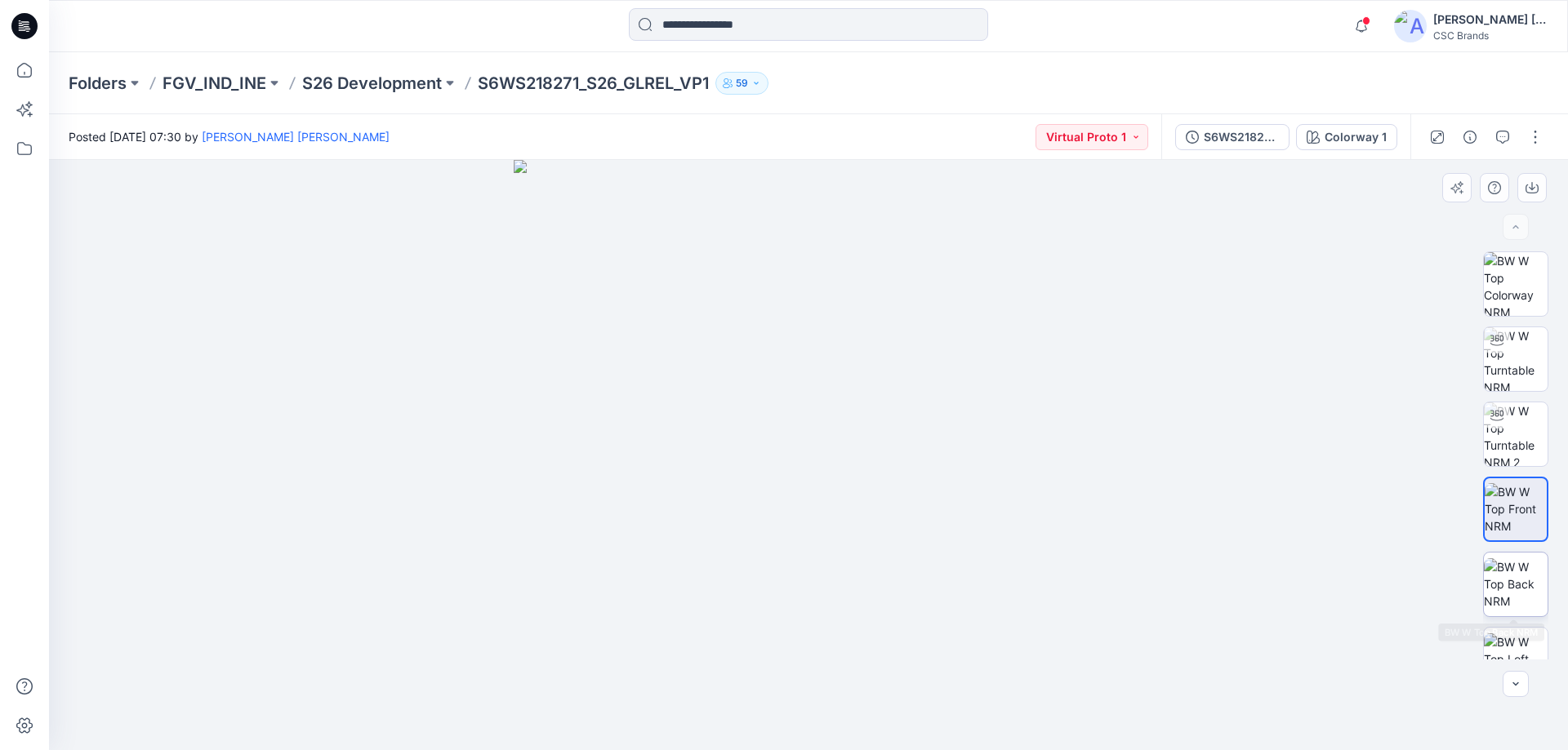
click at [1533, 585] on img at bounding box center [1515, 584] width 64 height 51
click at [1519, 659] on img at bounding box center [1515, 660] width 64 height 51
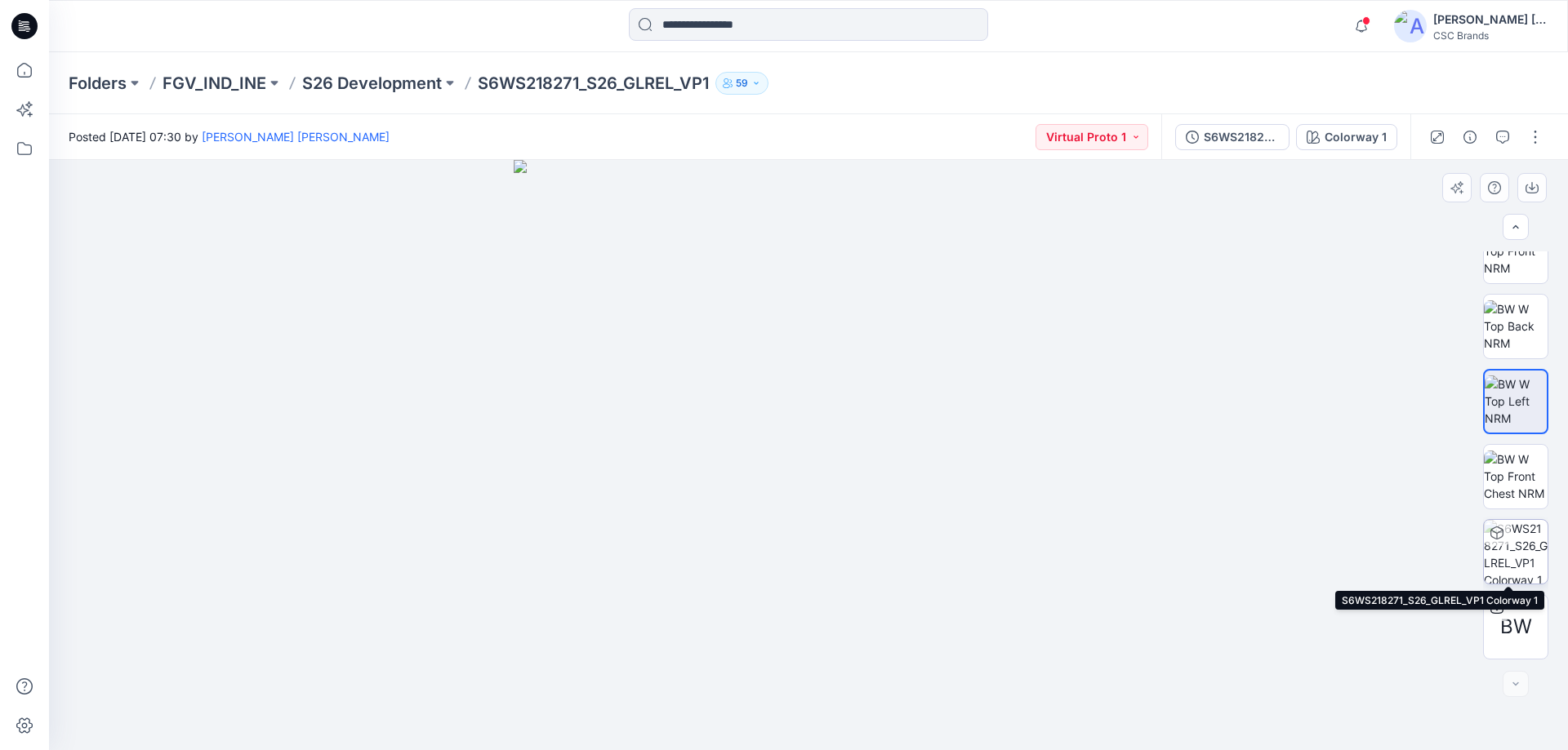
click at [1510, 544] on img at bounding box center [1515, 551] width 64 height 64
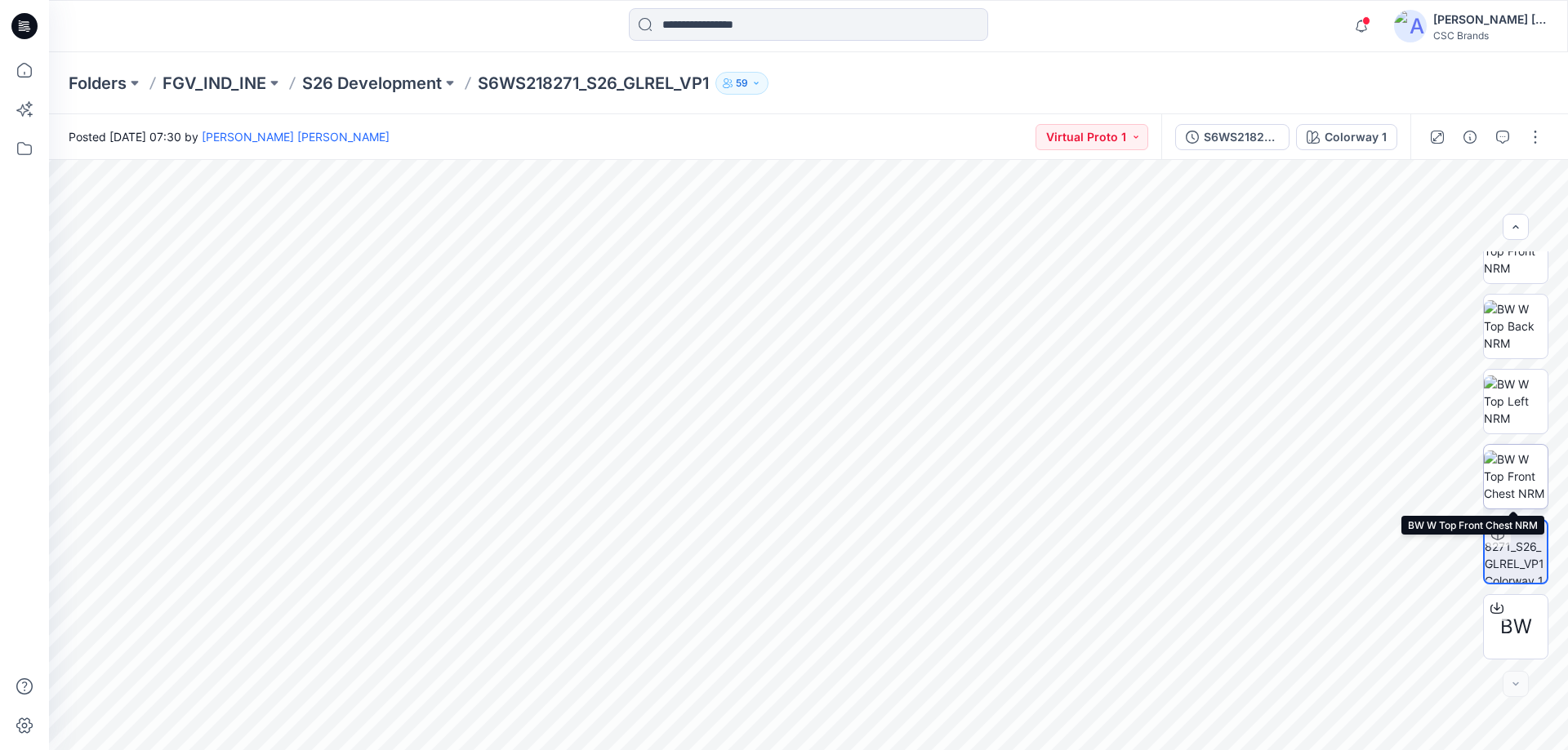
click at [1522, 482] on img at bounding box center [1515, 477] width 64 height 51
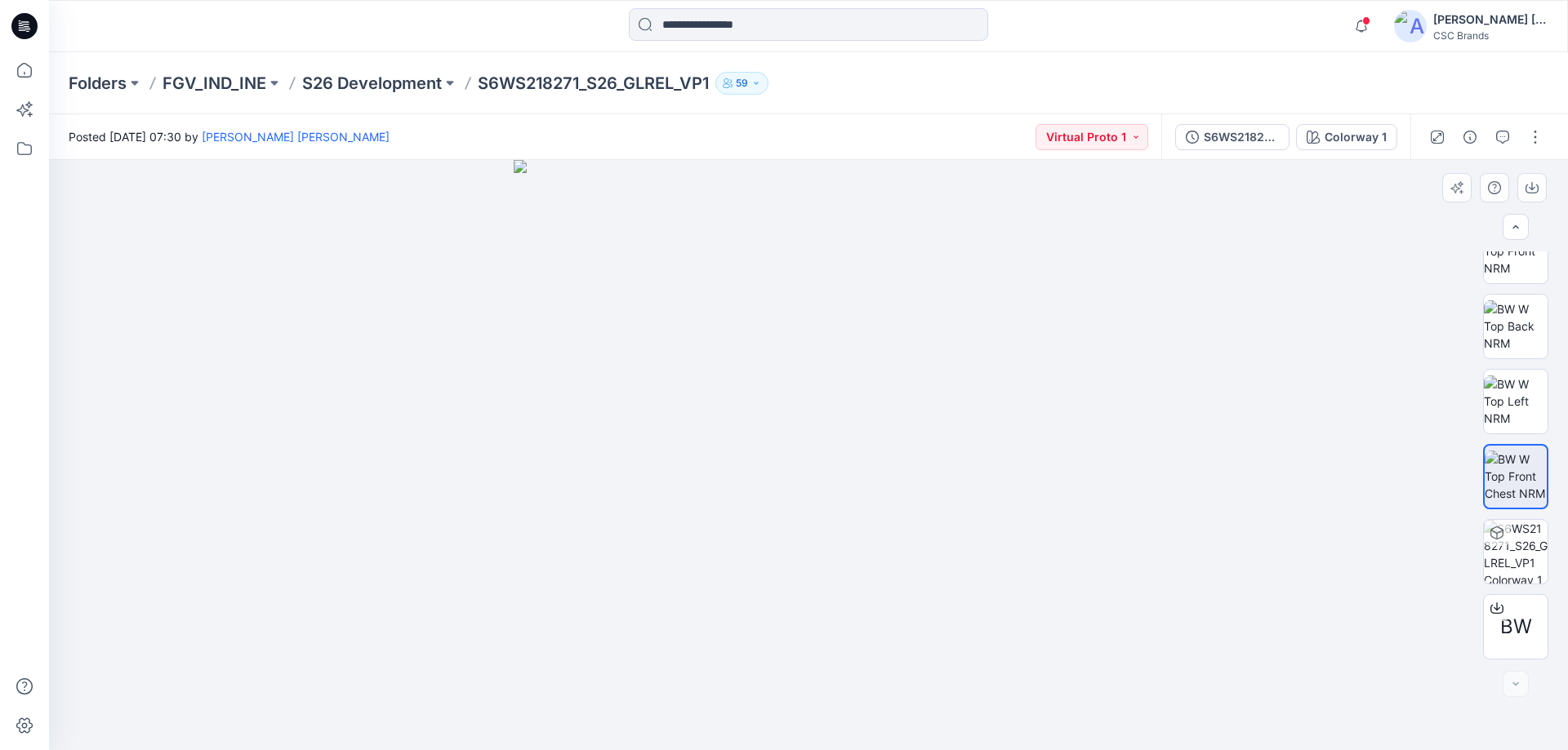
drag, startPoint x: 826, startPoint y: 611, endPoint x: 678, endPoint y: 600, distance: 148.4
click at [695, 599] on img at bounding box center [808, 455] width 591 height 591
drag, startPoint x: 811, startPoint y: 471, endPoint x: 1055, endPoint y: 624, distance: 288.0
click at [1039, 620] on img at bounding box center [808, 455] width 591 height 591
click at [1513, 403] on img at bounding box center [1515, 401] width 64 height 51
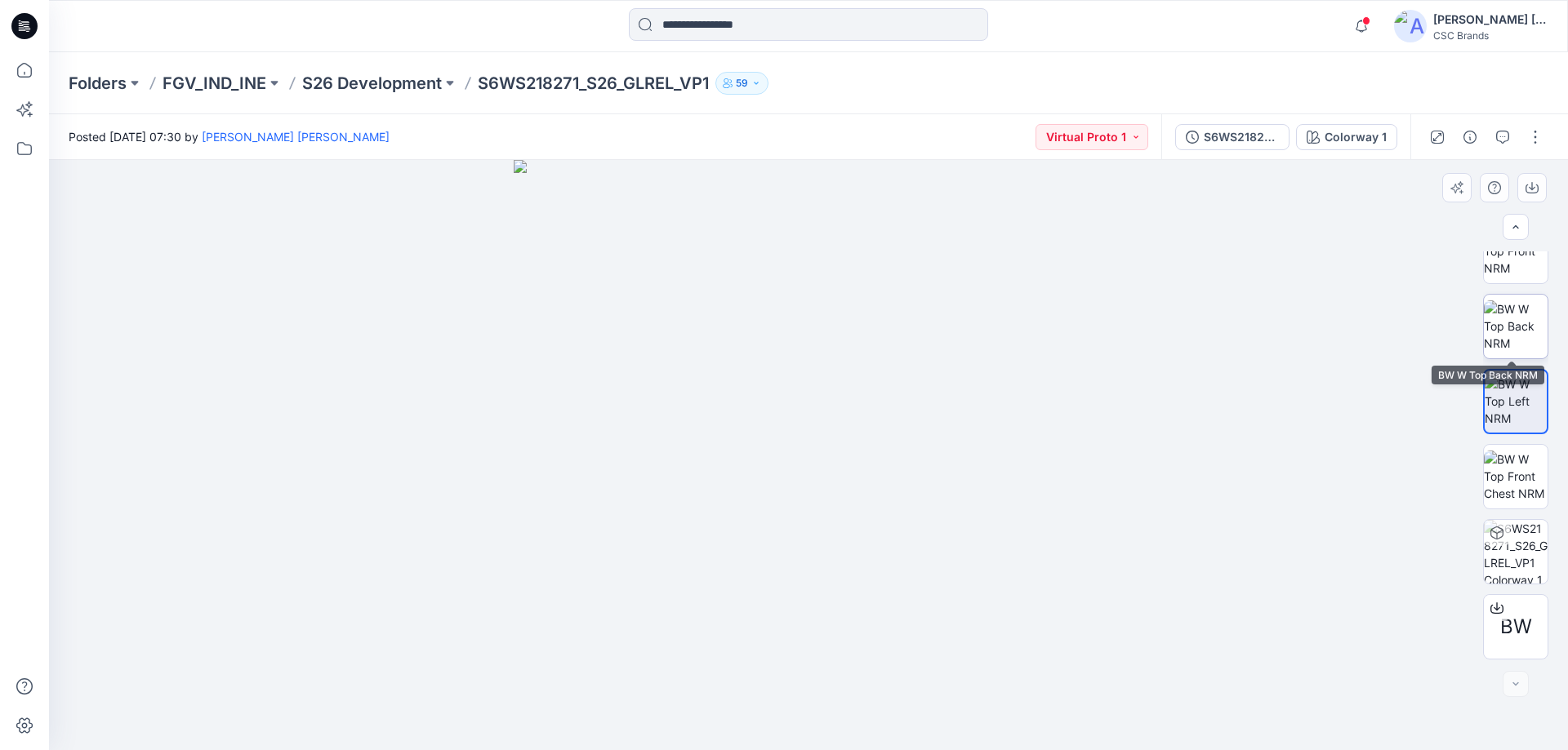
click at [1515, 333] on img at bounding box center [1515, 326] width 64 height 51
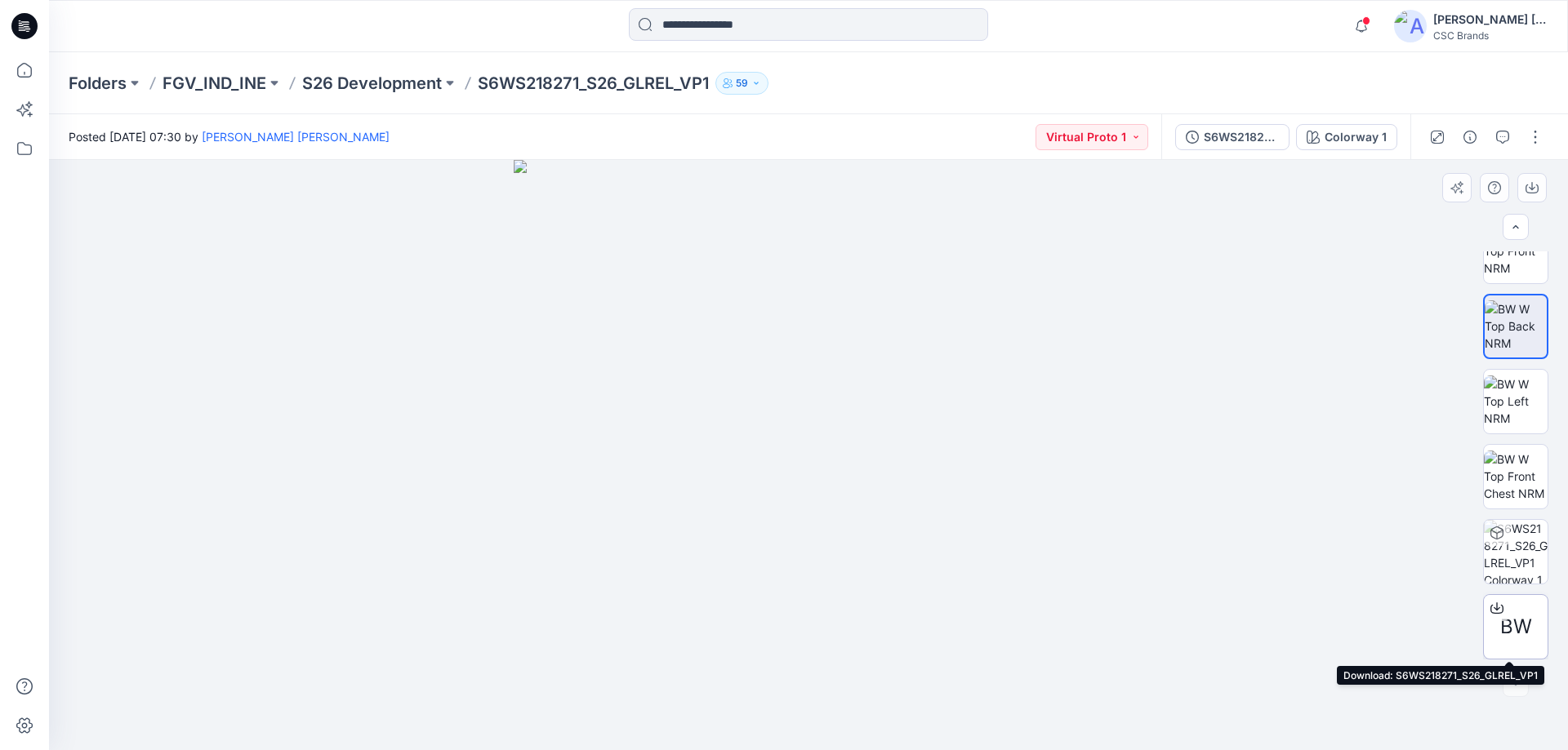
click at [1514, 628] on span "BW" at bounding box center [1516, 627] width 31 height 29
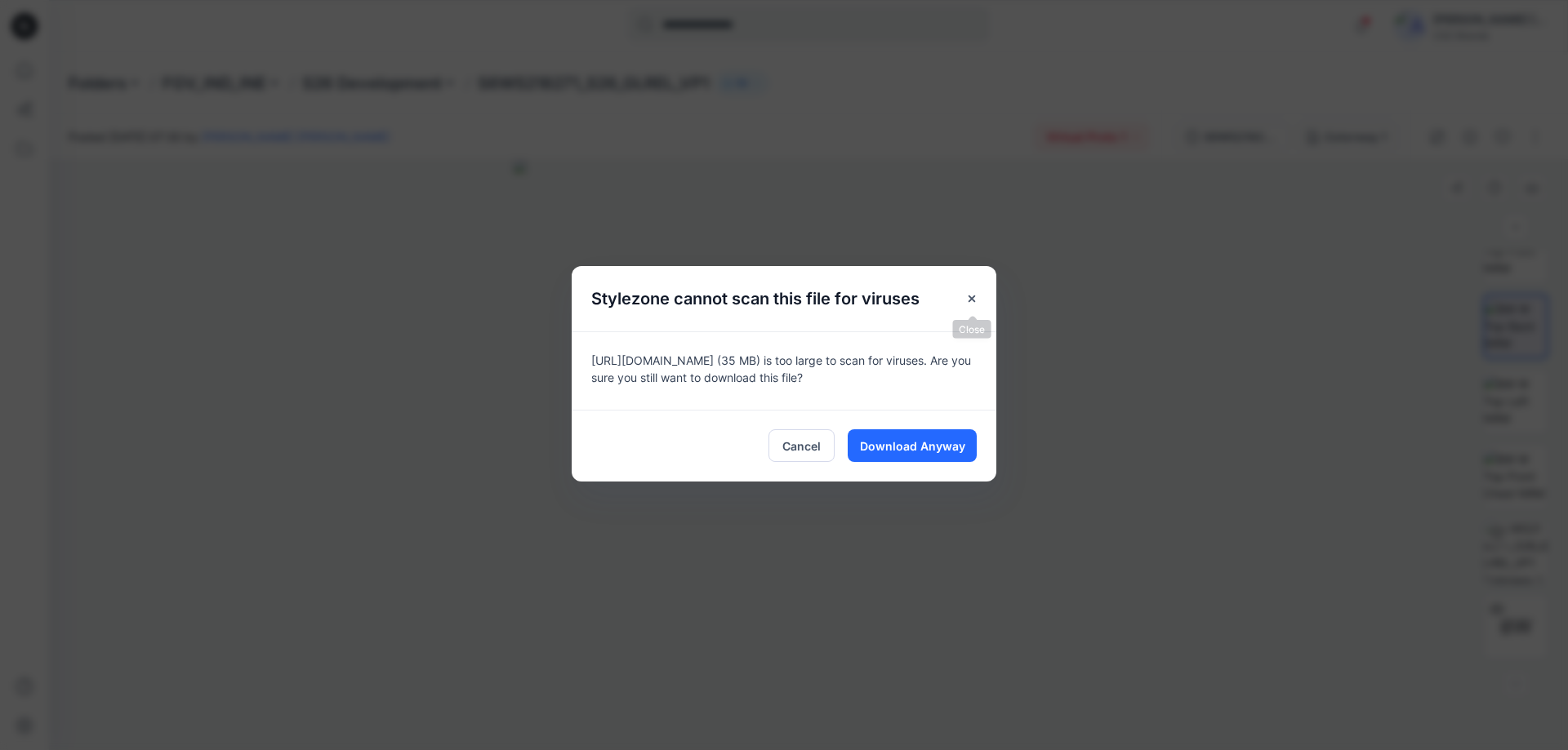
click at [982, 294] on button "Close" at bounding box center [972, 299] width 29 height 29
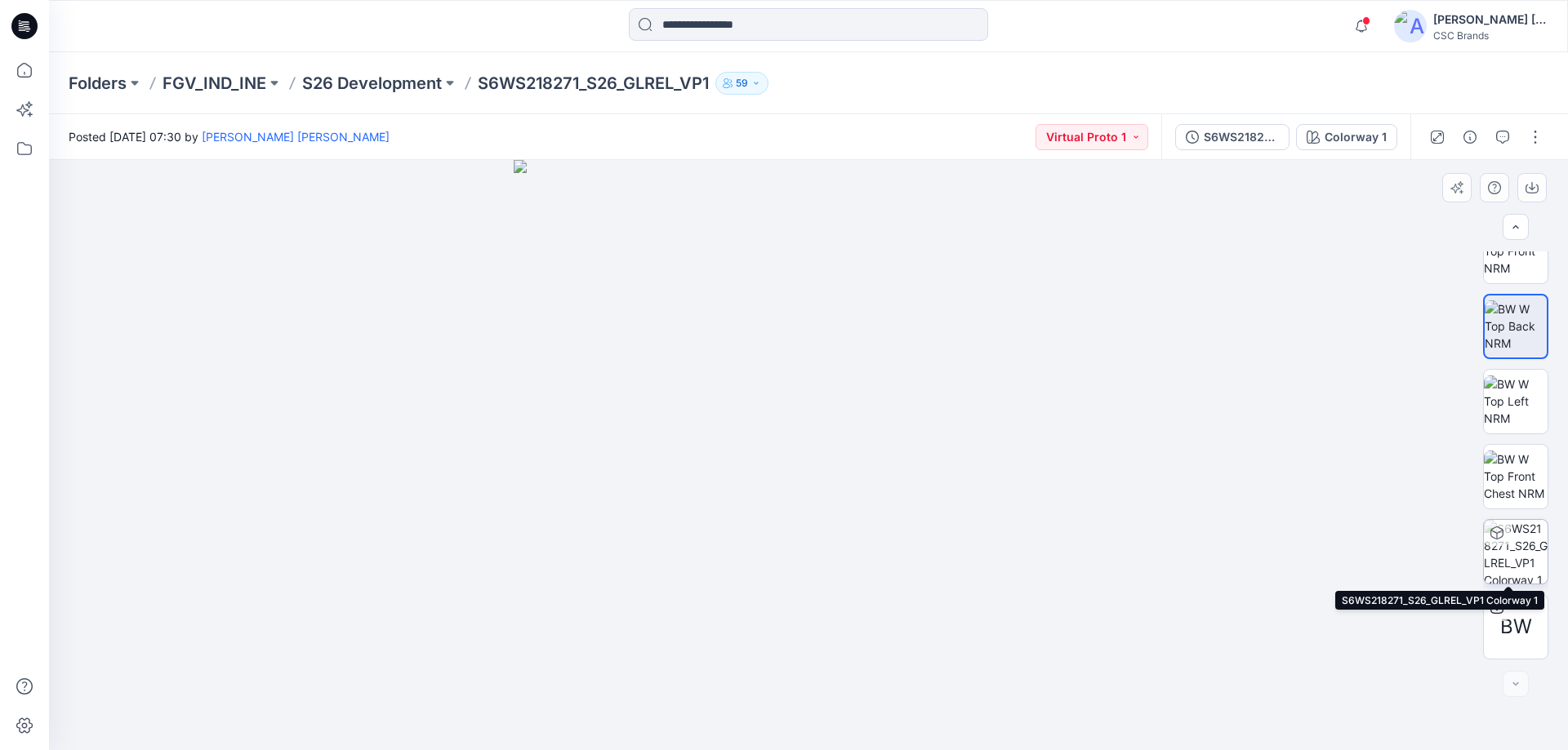
click at [1527, 538] on img at bounding box center [1515, 551] width 64 height 64
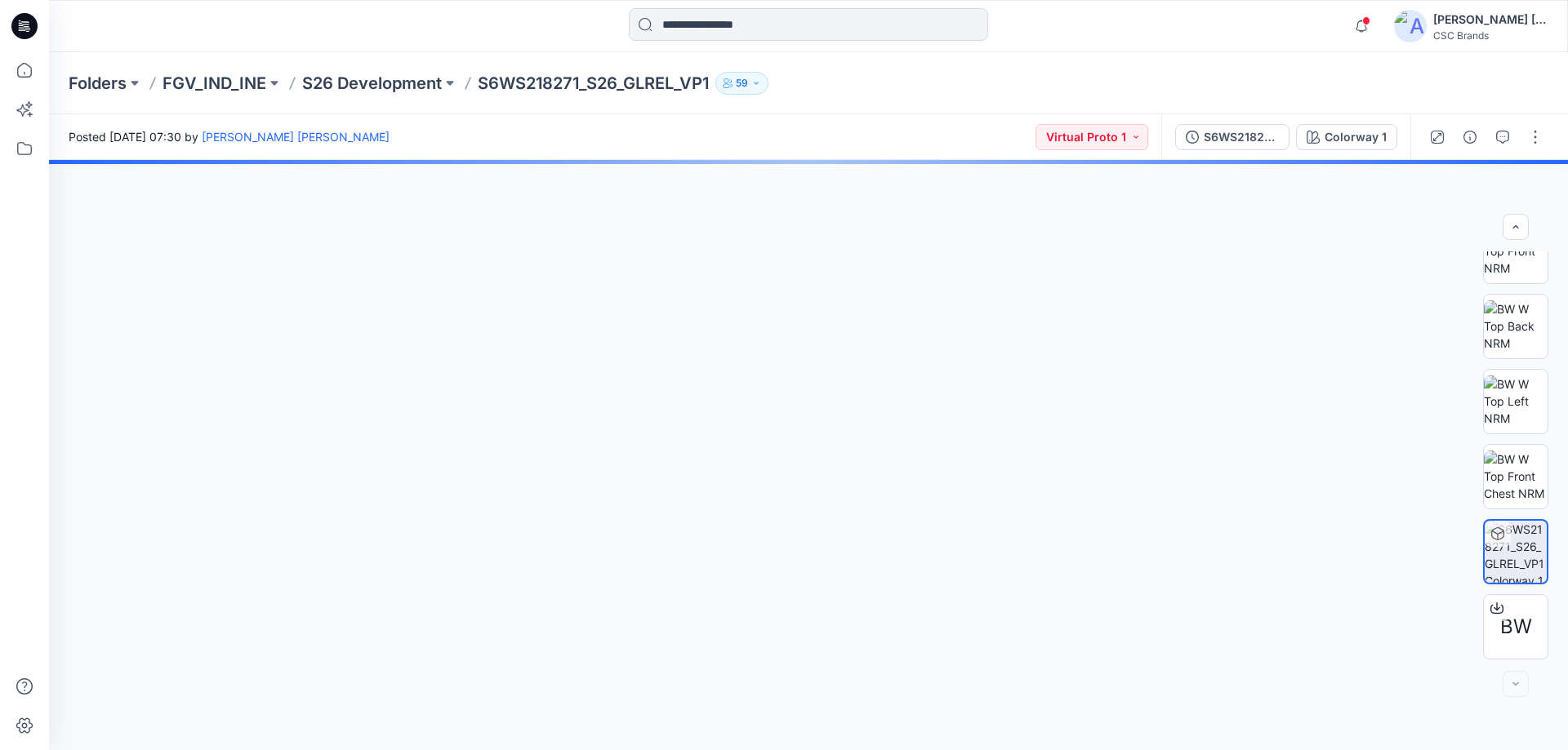
click at [1526, 485] on img at bounding box center [1515, 477] width 64 height 51
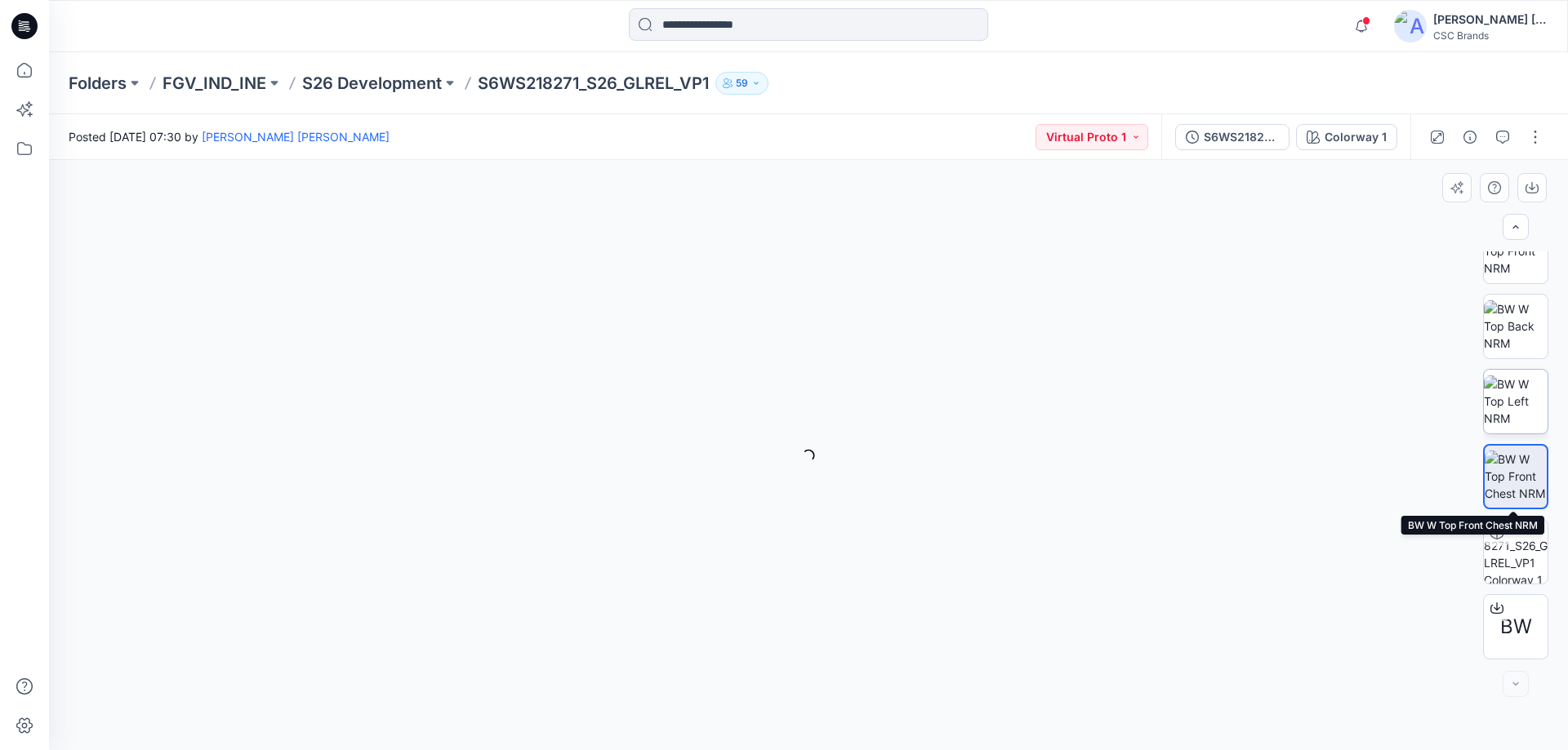
click at [1503, 403] on img at bounding box center [1515, 401] width 64 height 51
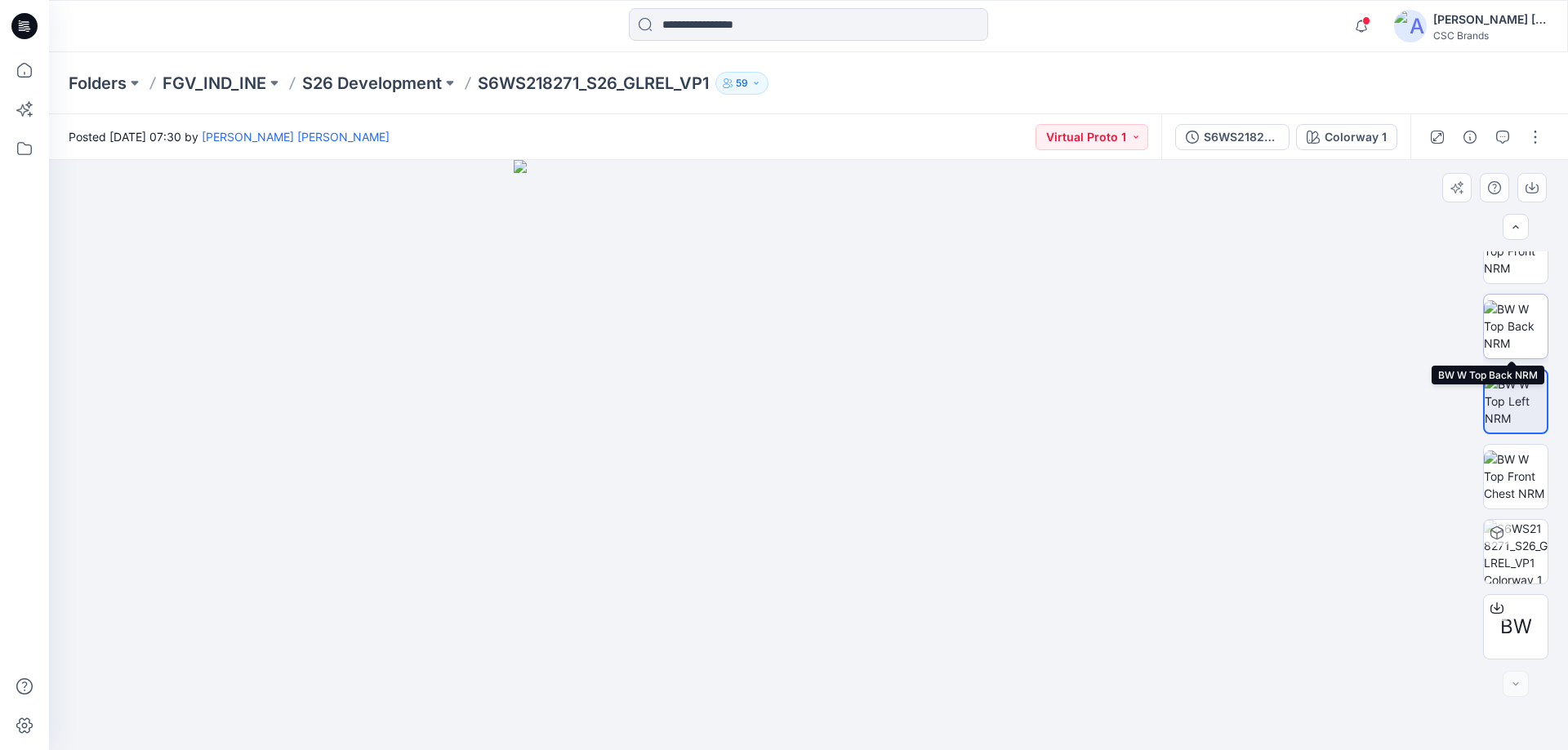
click at [1505, 322] on img at bounding box center [1515, 326] width 64 height 51
click at [1512, 258] on img at bounding box center [1515, 251] width 64 height 51
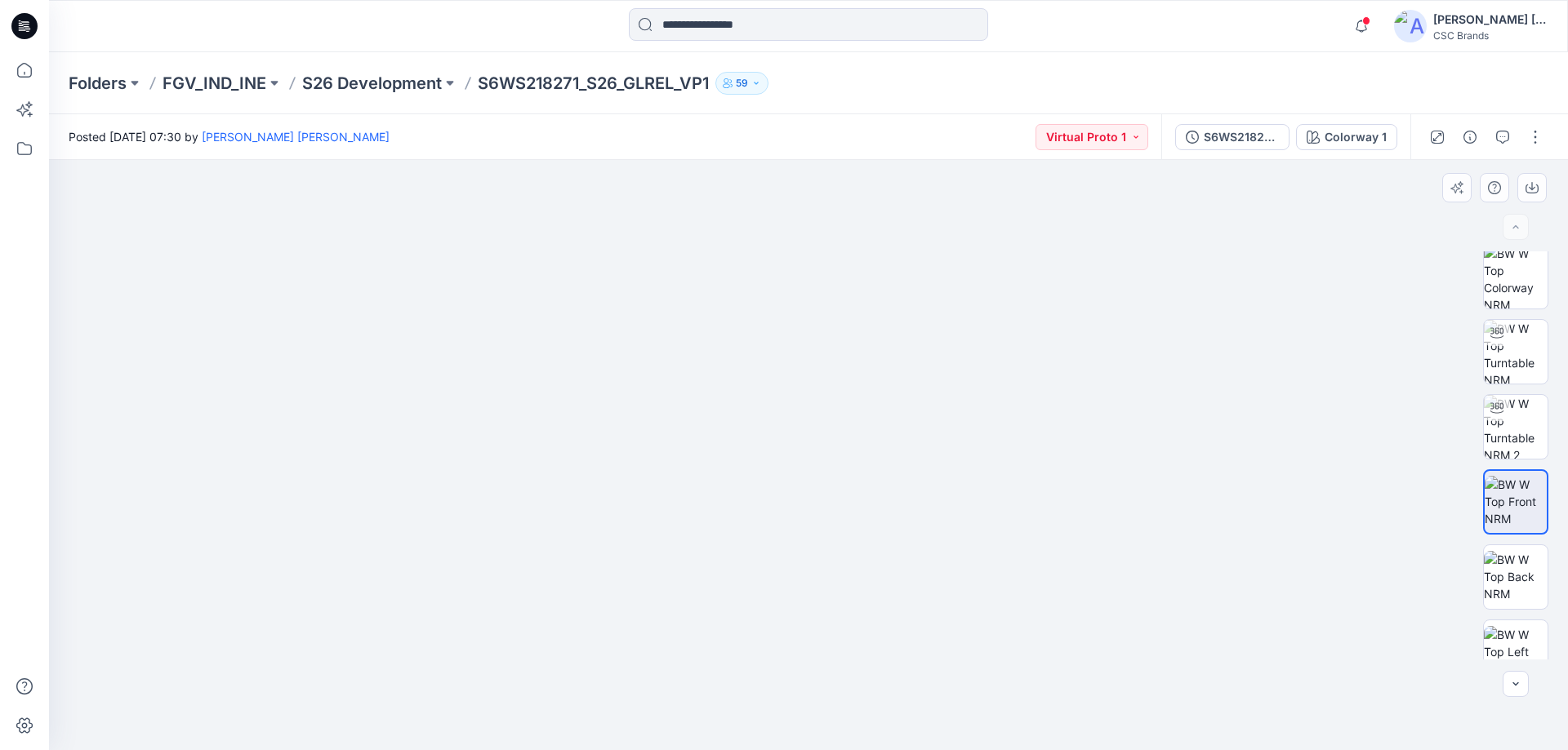
scroll to position [0, 0]
click at [1514, 432] on img at bounding box center [1515, 434] width 64 height 64
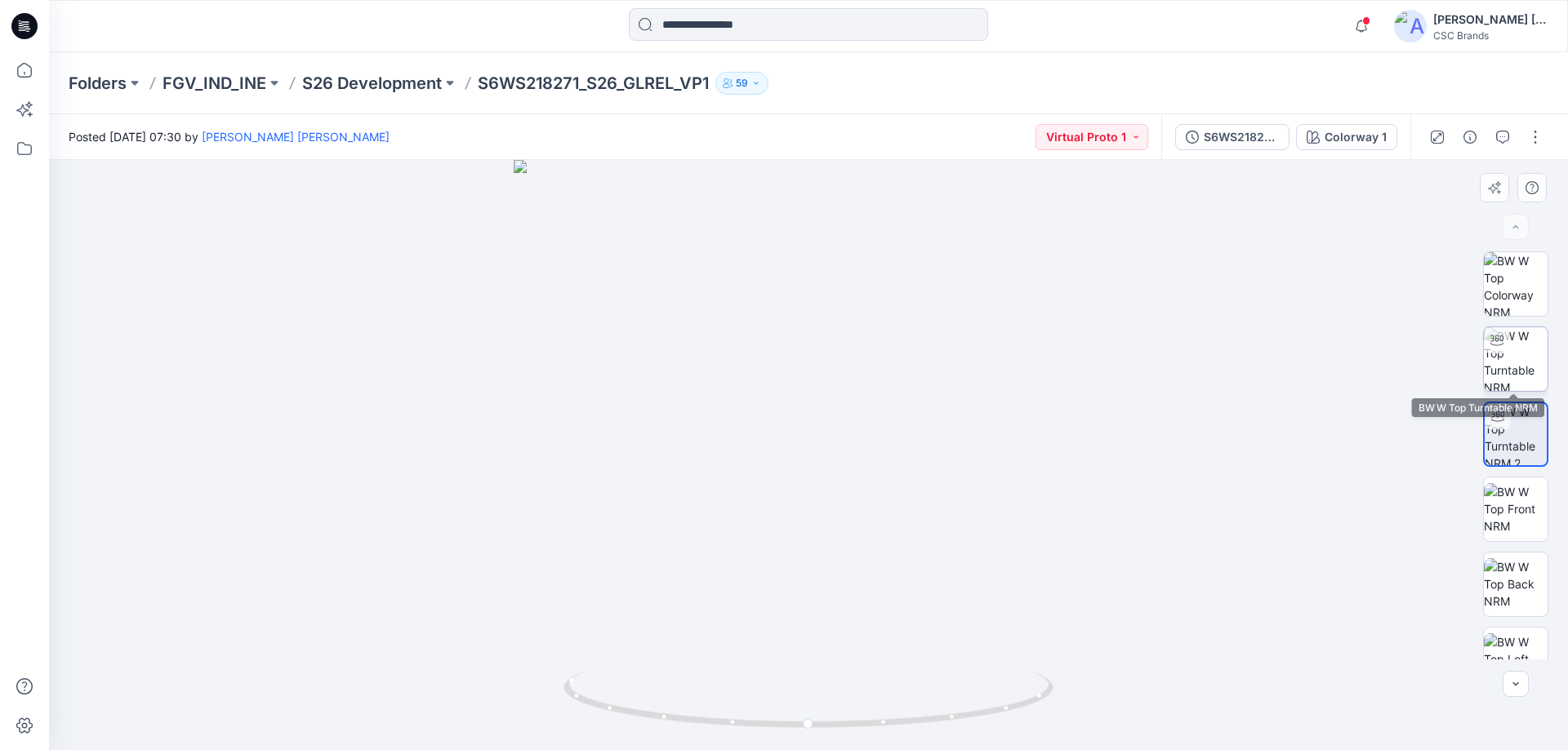
click at [1514, 363] on img at bounding box center [1515, 359] width 64 height 64
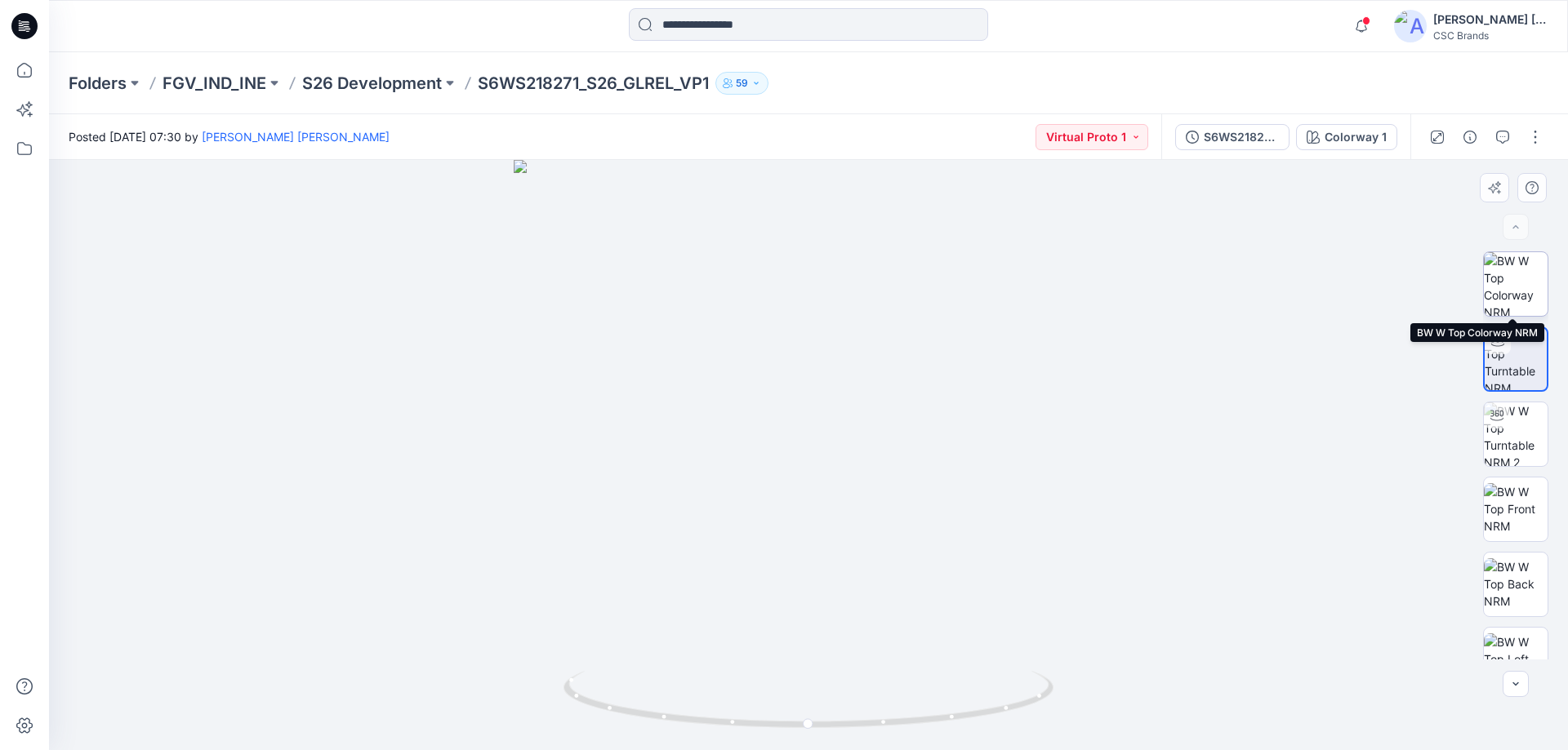
click at [1521, 294] on img at bounding box center [1515, 284] width 64 height 64
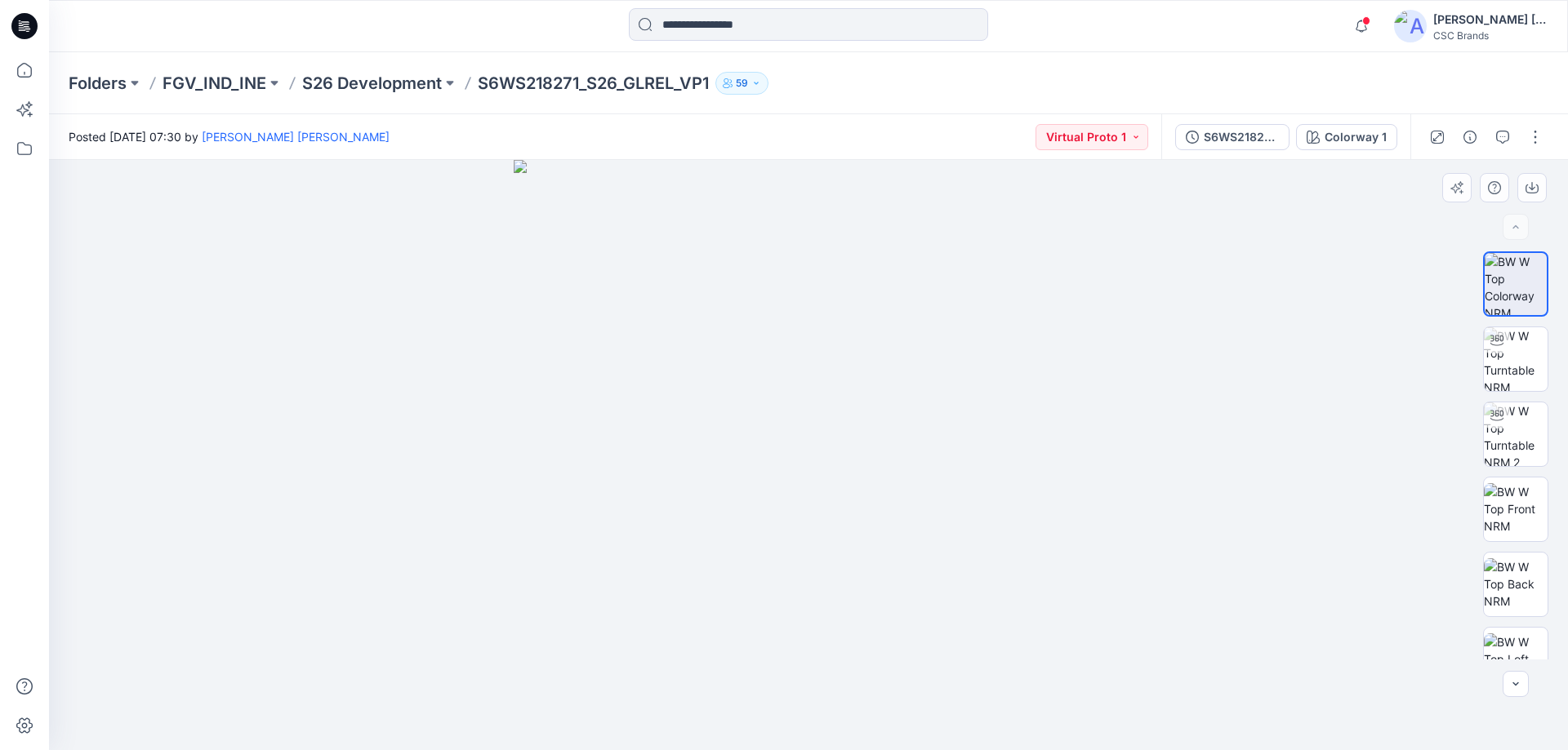
click at [1113, 467] on div at bounding box center [808, 455] width 1519 height 591
drag, startPoint x: 713, startPoint y: 538, endPoint x: 721, endPoint y: 596, distance: 58.5
click at [721, 596] on img at bounding box center [808, 455] width 591 height 591
click at [383, 83] on p "S26 Development" at bounding box center [372, 83] width 140 height 23
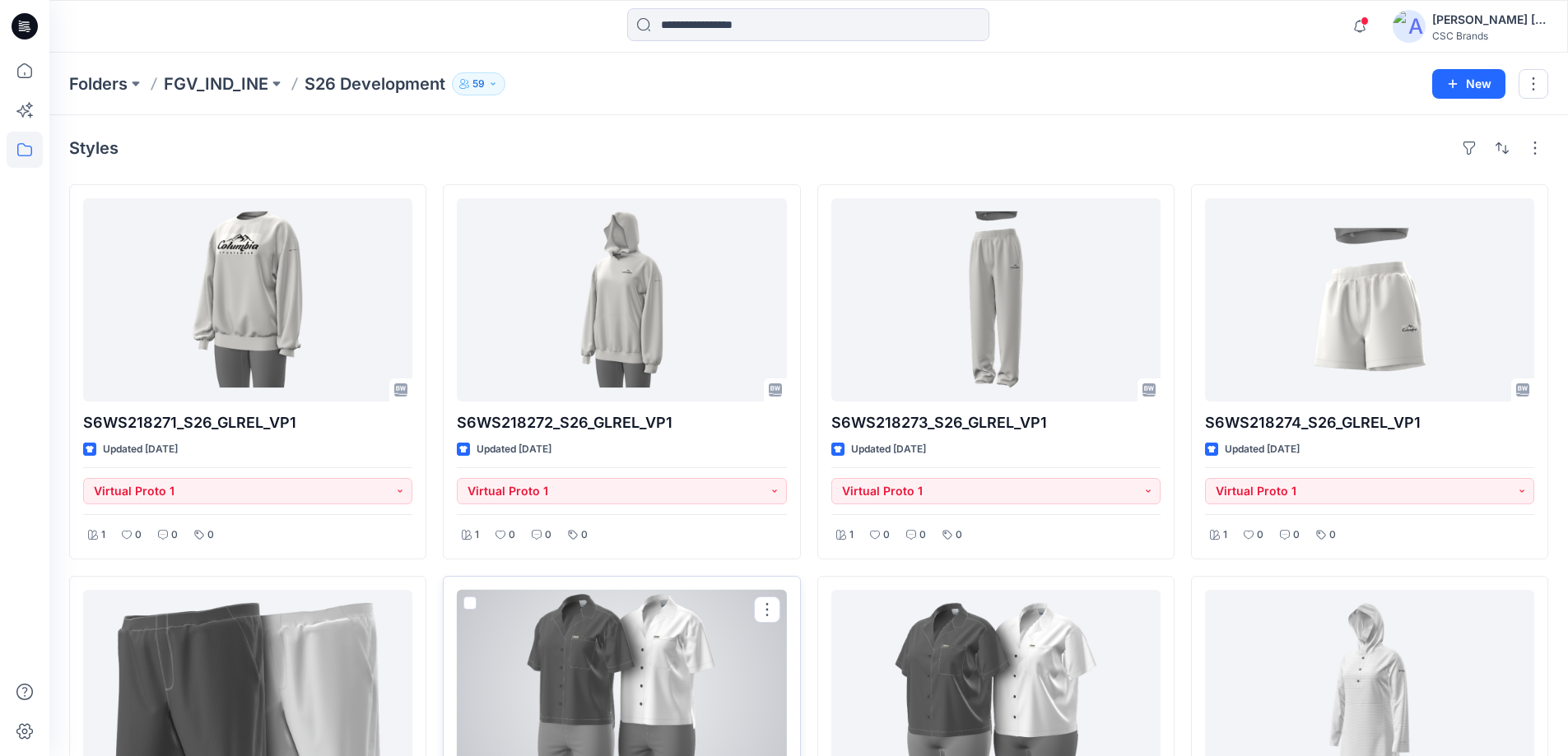
click at [654, 685] on div at bounding box center [621, 692] width 329 height 203
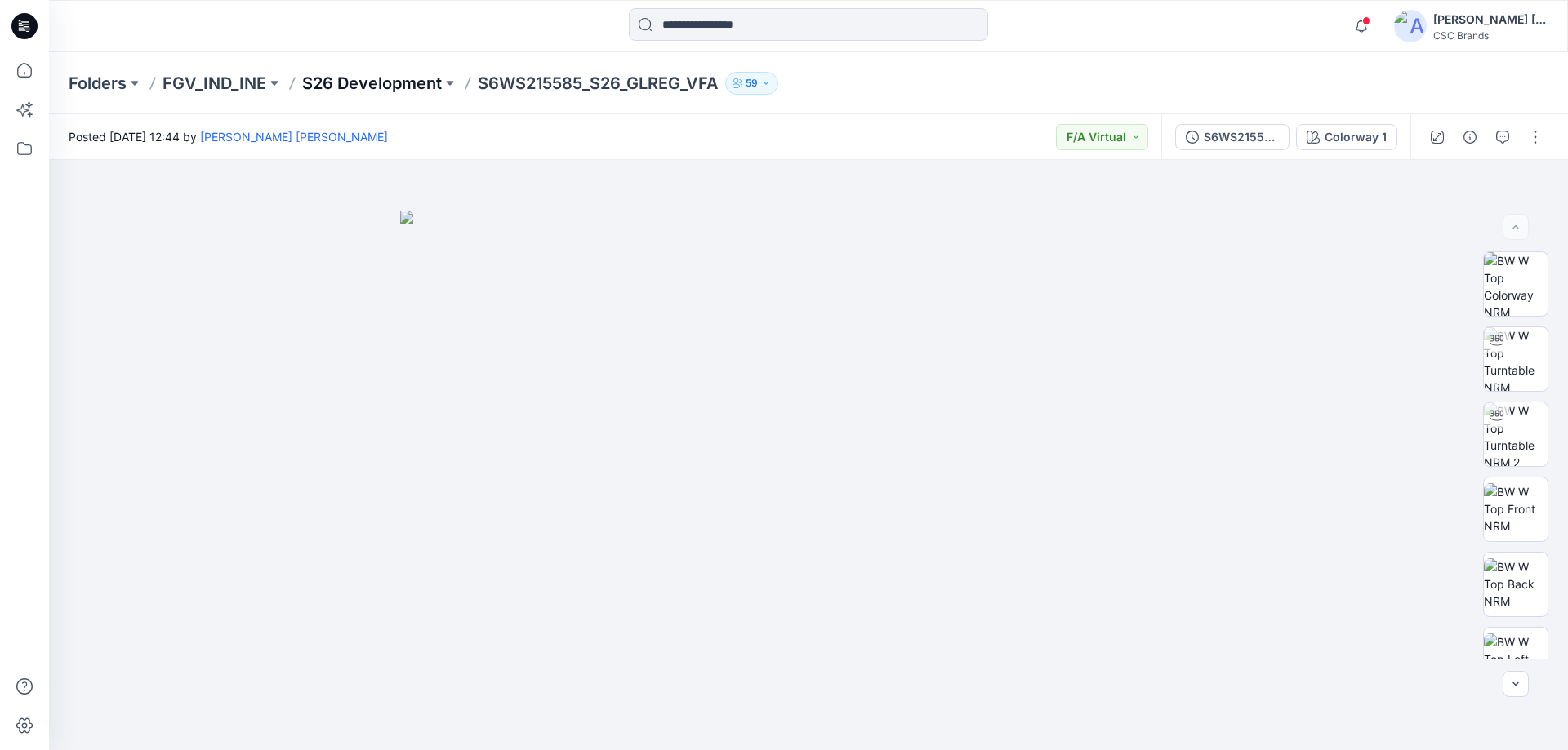
click at [351, 92] on p "S26 Development" at bounding box center [372, 83] width 140 height 23
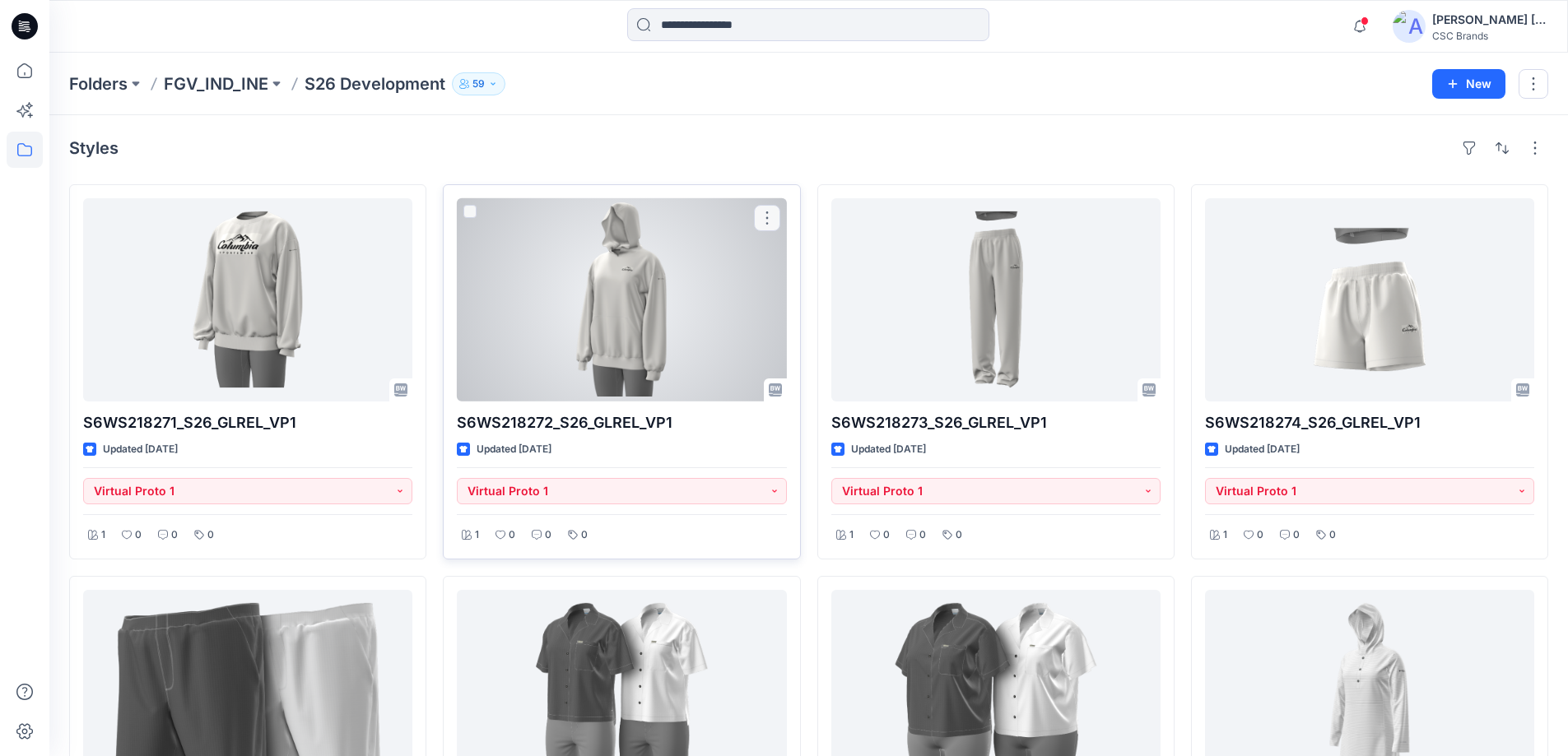
click at [718, 361] on div at bounding box center [621, 299] width 329 height 203
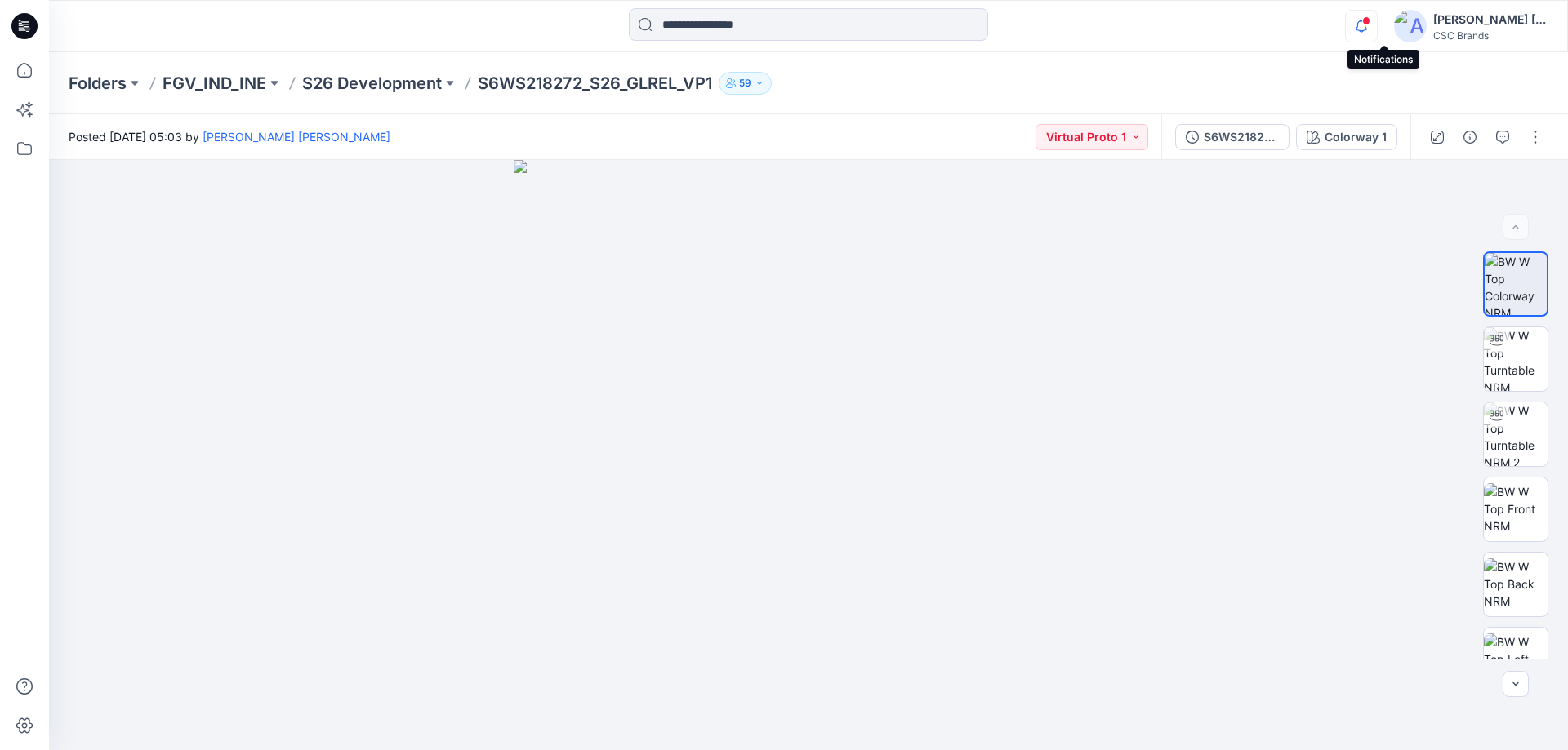
click at [1376, 16] on icon "button" at bounding box center [1362, 26] width 31 height 32
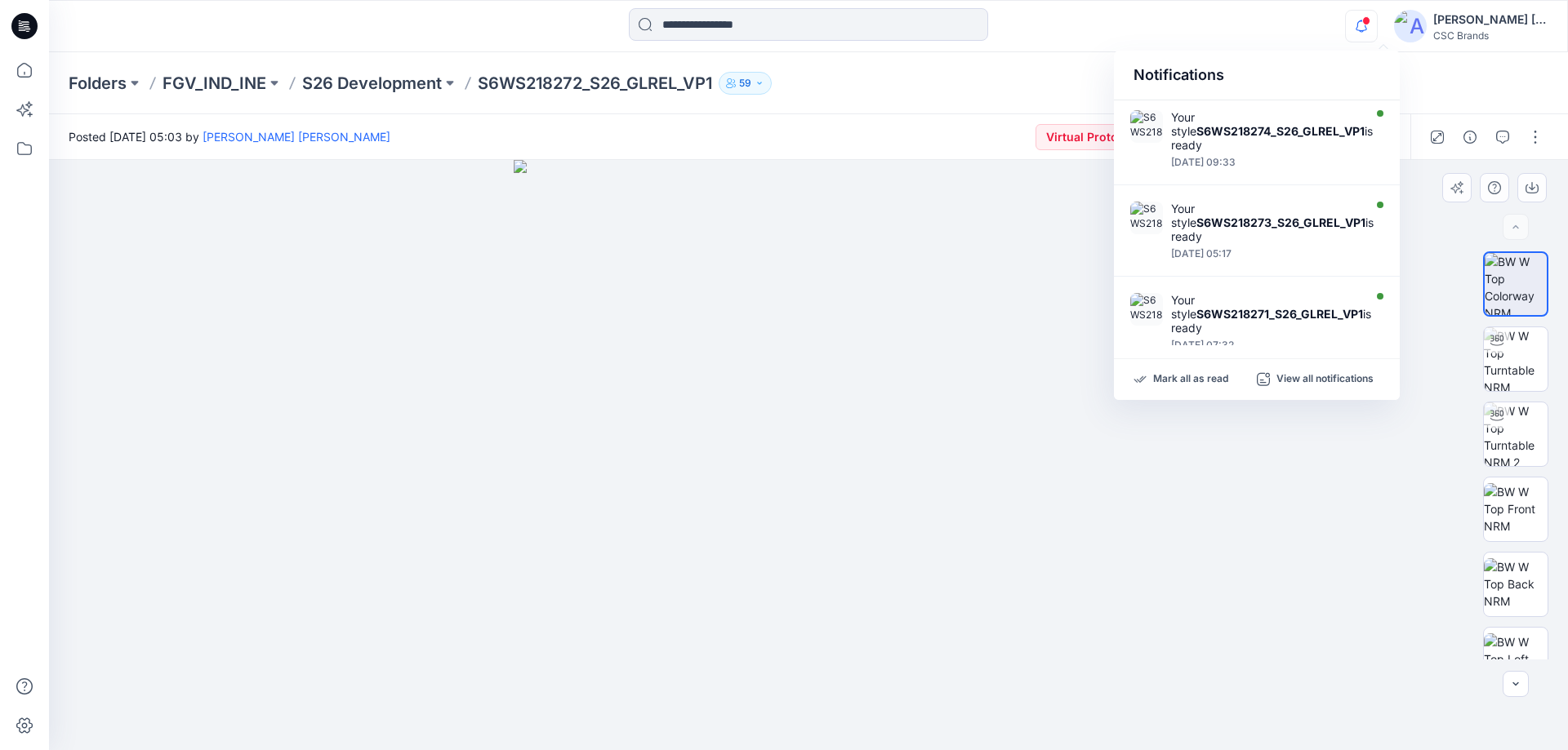
click at [779, 407] on img at bounding box center [808, 455] width 591 height 591
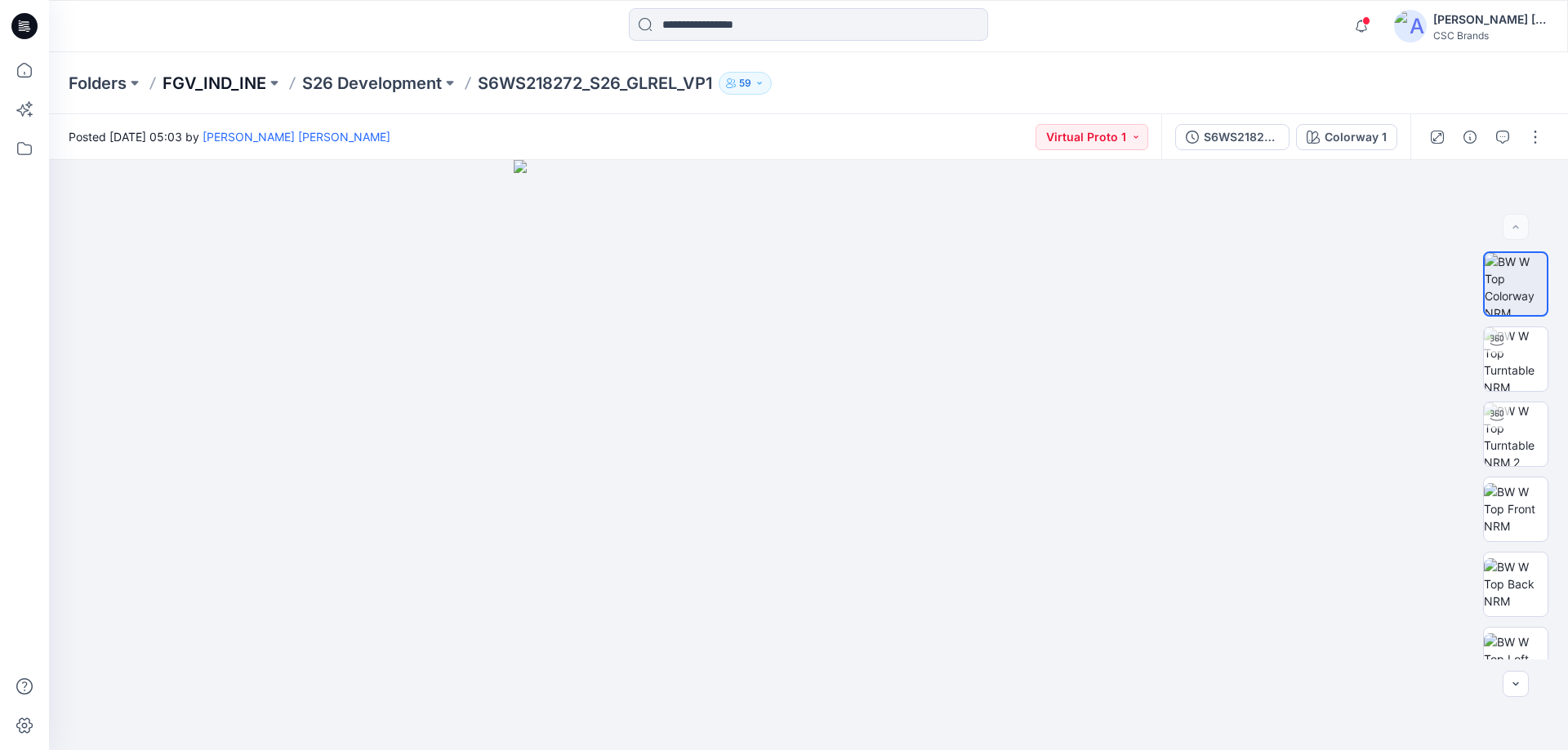
click at [204, 82] on p "FGV_IND_INE" at bounding box center [213, 83] width 103 height 23
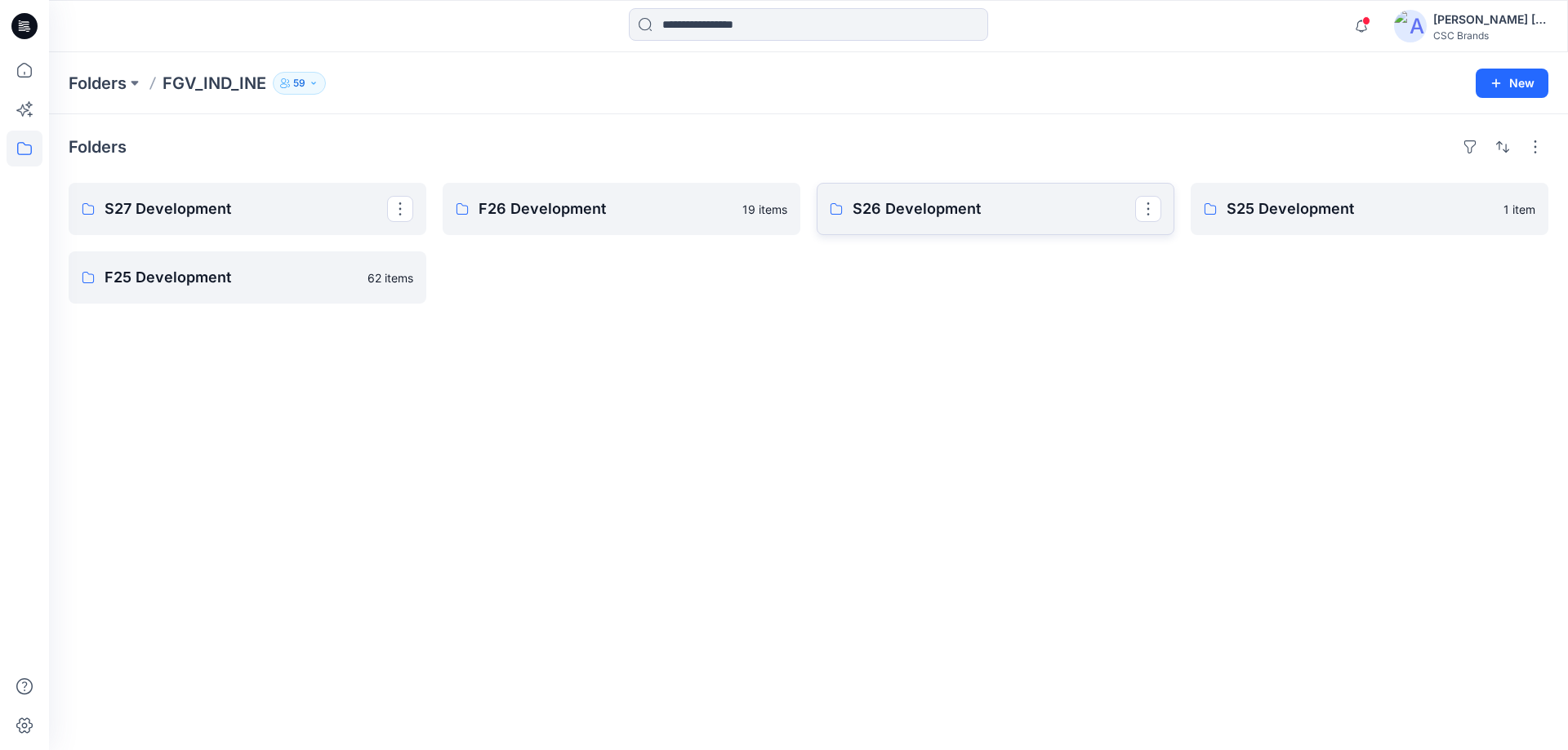
click at [880, 216] on p "S26 Development" at bounding box center [993, 208] width 282 height 23
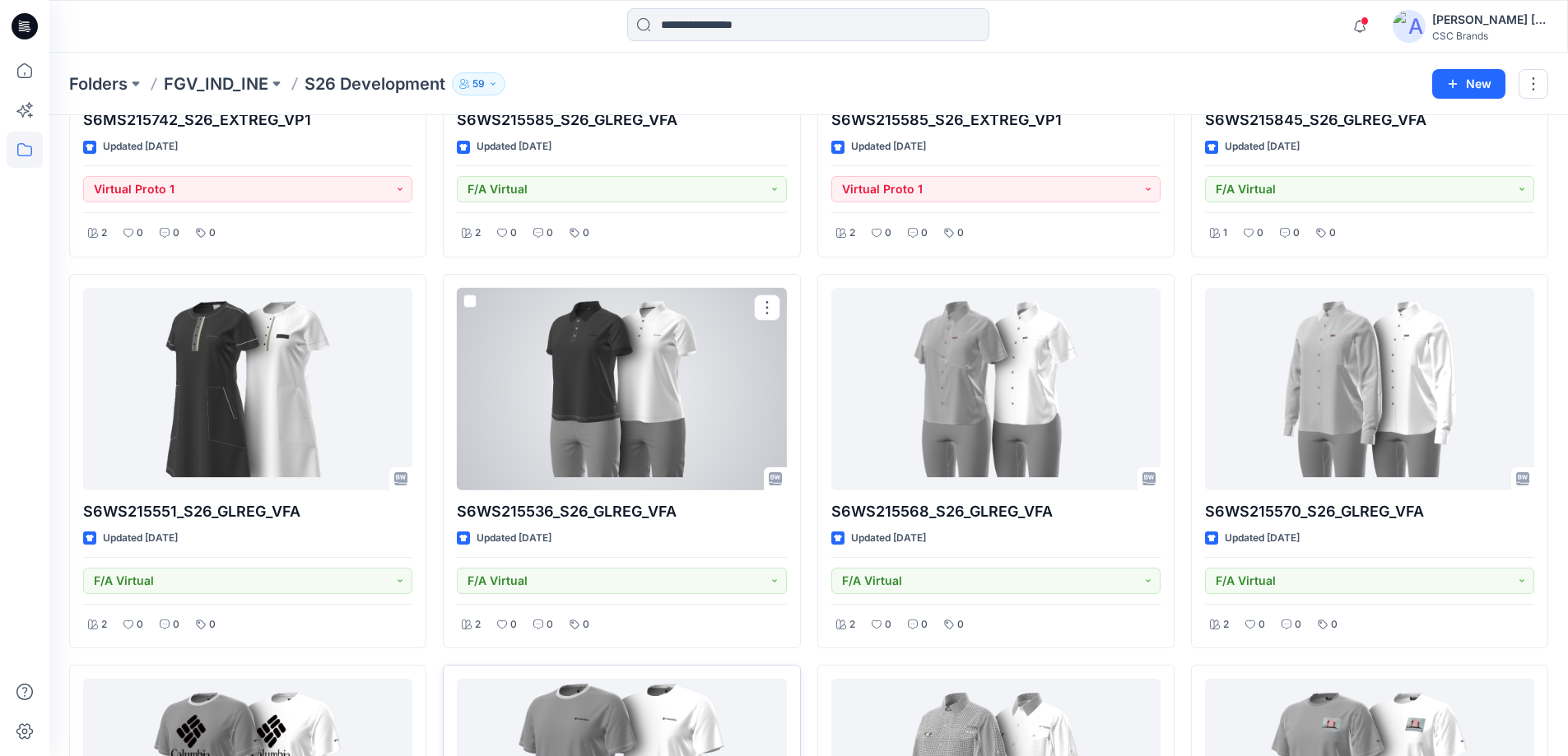
scroll to position [741, 0]
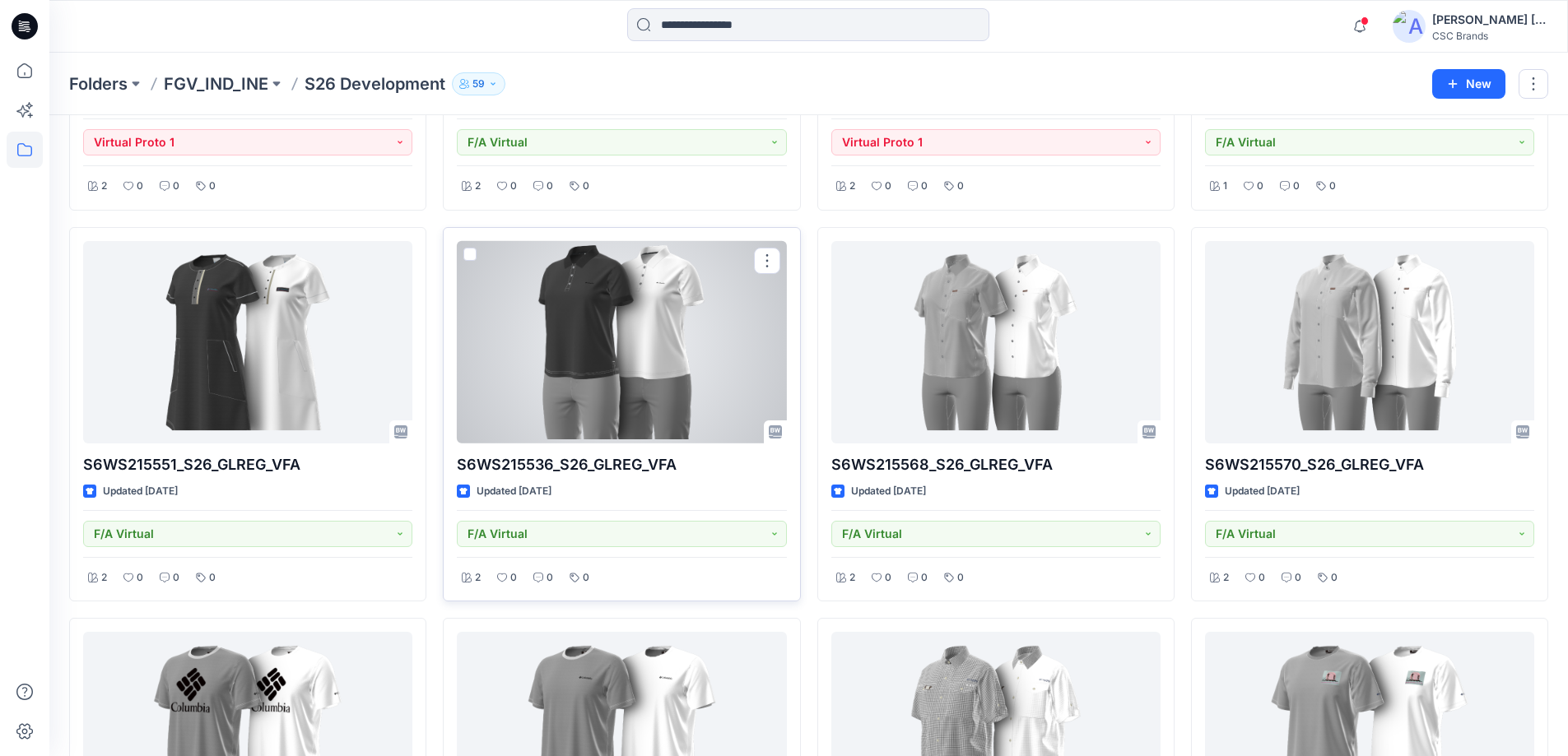
click at [646, 391] on div at bounding box center [621, 342] width 329 height 203
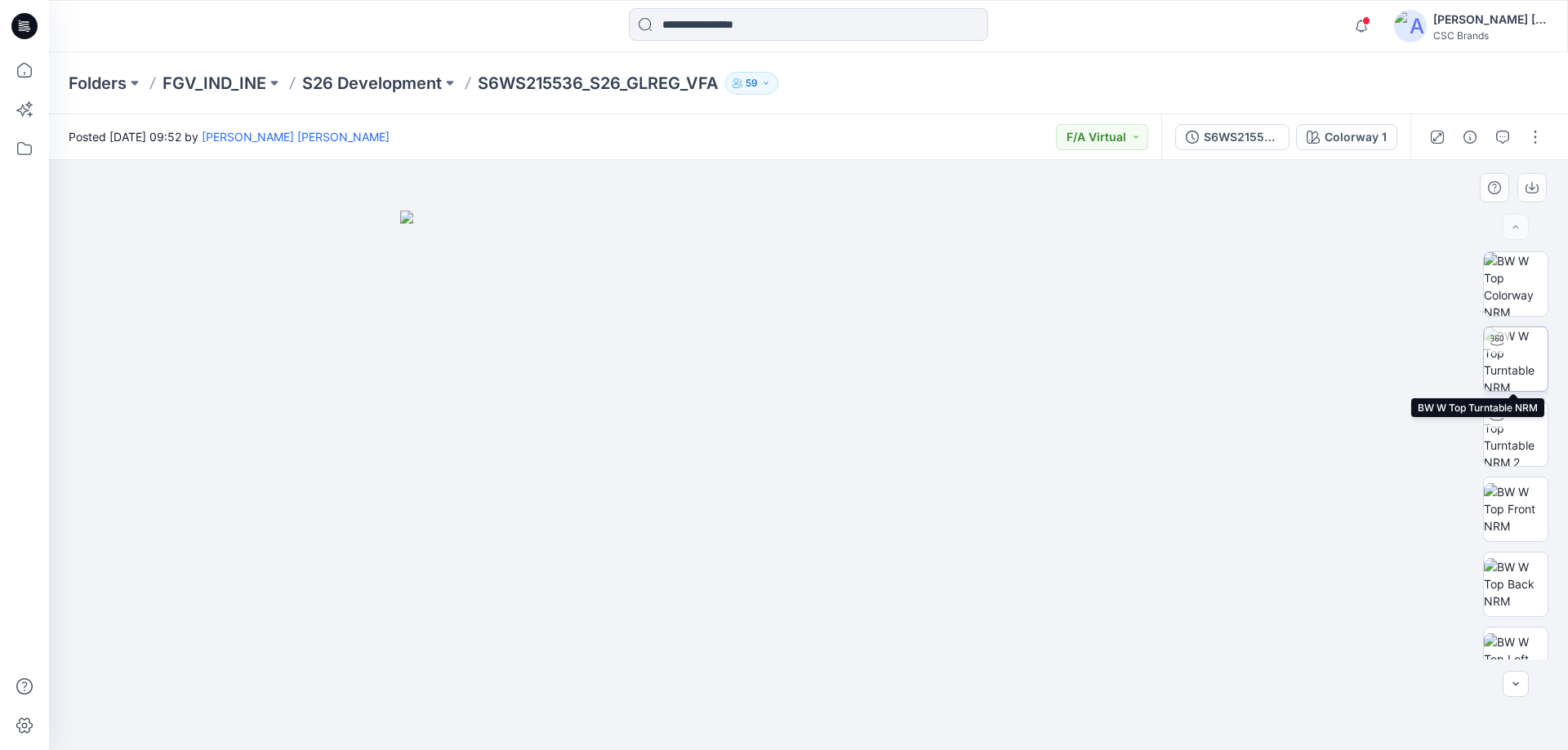
click at [1505, 364] on img at bounding box center [1515, 359] width 64 height 64
drag, startPoint x: 987, startPoint y: 513, endPoint x: 436, endPoint y: 523, distance: 551.1
click at [436, 523] on div at bounding box center [808, 455] width 1519 height 591
drag, startPoint x: 966, startPoint y: 575, endPoint x: 573, endPoint y: 572, distance: 393.0
click at [573, 572] on div at bounding box center [808, 455] width 1519 height 591
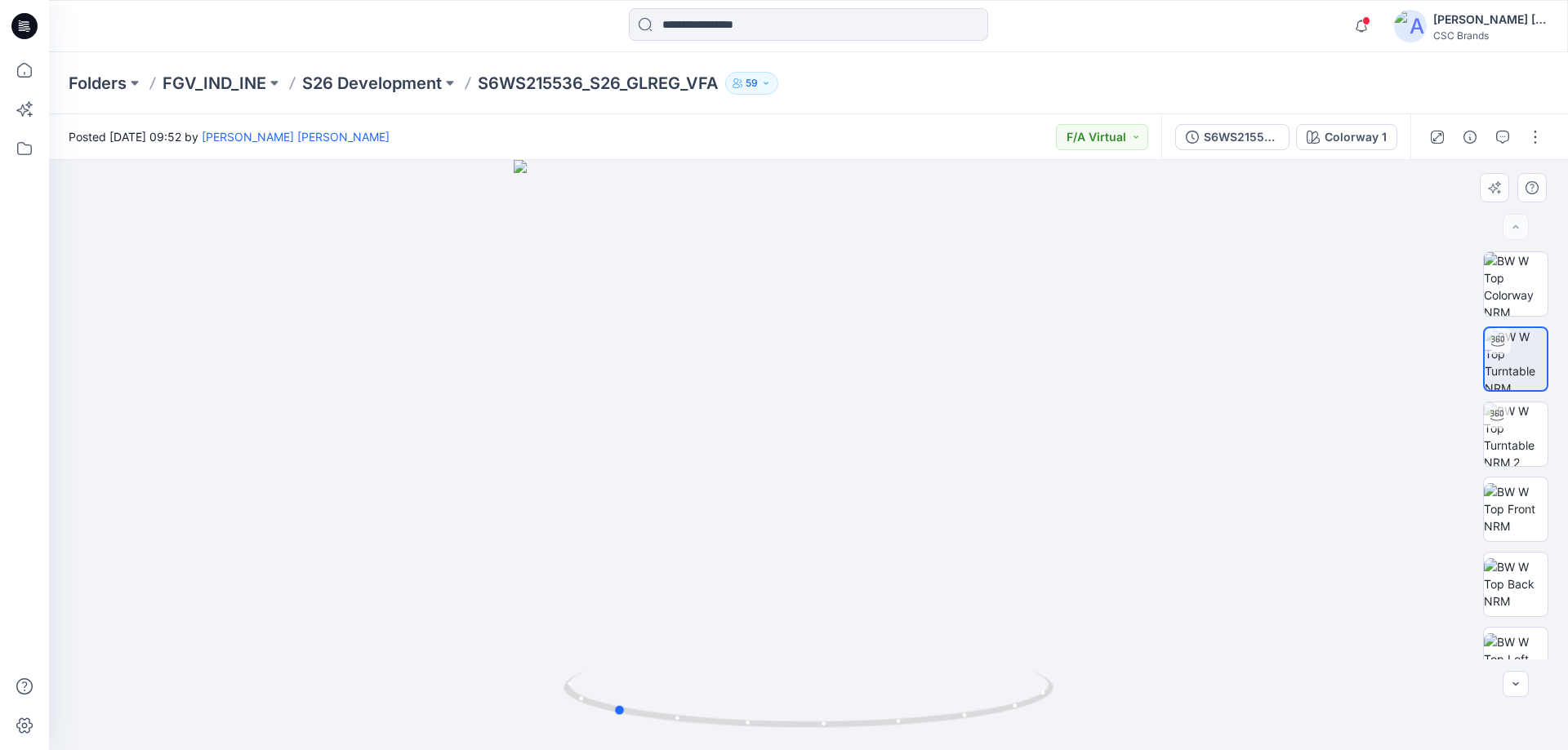
drag, startPoint x: 1102, startPoint y: 634, endPoint x: 870, endPoint y: 656, distance: 233.0
click at [870, 656] on div at bounding box center [808, 455] width 1519 height 591
drag, startPoint x: 1232, startPoint y: 605, endPoint x: 1194, endPoint y: 610, distance: 38.3
click at [1194, 610] on div at bounding box center [808, 455] width 1519 height 591
drag, startPoint x: 1240, startPoint y: 604, endPoint x: 1345, endPoint y: 601, distance: 105.0
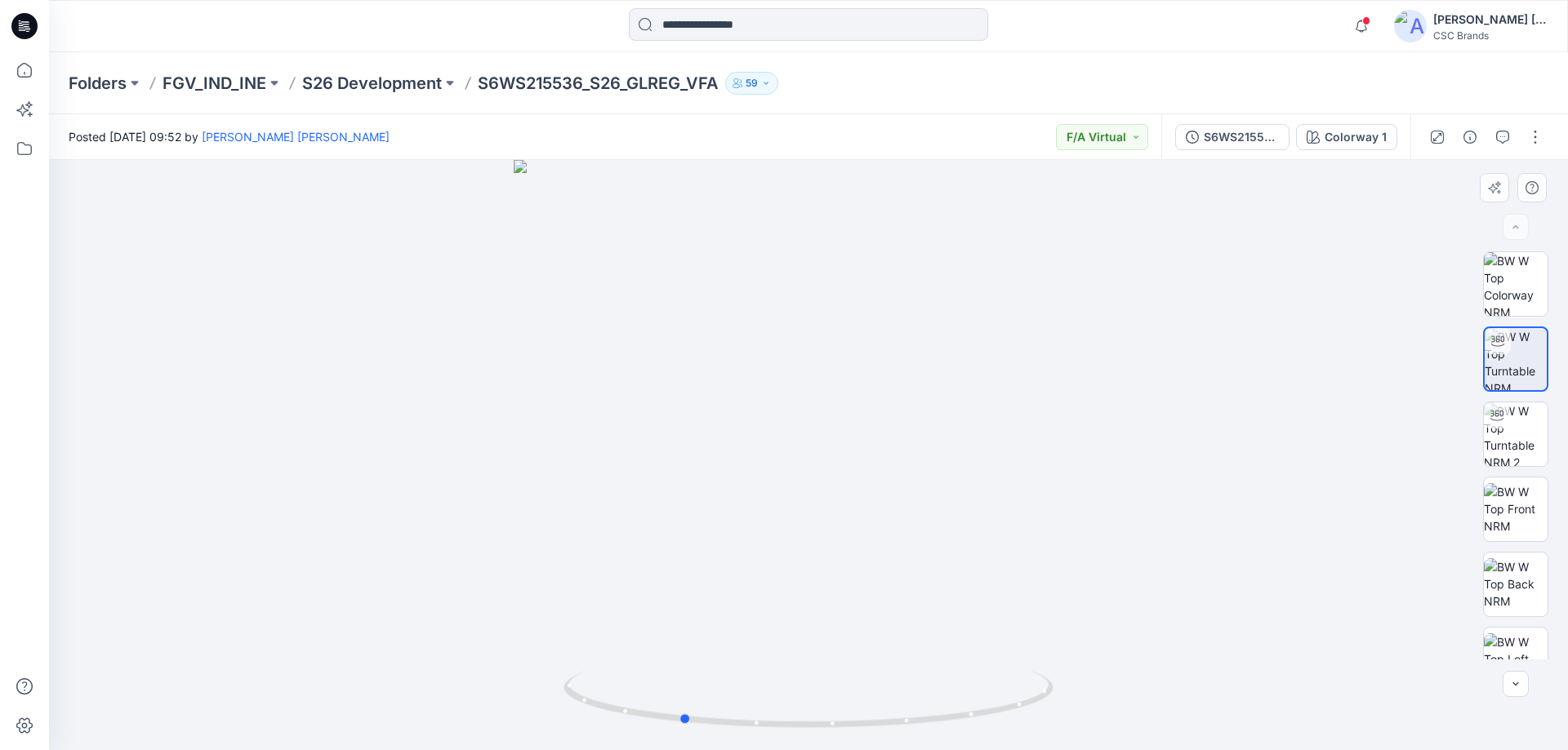
click at [1345, 601] on div at bounding box center [808, 455] width 1519 height 591
drag, startPoint x: 1160, startPoint y: 601, endPoint x: 1249, endPoint y: 599, distance: 89.0
click at [1249, 599] on div at bounding box center [808, 455] width 1519 height 591
drag, startPoint x: 778, startPoint y: 726, endPoint x: 951, endPoint y: 717, distance: 173.2
click at [872, 724] on icon at bounding box center [810, 702] width 494 height 61
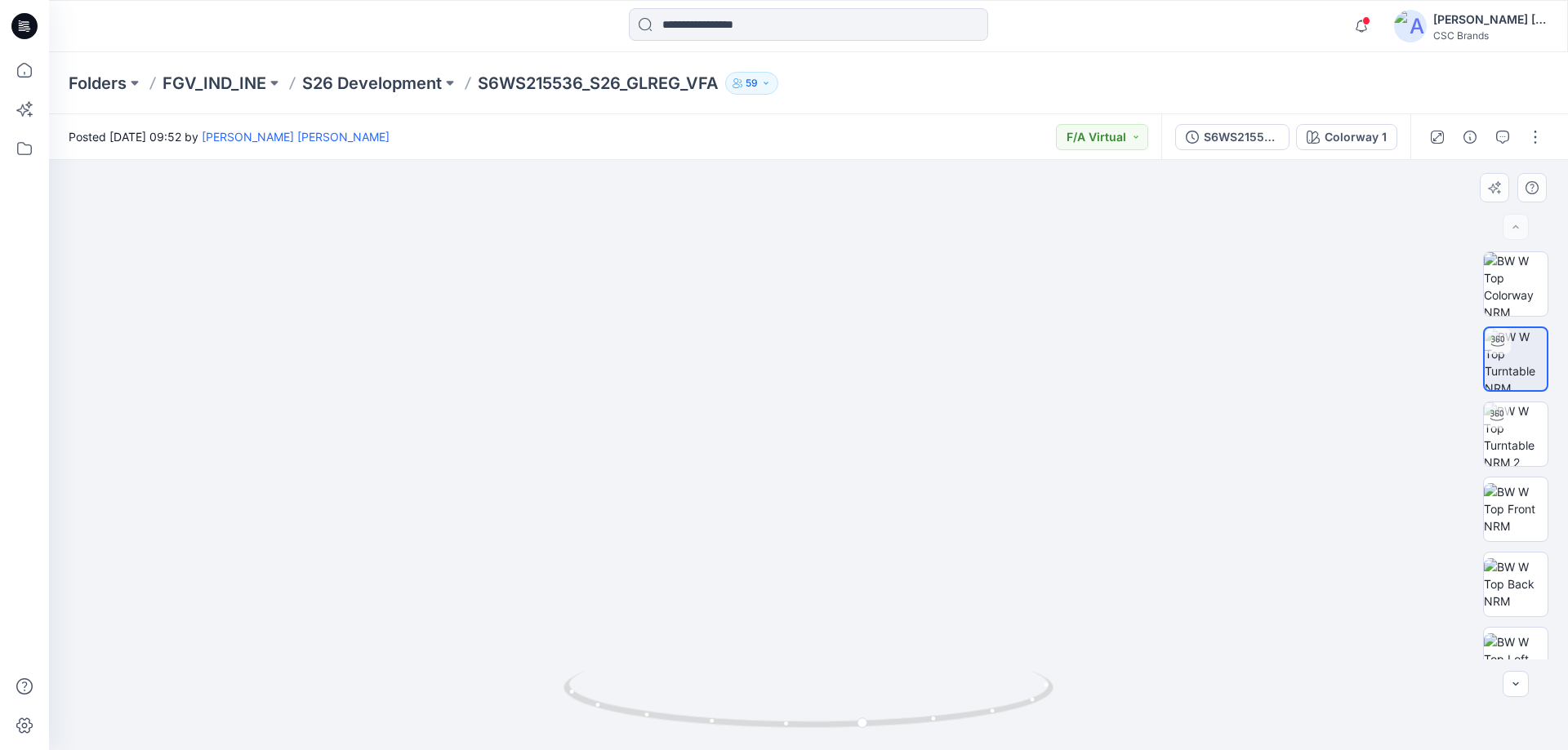
drag, startPoint x: 831, startPoint y: 343, endPoint x: 873, endPoint y: 607, distance: 267.3
click at [873, 607] on img at bounding box center [808, 440] width 1059 height 619
drag, startPoint x: 861, startPoint y: 475, endPoint x: 1150, endPoint y: 516, distance: 291.9
click at [1150, 516] on img at bounding box center [808, 455] width 1059 height 591
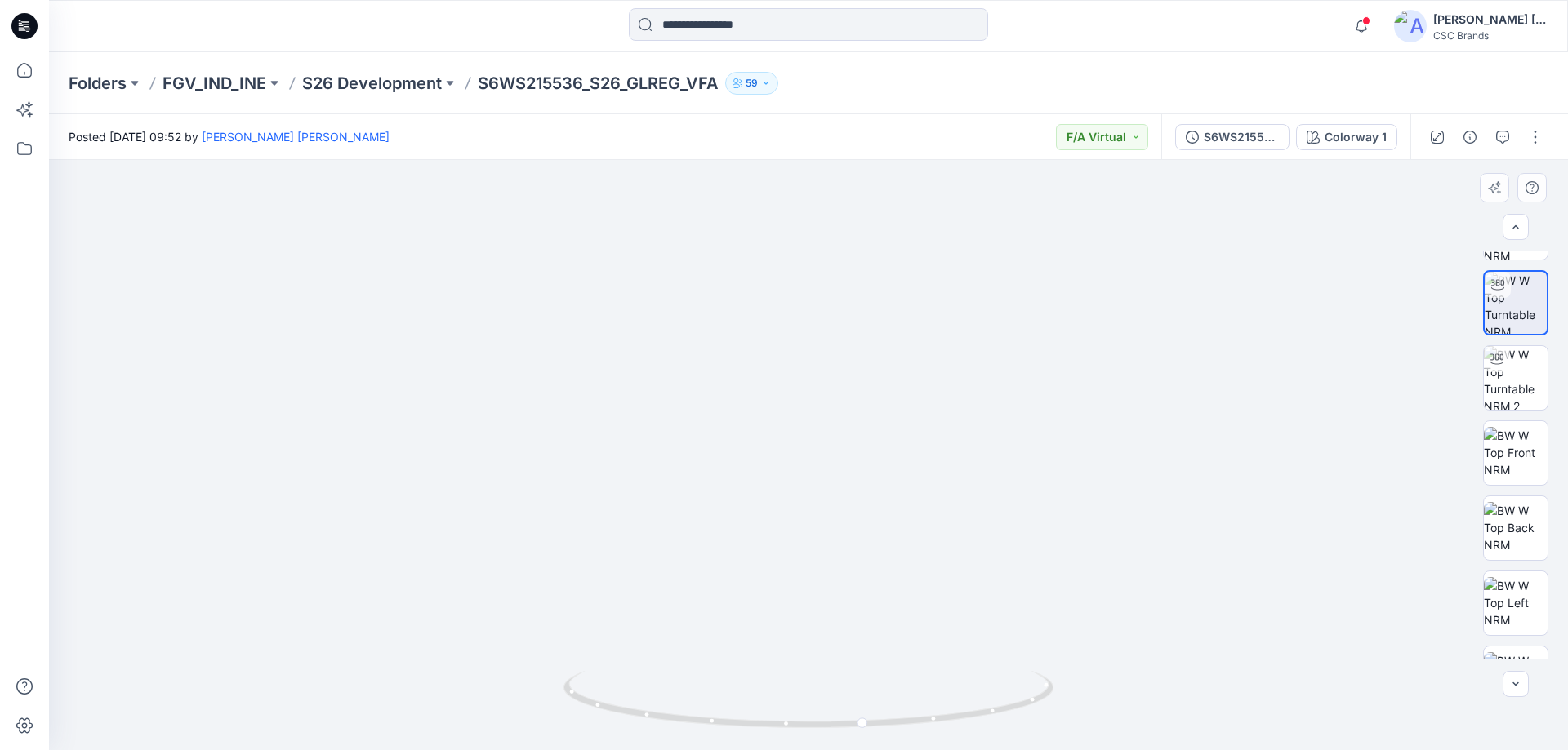
drag, startPoint x: 906, startPoint y: 557, endPoint x: 962, endPoint y: 252, distance: 310.1
click at [962, 252] on img at bounding box center [808, 305] width 1059 height 891
drag, startPoint x: 755, startPoint y: 519, endPoint x: 723, endPoint y: 646, distance: 131.0
click at [723, 646] on div at bounding box center [808, 455] width 1519 height 591
drag, startPoint x: 793, startPoint y: 479, endPoint x: 795, endPoint y: 571, distance: 92.0
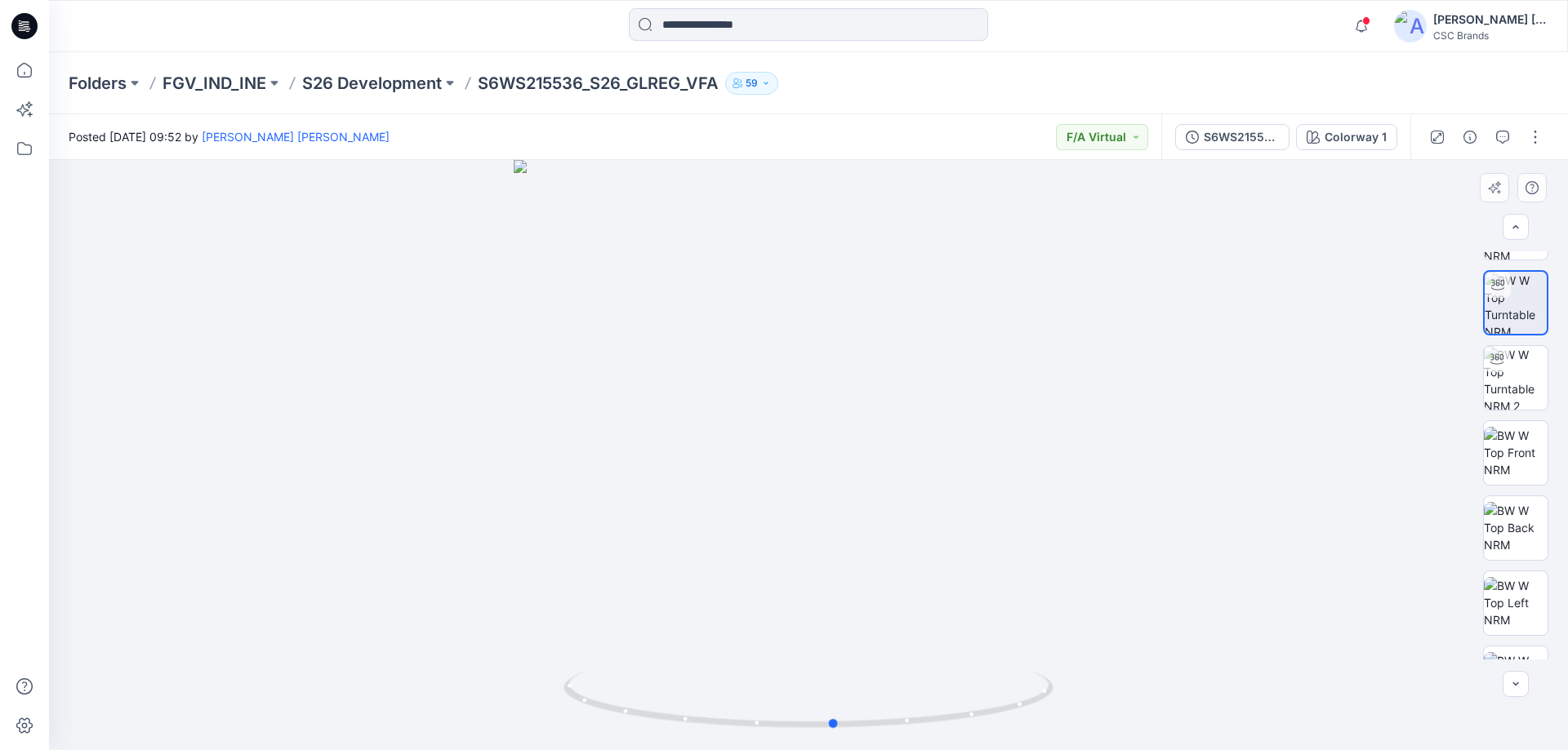
click at [795, 571] on div at bounding box center [808, 455] width 1519 height 591
drag, startPoint x: 823, startPoint y: 364, endPoint x: 941, endPoint y: 455, distance: 149.0
click at [823, 425] on div at bounding box center [808, 455] width 1519 height 591
click at [1509, 376] on img at bounding box center [1515, 377] width 64 height 64
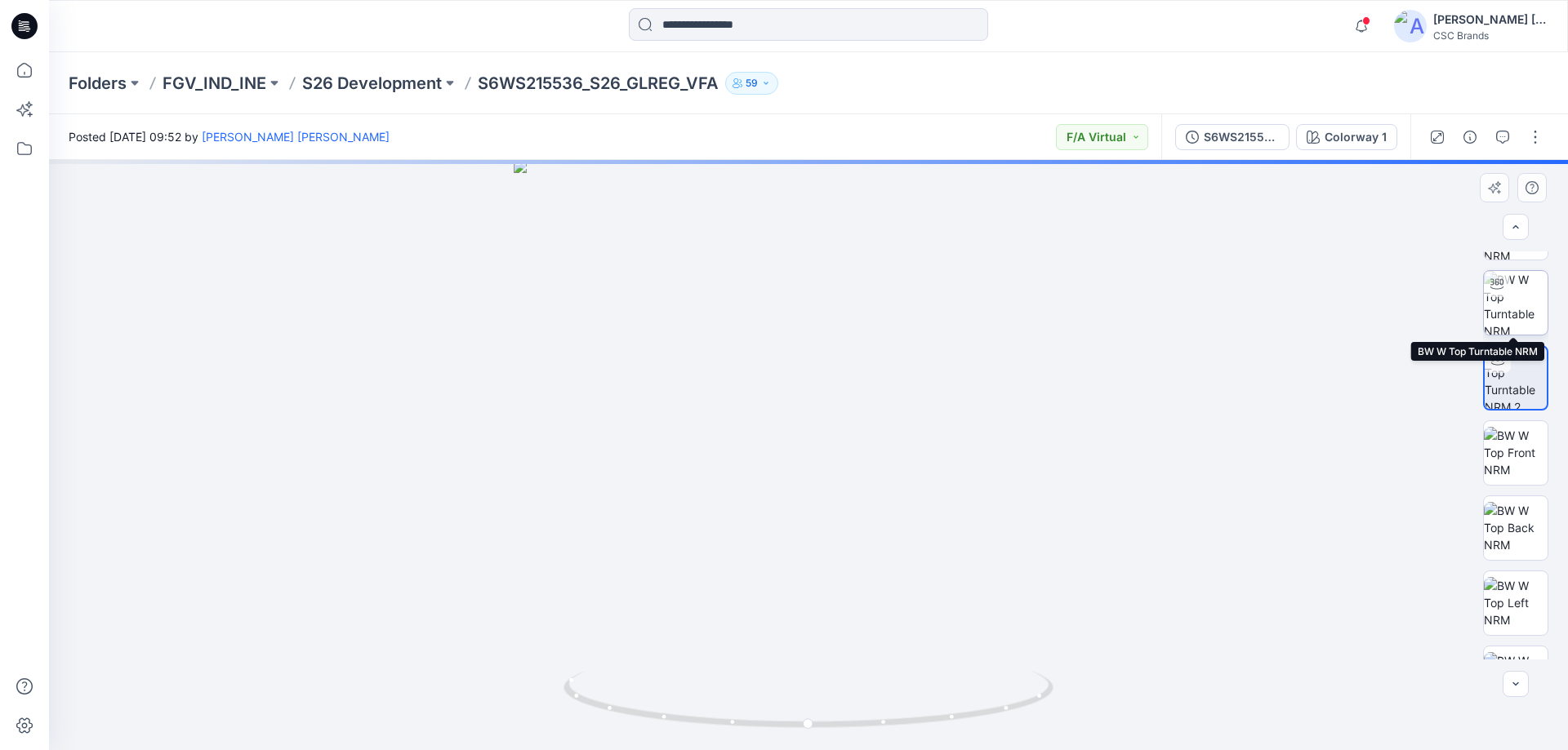
click at [1524, 297] on img at bounding box center [1515, 303] width 64 height 64
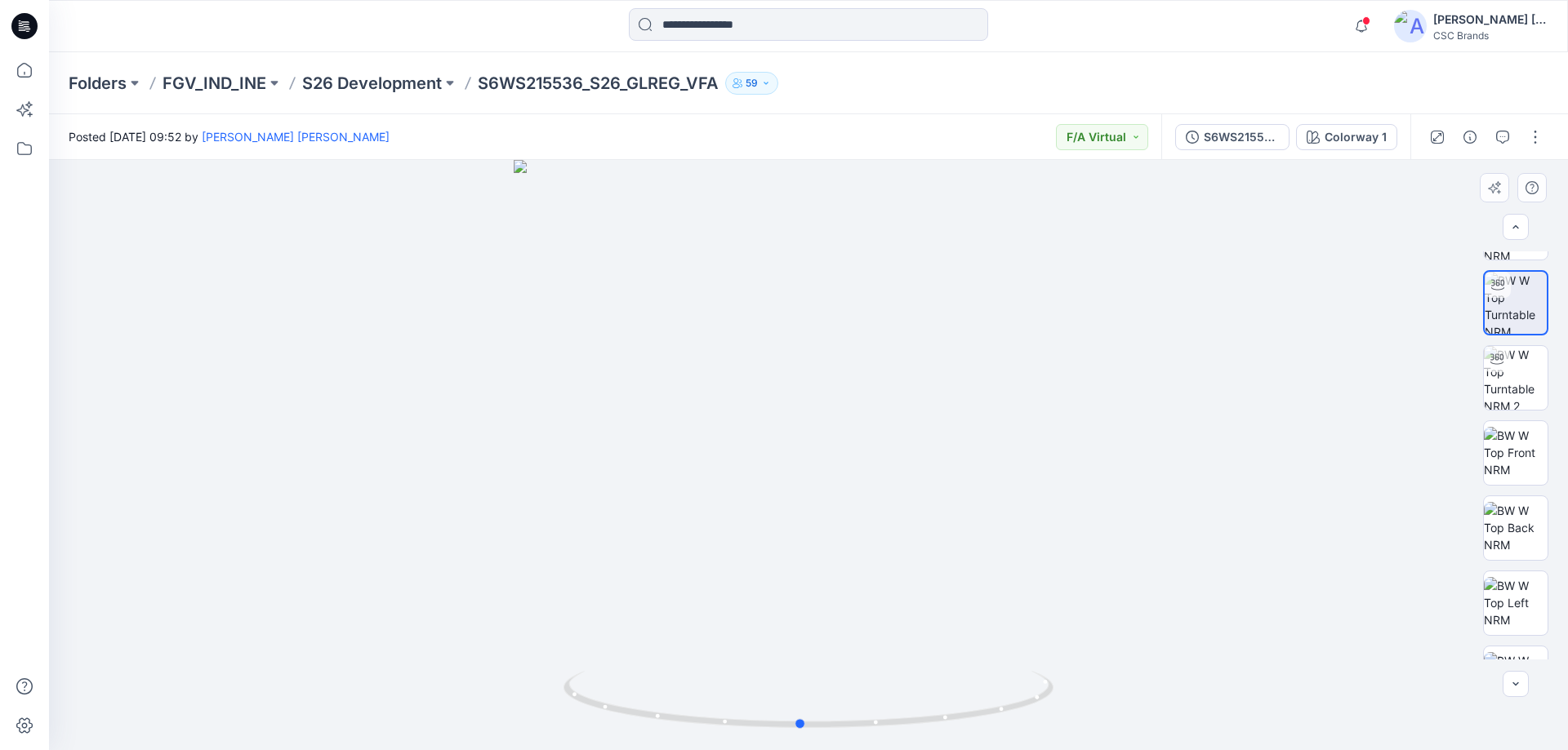
drag, startPoint x: 851, startPoint y: 408, endPoint x: 851, endPoint y: 566, distance: 158.0
click at [851, 566] on div at bounding box center [808, 455] width 1519 height 591
drag, startPoint x: 832, startPoint y: 450, endPoint x: 829, endPoint y: 538, distance: 88.1
click at [829, 538] on div at bounding box center [808, 455] width 1519 height 591
drag, startPoint x: 824, startPoint y: 539, endPoint x: 842, endPoint y: 378, distance: 162.0
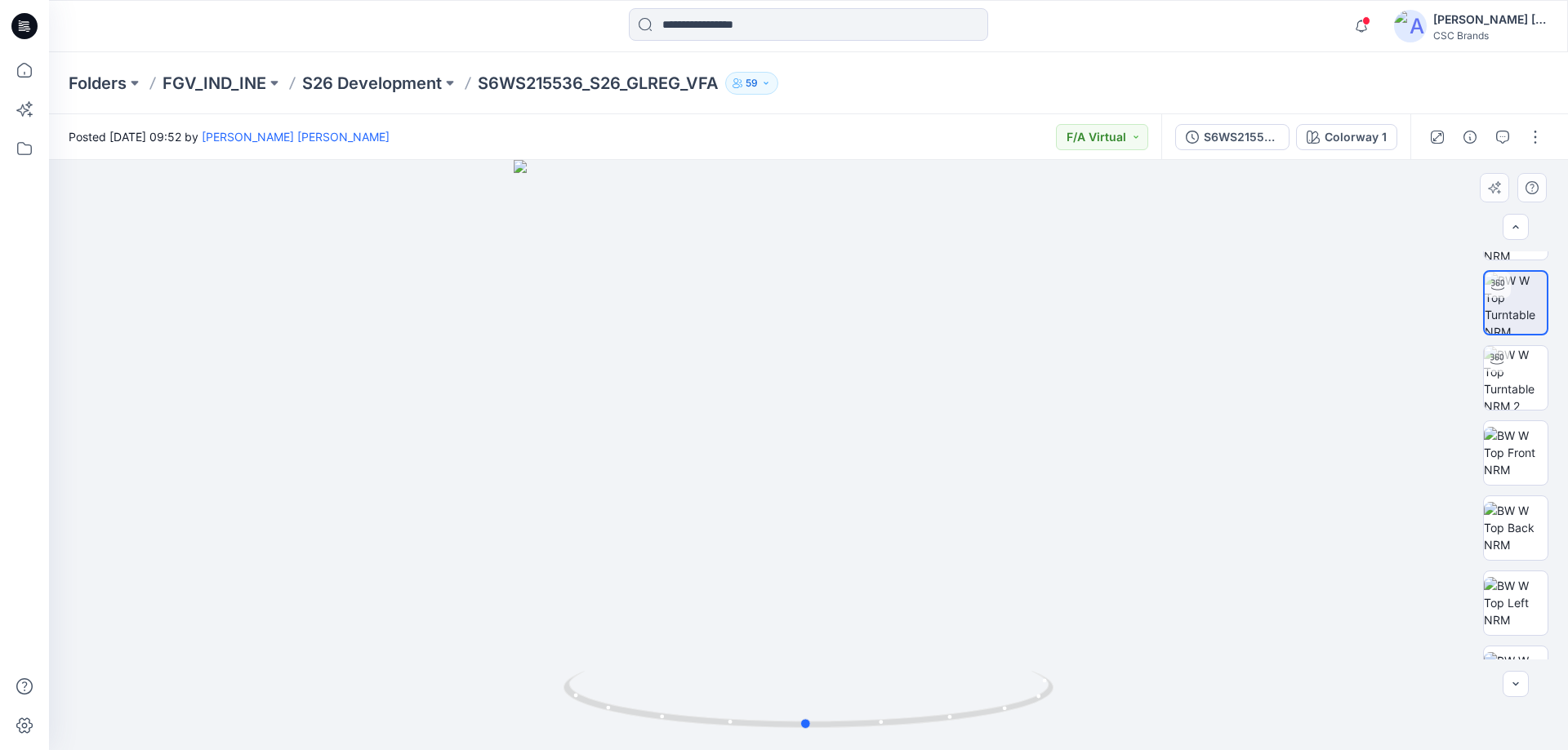
click at [832, 316] on div at bounding box center [808, 455] width 1519 height 591
drag, startPoint x: 815, startPoint y: 489, endPoint x: 815, endPoint y: 576, distance: 87.0
click at [815, 576] on div at bounding box center [808, 455] width 1519 height 591
click at [806, 711] on div at bounding box center [806, 705] width 19 height 19
click at [812, 710] on div at bounding box center [806, 705] width 19 height 19
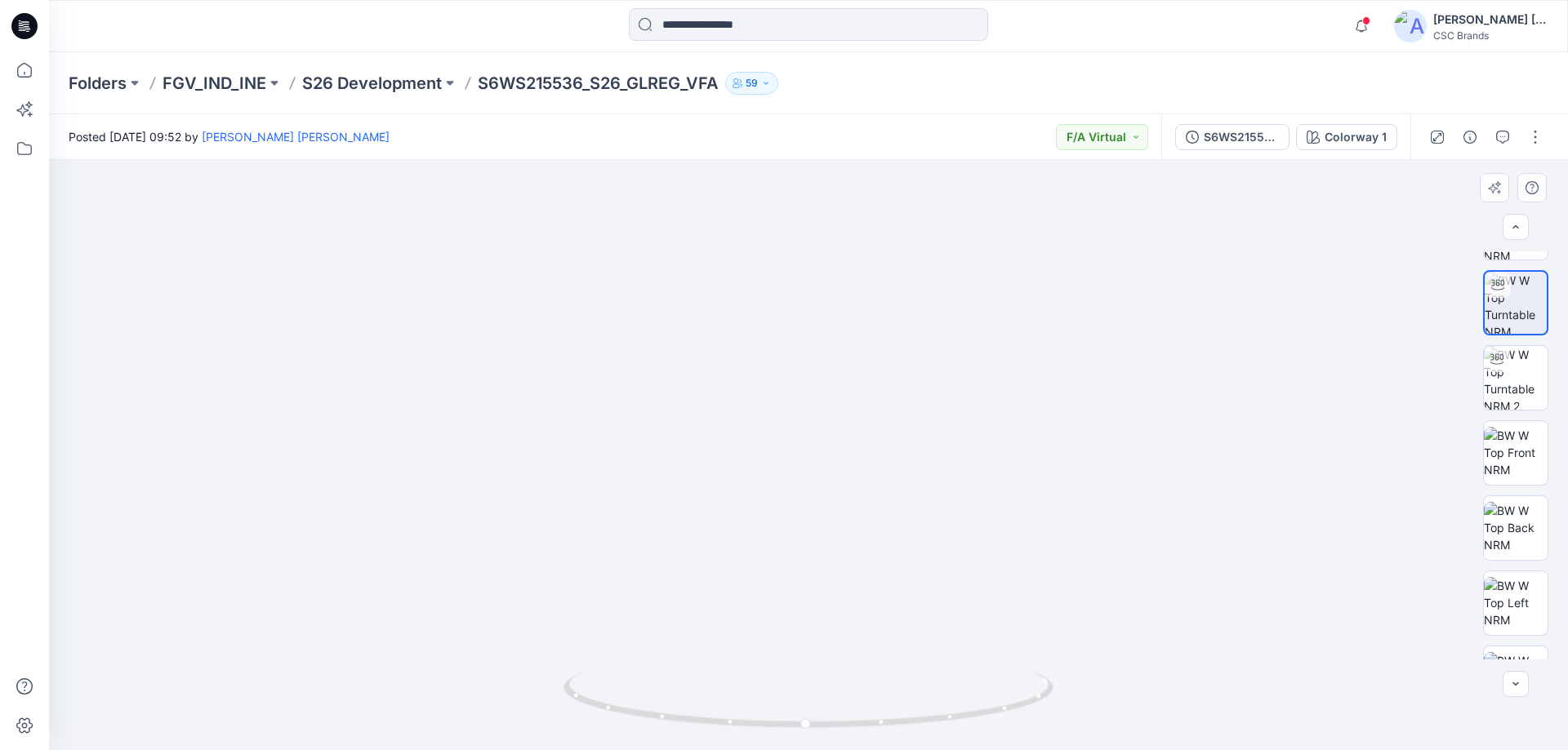
click at [1319, 554] on div at bounding box center [808, 455] width 1519 height 591
click at [810, 704] on icon at bounding box center [807, 706] width 10 height 10
click at [808, 707] on icon at bounding box center [807, 706] width 10 height 10
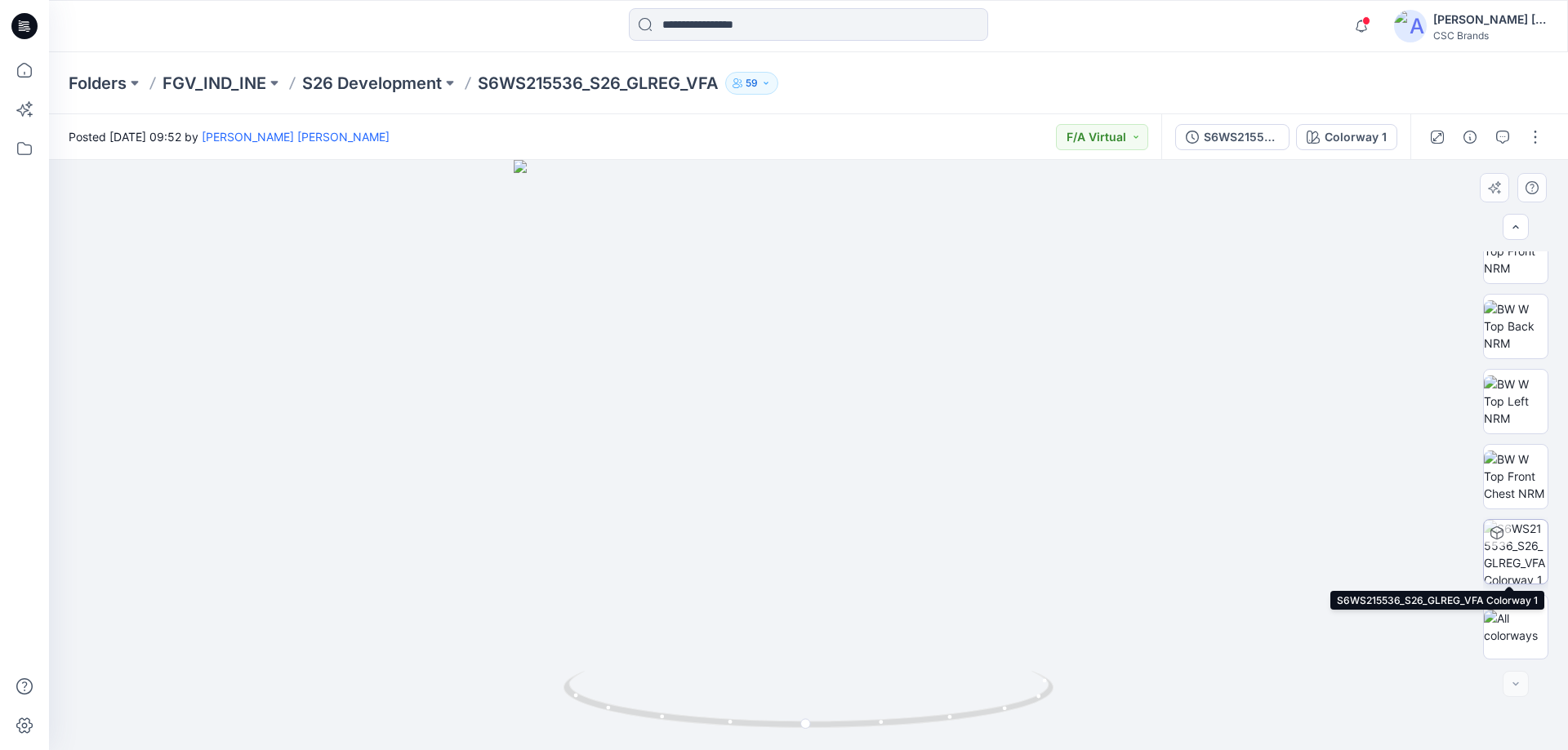
click at [1509, 551] on img at bounding box center [1515, 551] width 64 height 64
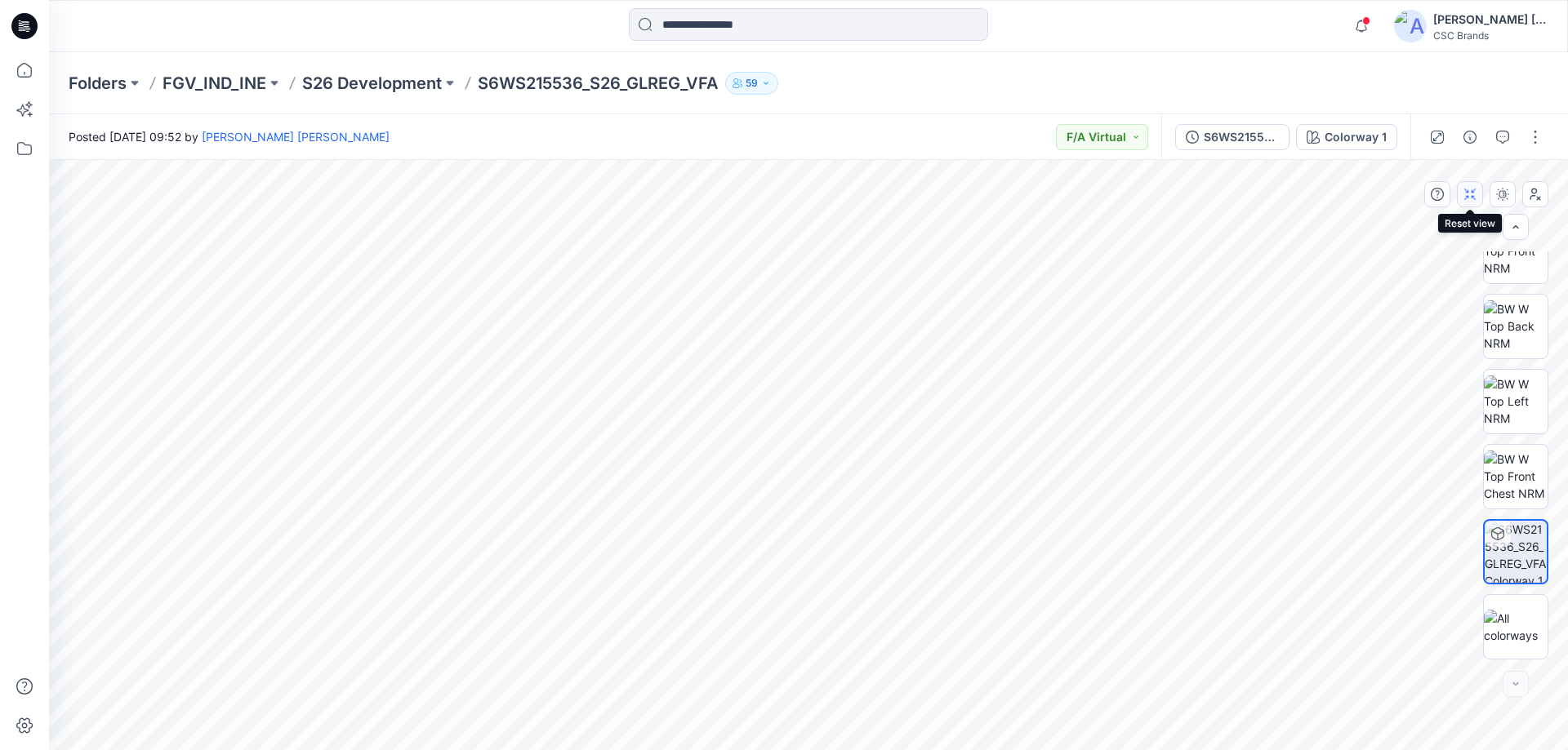
click at [1468, 201] on button "button" at bounding box center [1470, 194] width 27 height 27
click at [1469, 198] on icon "button" at bounding box center [1466, 194] width 4 height 11
click at [1503, 195] on icon "button" at bounding box center [1503, 194] width 2 height 5
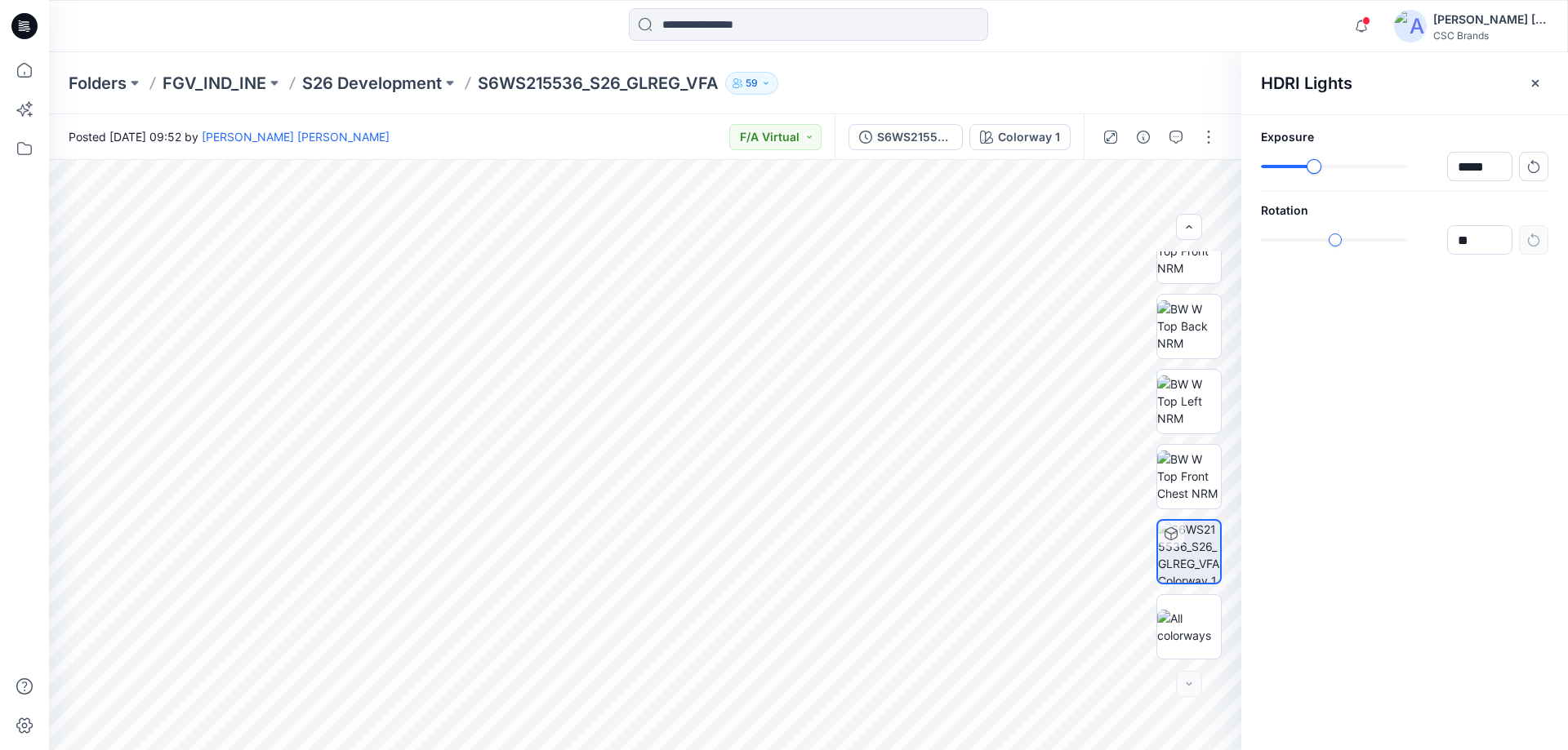
click at [1314, 168] on div "slider-ex-1" at bounding box center [1313, 166] width 15 height 15
type input "******"
click at [1391, 165] on div "slider-ex-1" at bounding box center [1391, 166] width 15 height 15
click at [1180, 325] on img at bounding box center [1189, 326] width 64 height 51
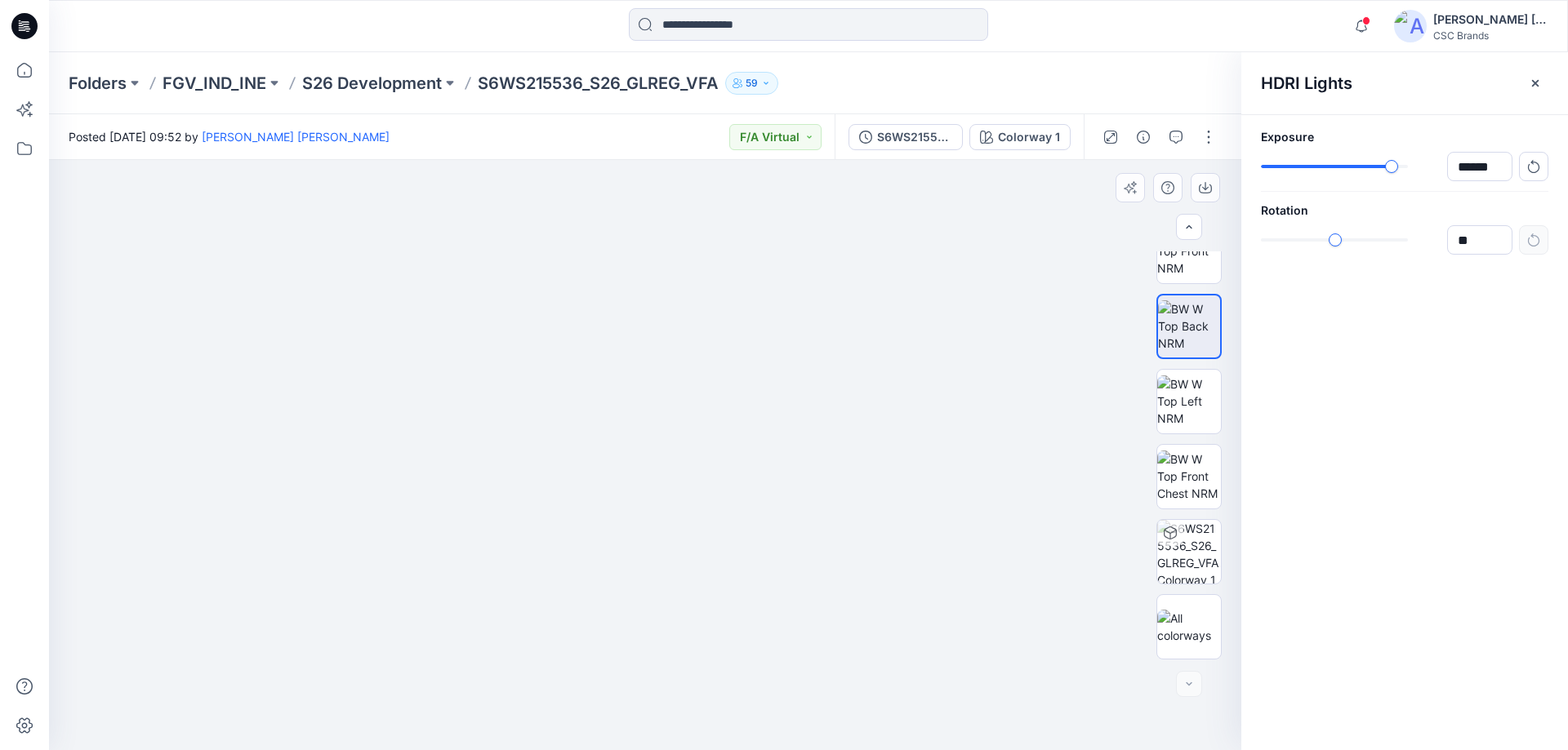
drag, startPoint x: 813, startPoint y: 400, endPoint x: 616, endPoint y: 464, distance: 207.1
click at [616, 464] on img at bounding box center [645, 361] width 1062 height 780
click at [1184, 407] on img at bounding box center [1189, 401] width 64 height 51
click at [1191, 490] on img at bounding box center [1189, 477] width 64 height 51
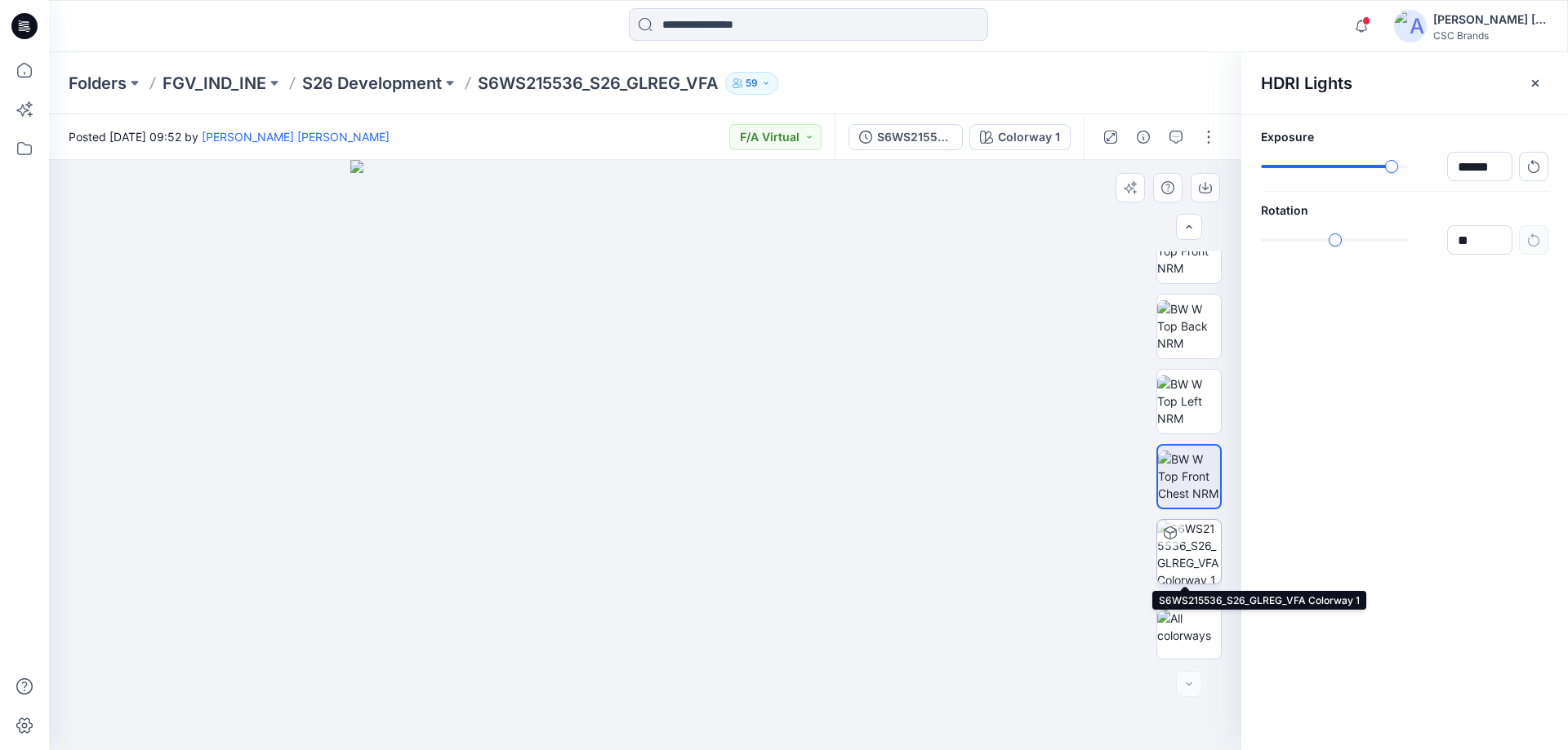
click at [1193, 550] on img at bounding box center [1189, 551] width 64 height 64
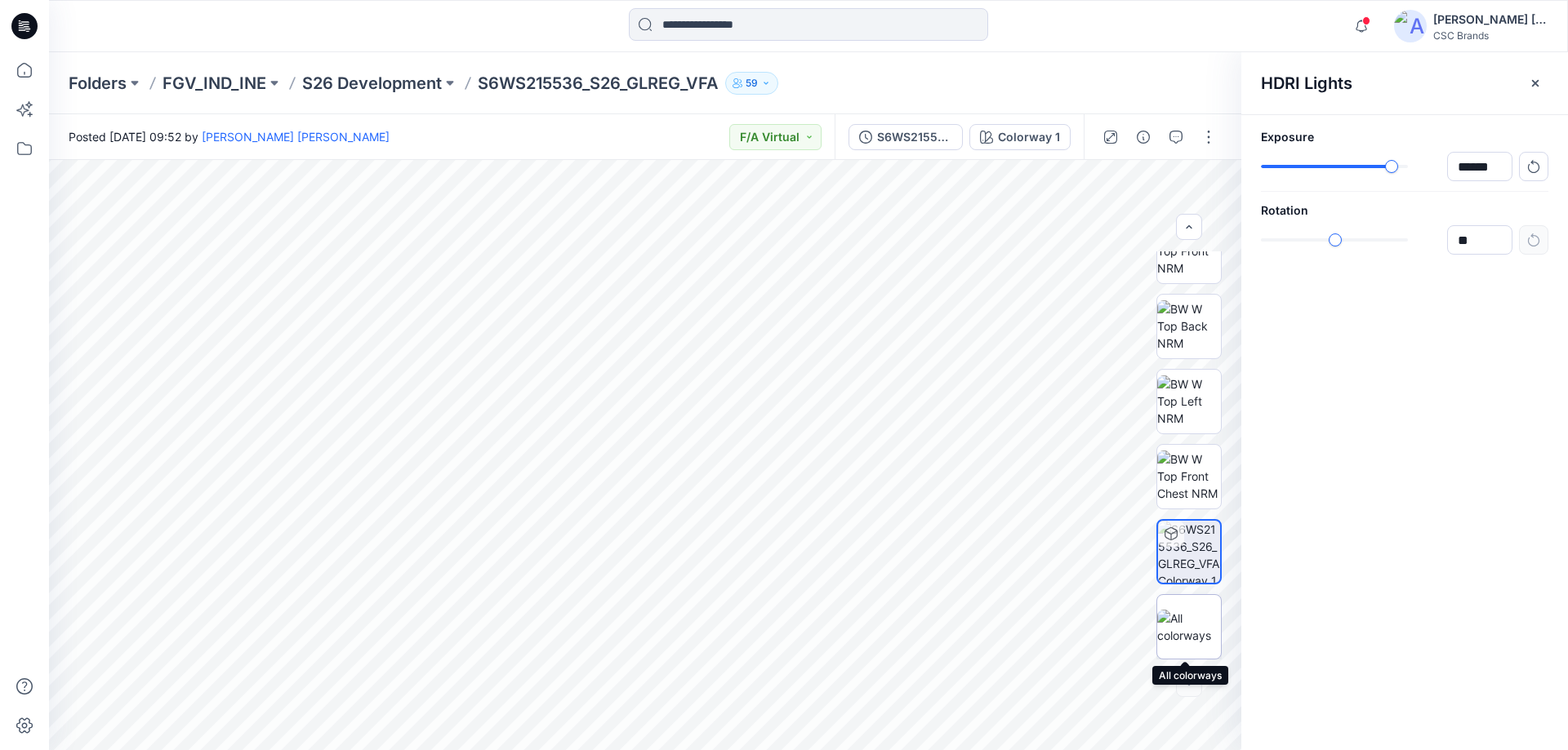
click at [1181, 618] on img at bounding box center [1189, 627] width 64 height 34
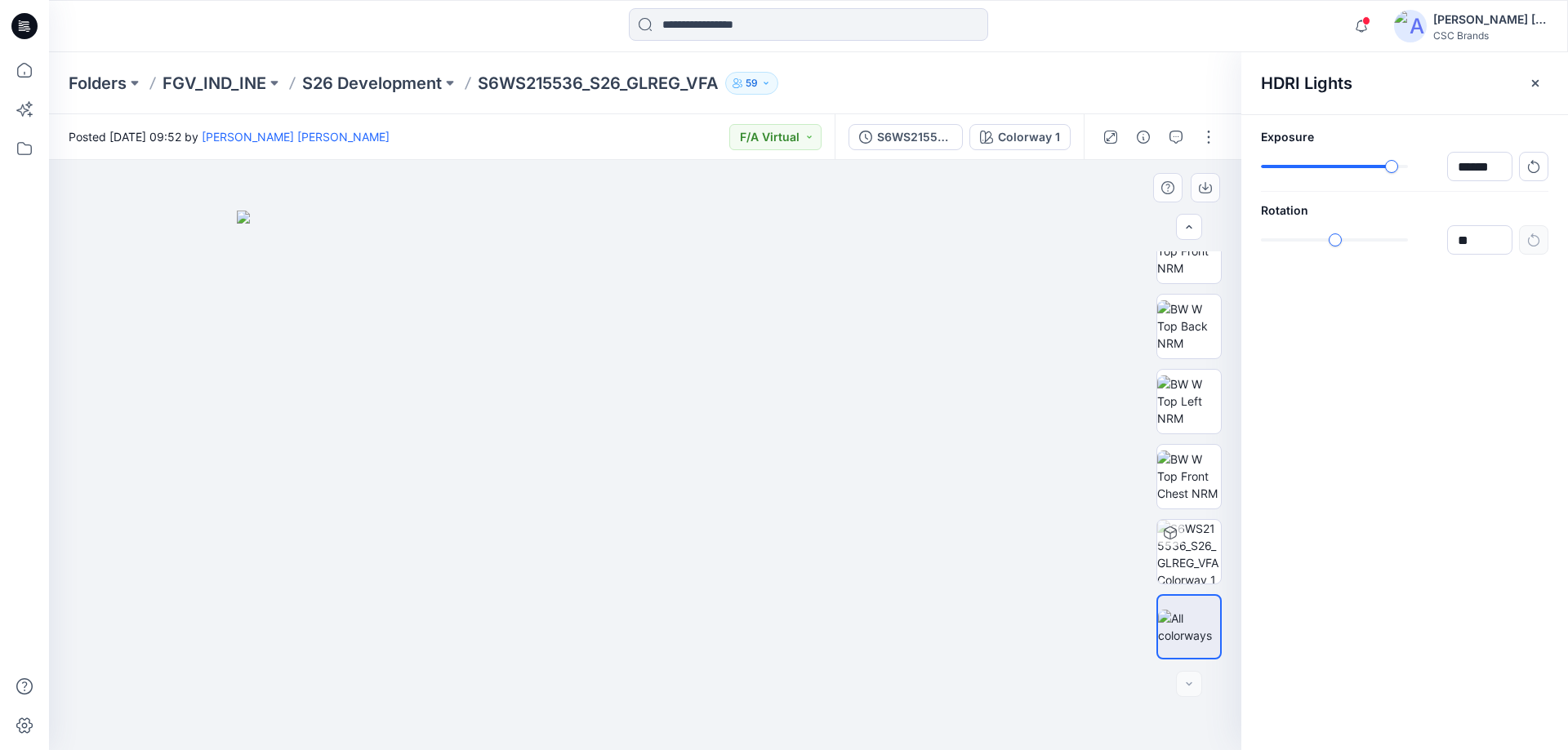
drag, startPoint x: 879, startPoint y: 424, endPoint x: 978, endPoint y: 436, distance: 99.7
click at [880, 425] on img at bounding box center [645, 481] width 817 height 541
click at [1197, 335] on img at bounding box center [1189, 326] width 64 height 51
click at [1195, 249] on div at bounding box center [645, 455] width 1192 height 591
click at [1195, 261] on img at bounding box center [1189, 251] width 64 height 51
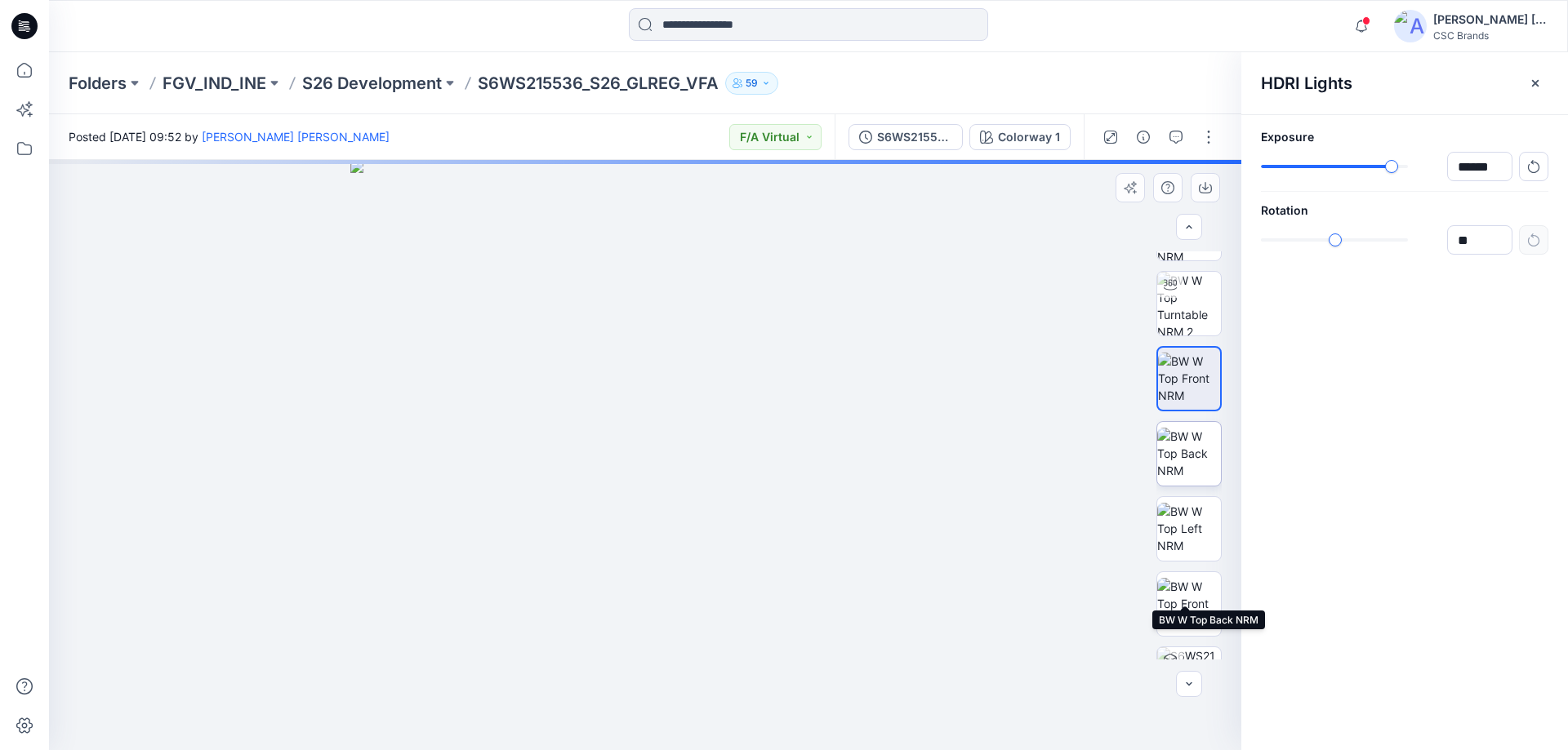
scroll to position [13, 0]
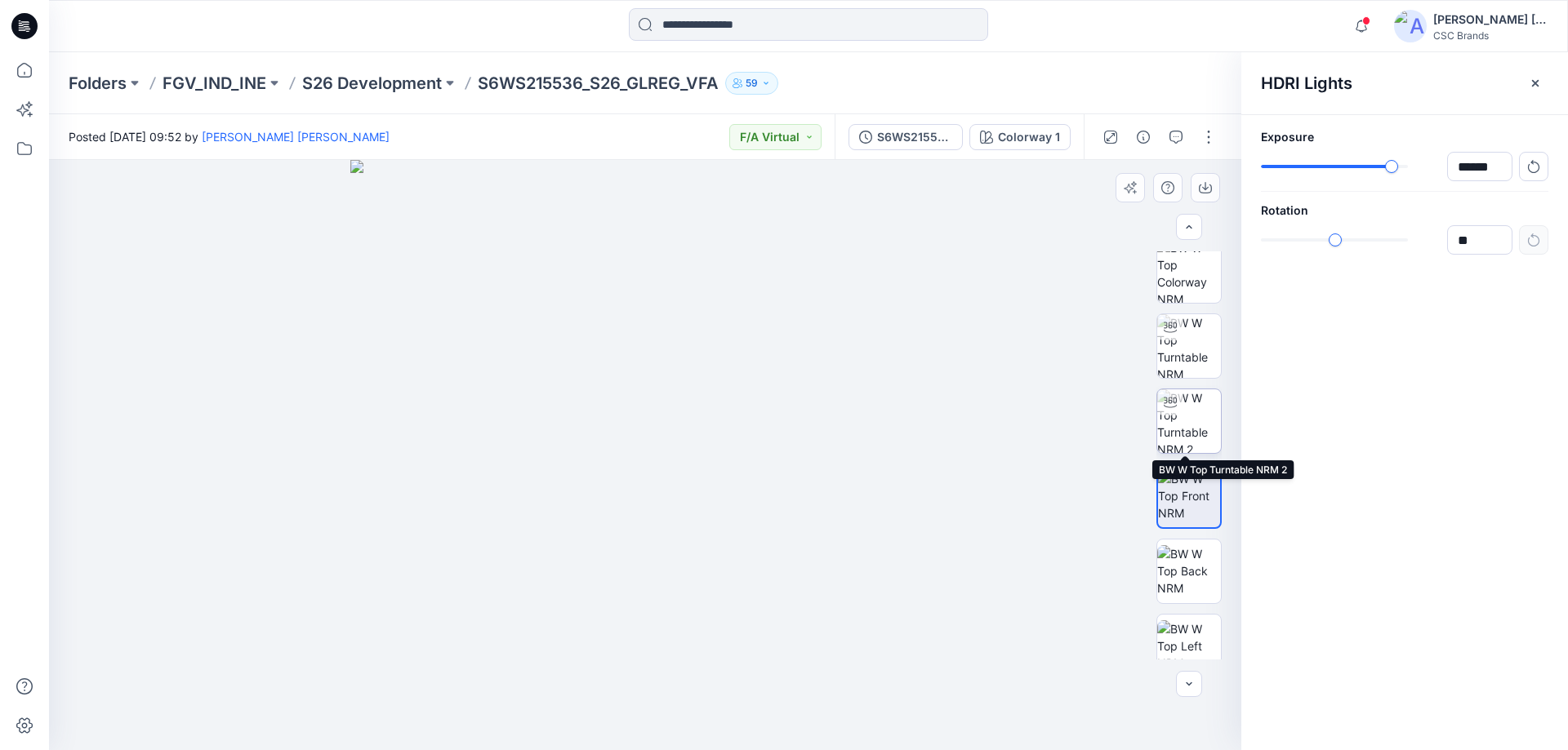
click at [1194, 429] on img at bounding box center [1189, 421] width 64 height 64
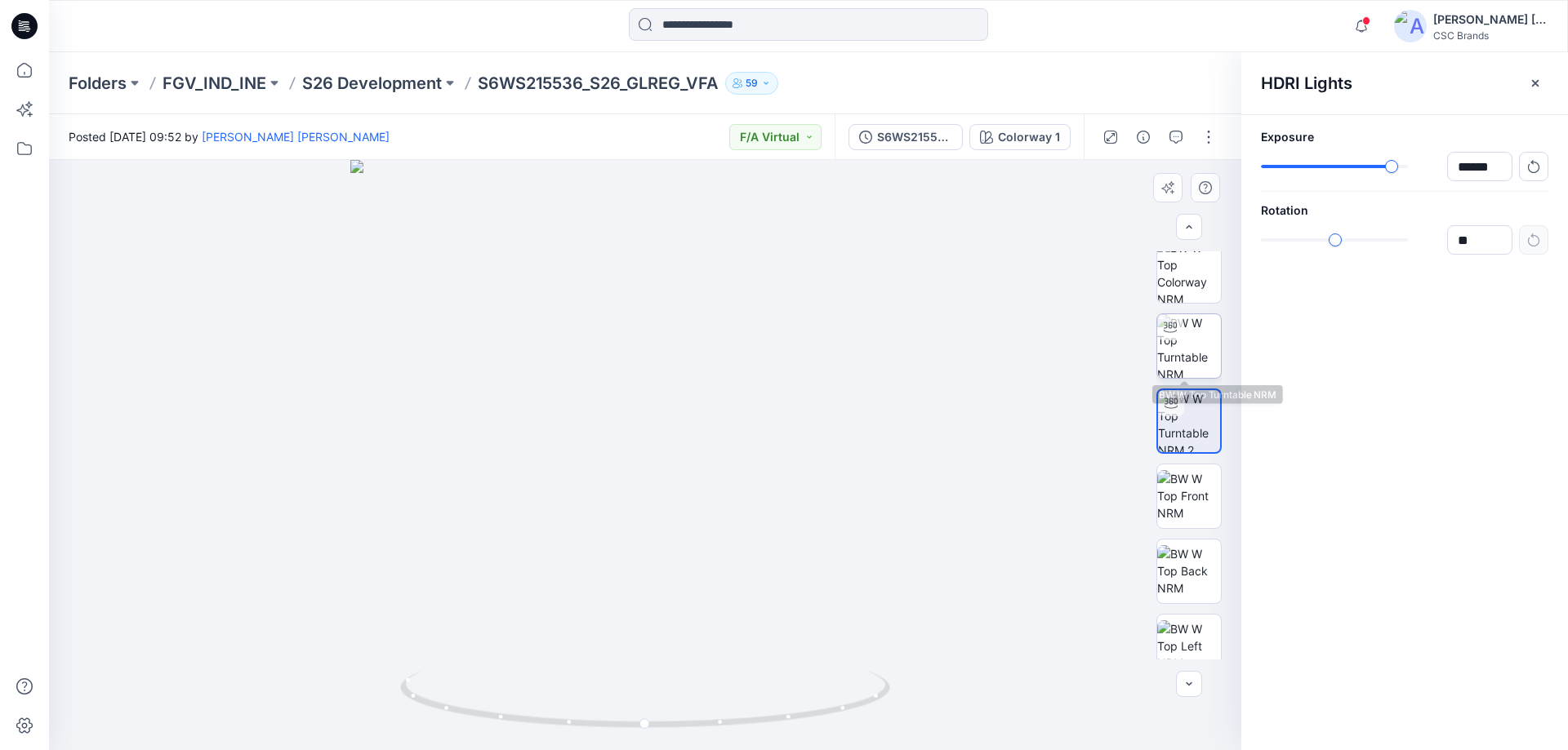
click at [1191, 349] on img at bounding box center [1189, 346] width 64 height 64
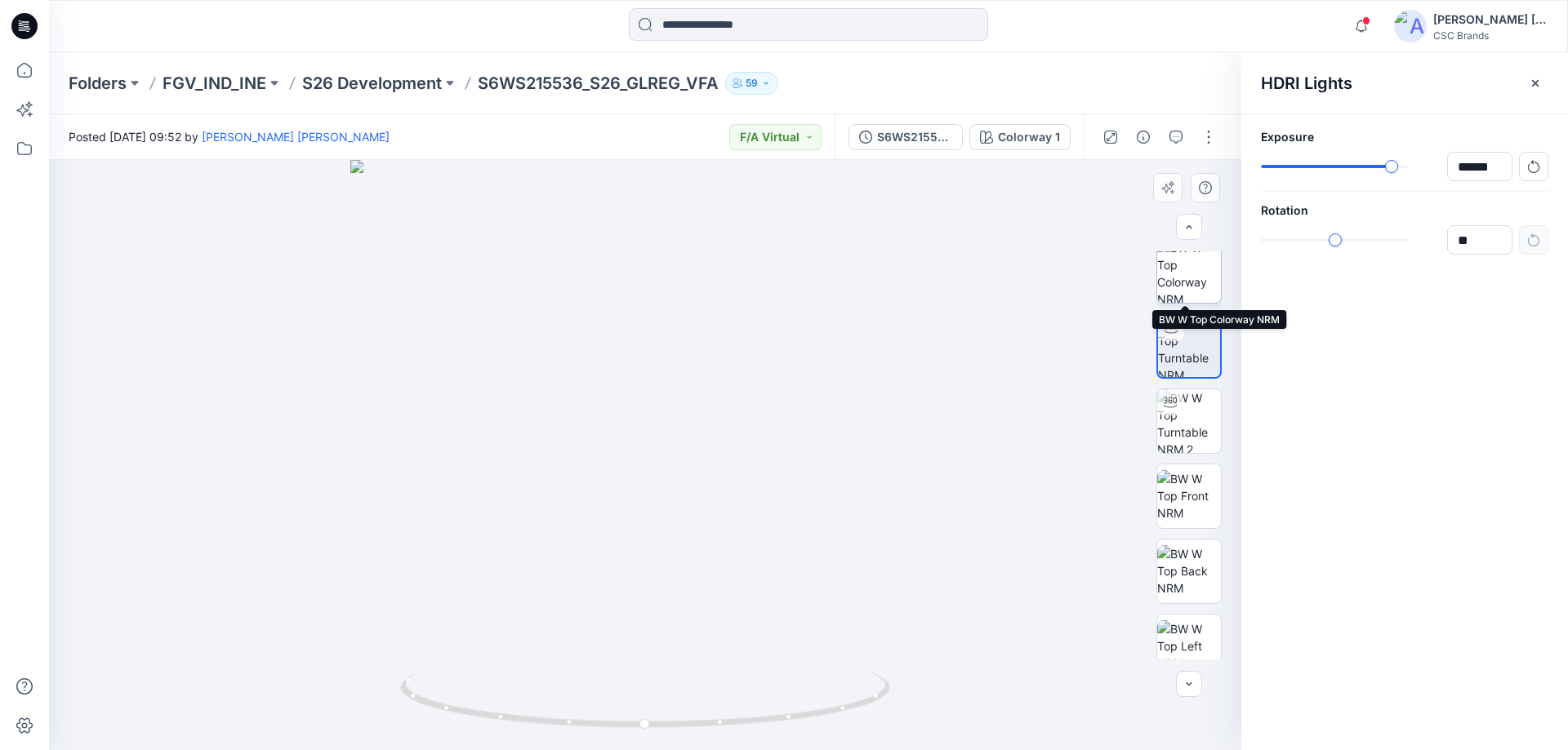
click at [1199, 278] on img at bounding box center [1189, 270] width 64 height 64
drag, startPoint x: 569, startPoint y: 380, endPoint x: 778, endPoint y: 568, distance: 281.1
click at [775, 568] on img at bounding box center [645, 455] width 591 height 591
click at [716, 586] on img at bounding box center [645, 455] width 591 height 591
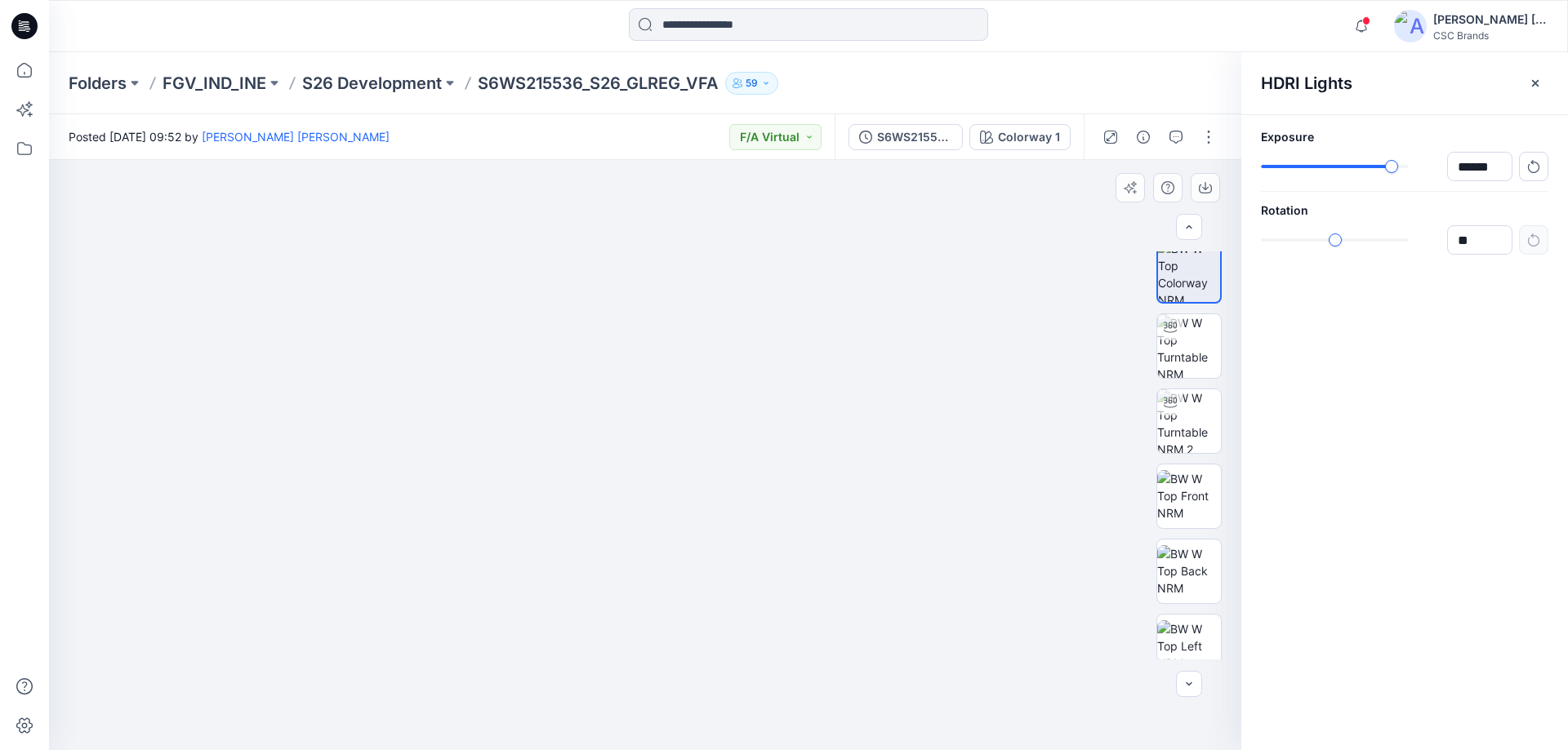
drag, startPoint x: 697, startPoint y: 373, endPoint x: 953, endPoint y: 385, distance: 256.3
click at [953, 385] on img at bounding box center [645, 344] width 1062 height 813
click at [754, 134] on button "F/A Virtual" at bounding box center [776, 137] width 92 height 27
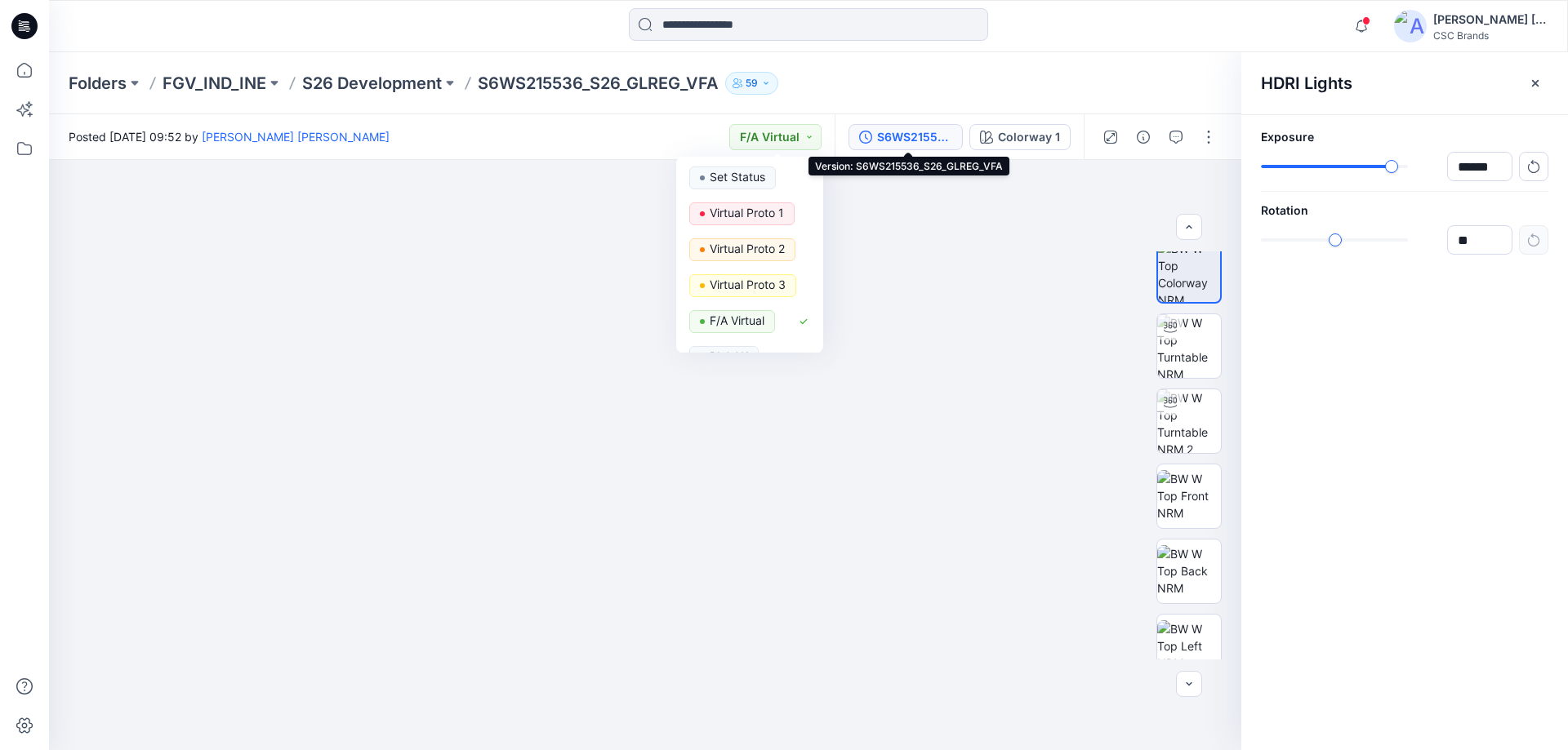
click at [880, 138] on div "S6WS215536_S26_GLREG_VFA" at bounding box center [914, 137] width 75 height 18
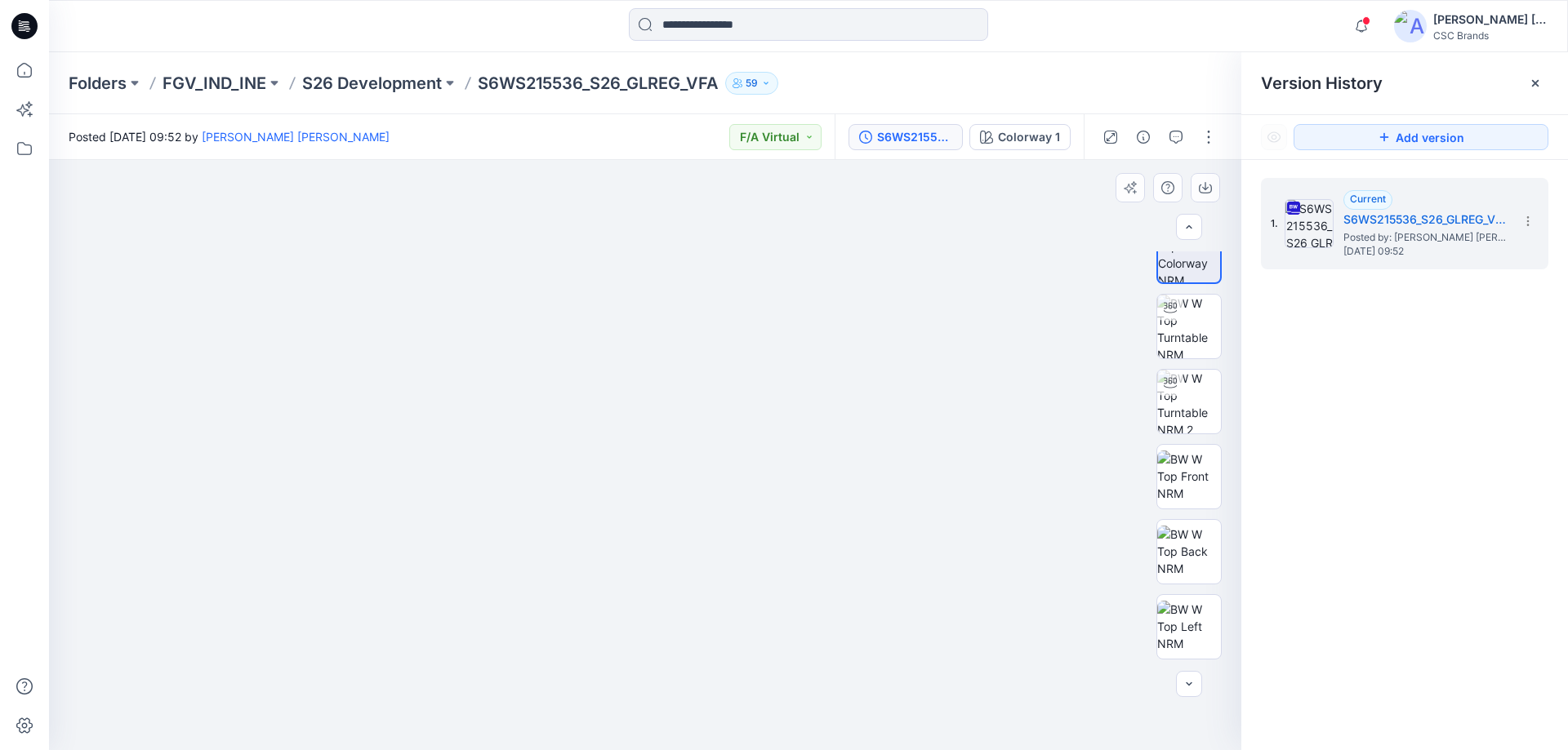
scroll to position [0, 0]
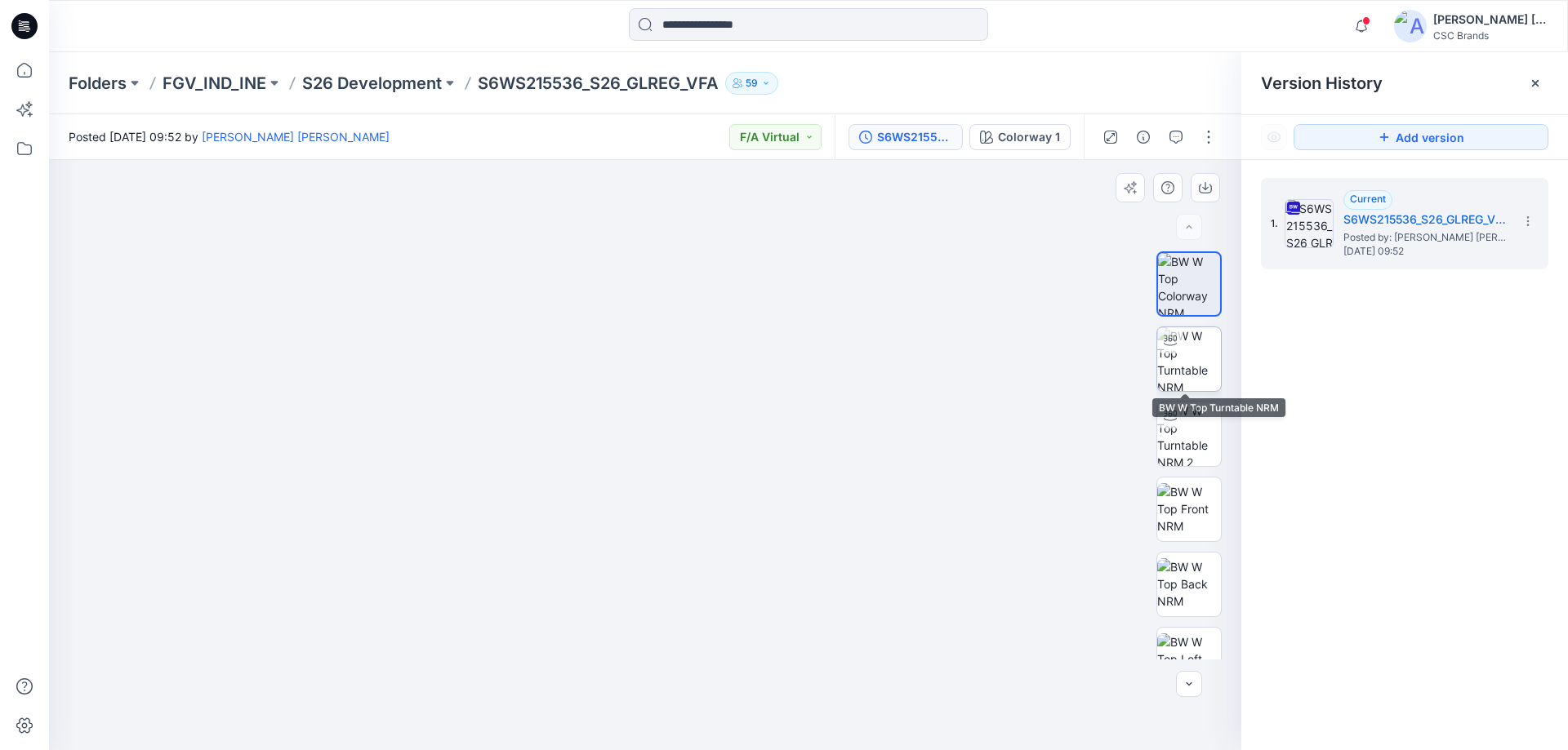
click at [1185, 359] on img at bounding box center [1189, 359] width 64 height 64
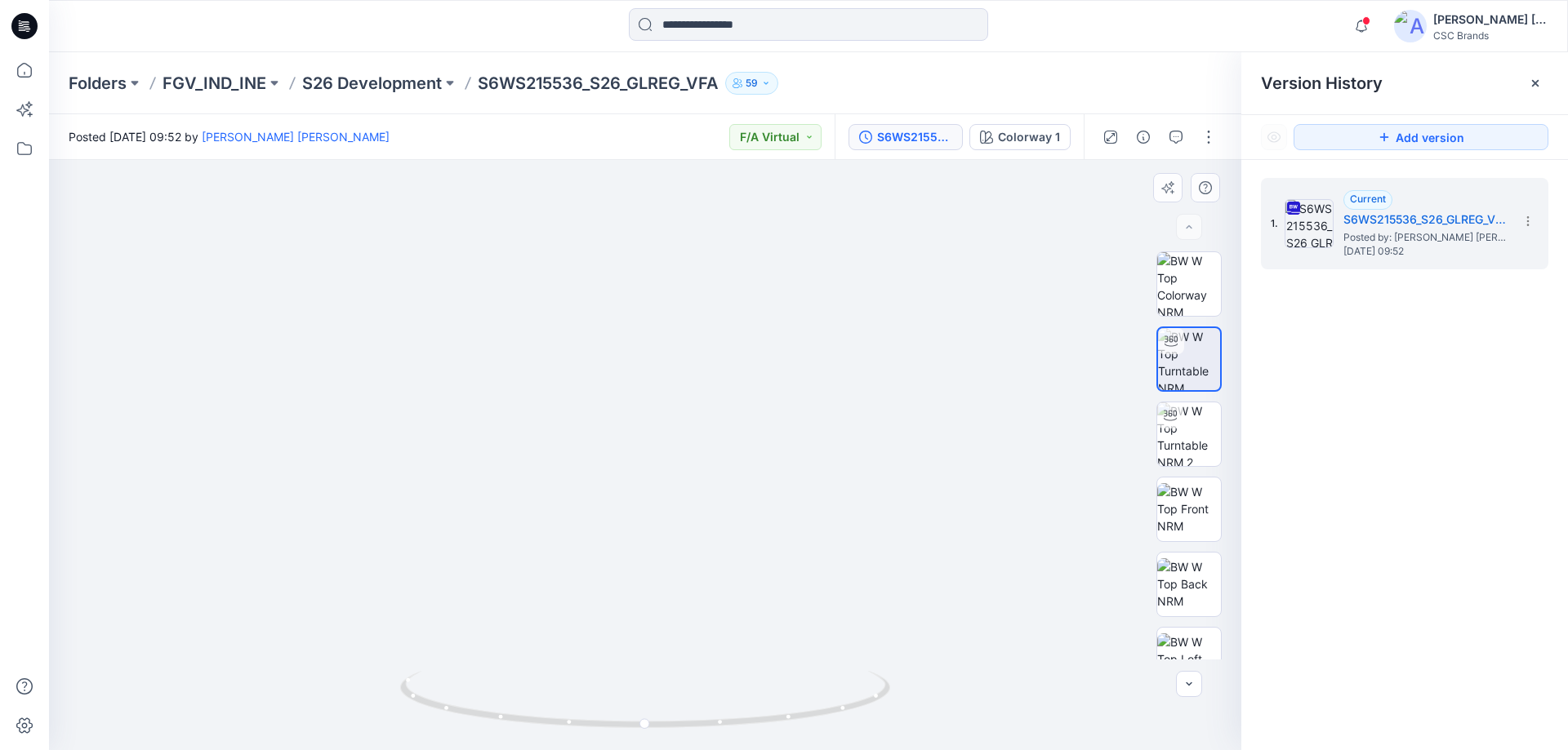
drag, startPoint x: 677, startPoint y: 405, endPoint x: 788, endPoint y: 627, distance: 248.2
click at [788, 627] on img at bounding box center [656, 433] width 1214 height 634
drag, startPoint x: 641, startPoint y: 571, endPoint x: 514, endPoint y: 586, distance: 127.9
click at [514, 586] on img at bounding box center [633, 441] width 1214 height 618
drag, startPoint x: 654, startPoint y: 735, endPoint x: 671, endPoint y: 716, distance: 25.5
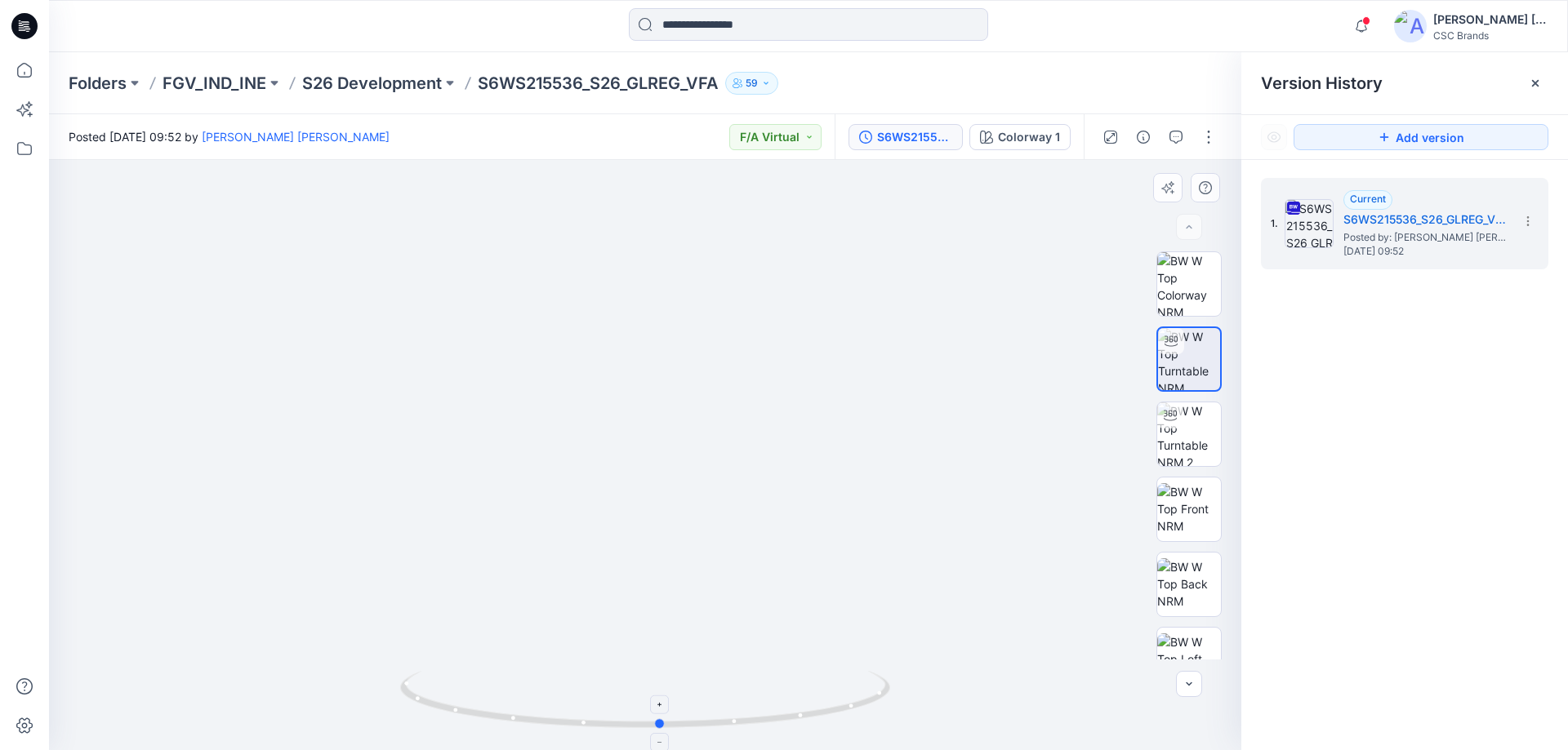
click at [671, 716] on div at bounding box center [645, 709] width 490 height 82
drag, startPoint x: 661, startPoint y: 725, endPoint x: 702, endPoint y: 726, distance: 41.0
click at [702, 726] on circle at bounding box center [702, 723] width 10 height 10
click at [928, 576] on img at bounding box center [633, 441] width 1214 height 618
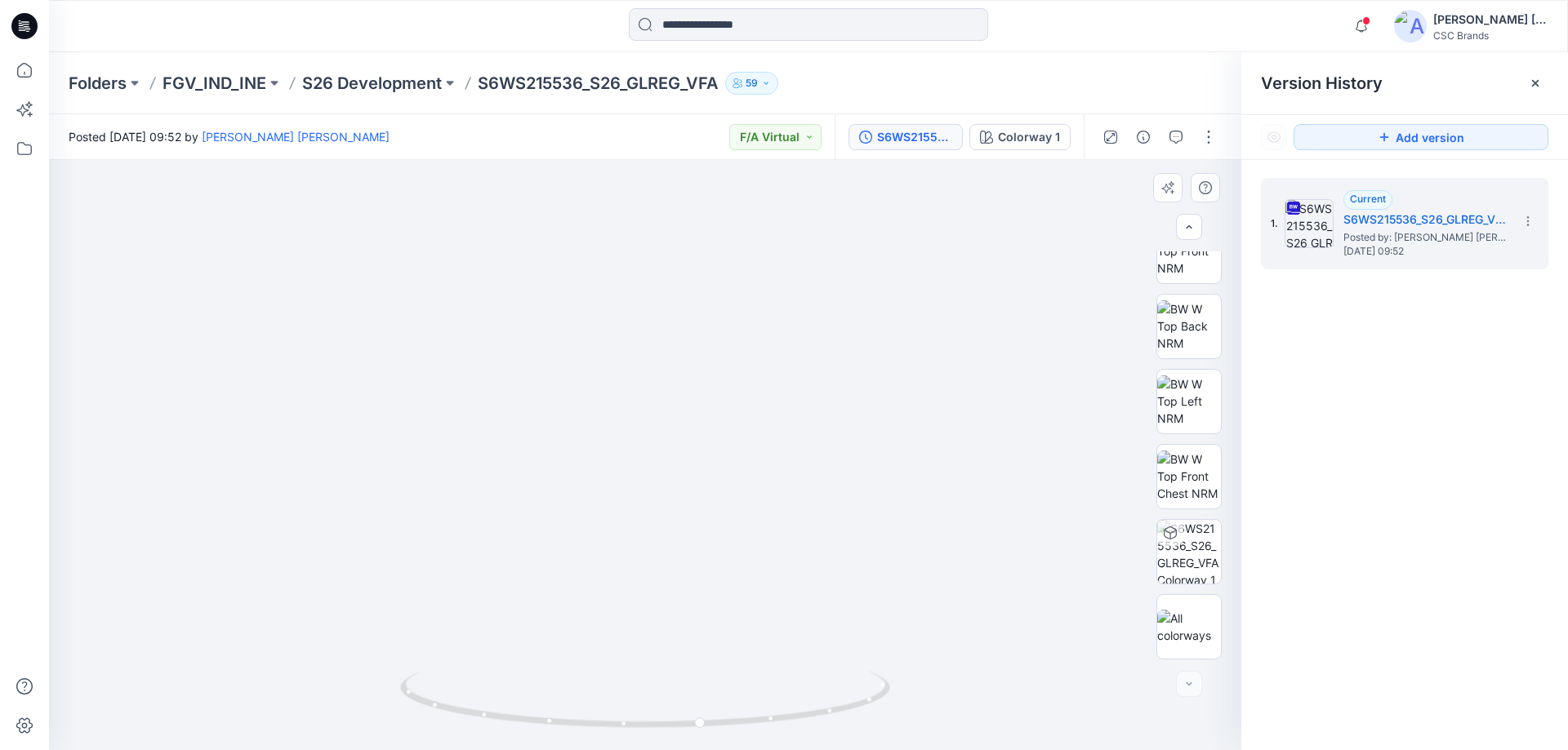
drag, startPoint x: 577, startPoint y: 618, endPoint x: 555, endPoint y: 451, distance: 168.4
click at [555, 451] on img at bounding box center [633, 357] width 1214 height 785
drag, startPoint x: 654, startPoint y: 579, endPoint x: 788, endPoint y: 600, distance: 135.6
click at [788, 600] on img at bounding box center [656, 368] width 1214 height 765
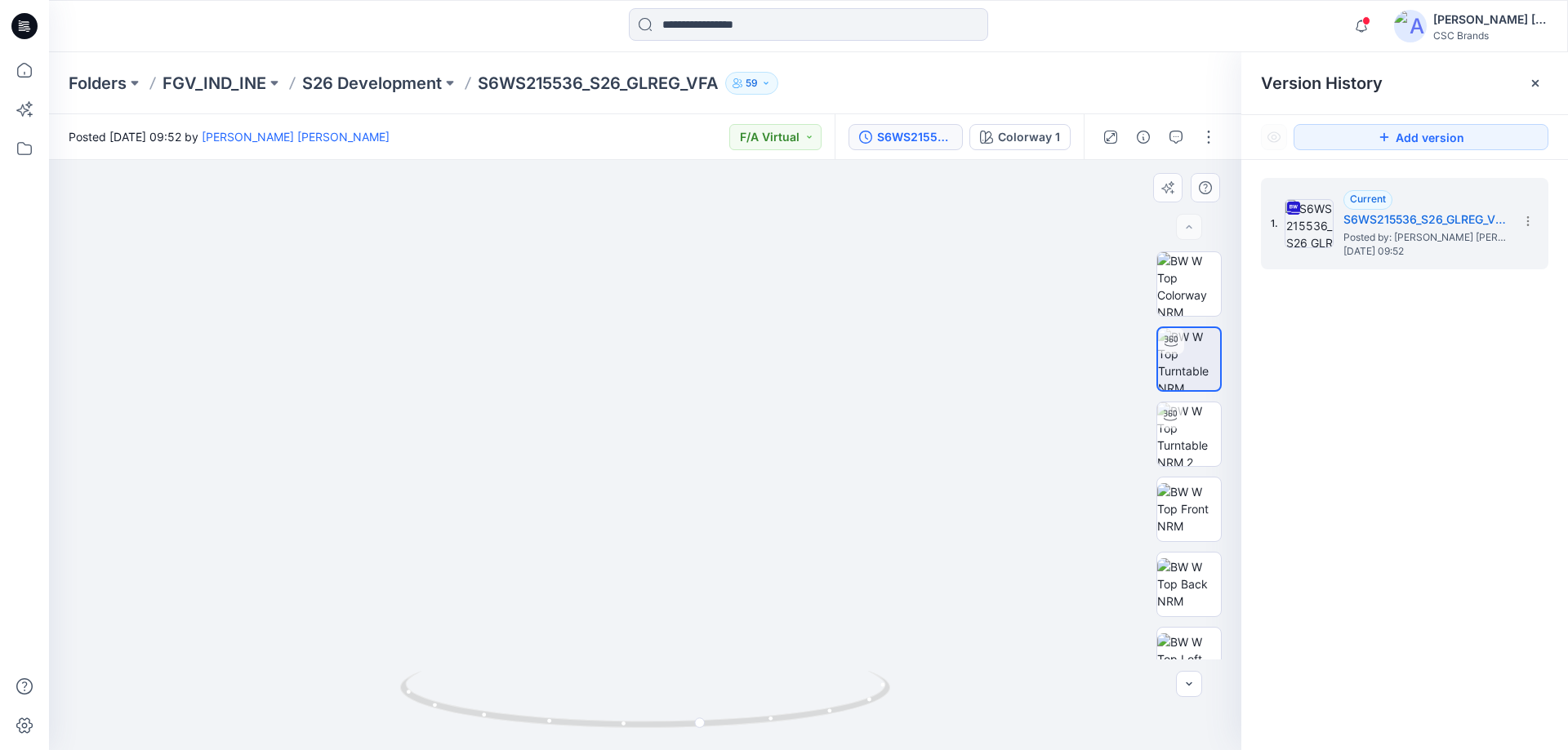
drag, startPoint x: 666, startPoint y: 591, endPoint x: 417, endPoint y: 611, distance: 249.8
click at [417, 611] on img at bounding box center [633, 376] width 1214 height 746
drag, startPoint x: 701, startPoint y: 731, endPoint x: 136, endPoint y: 679, distance: 567.4
click at [136, 679] on div at bounding box center [645, 455] width 1192 height 591
drag, startPoint x: 785, startPoint y: 721, endPoint x: 348, endPoint y: 694, distance: 437.8
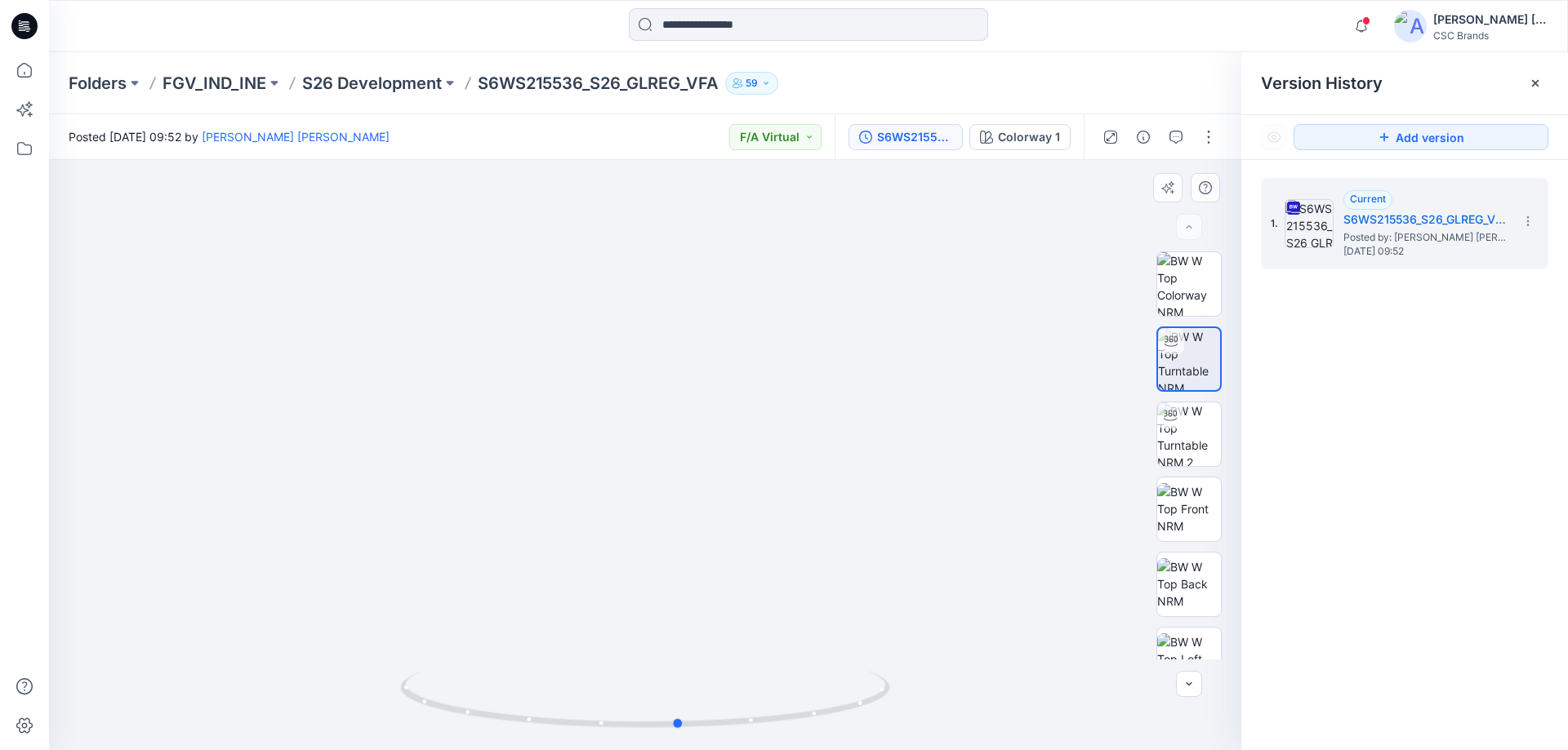
click at [348, 694] on div at bounding box center [645, 455] width 1192 height 591
